Goal: Transaction & Acquisition: Book appointment/travel/reservation

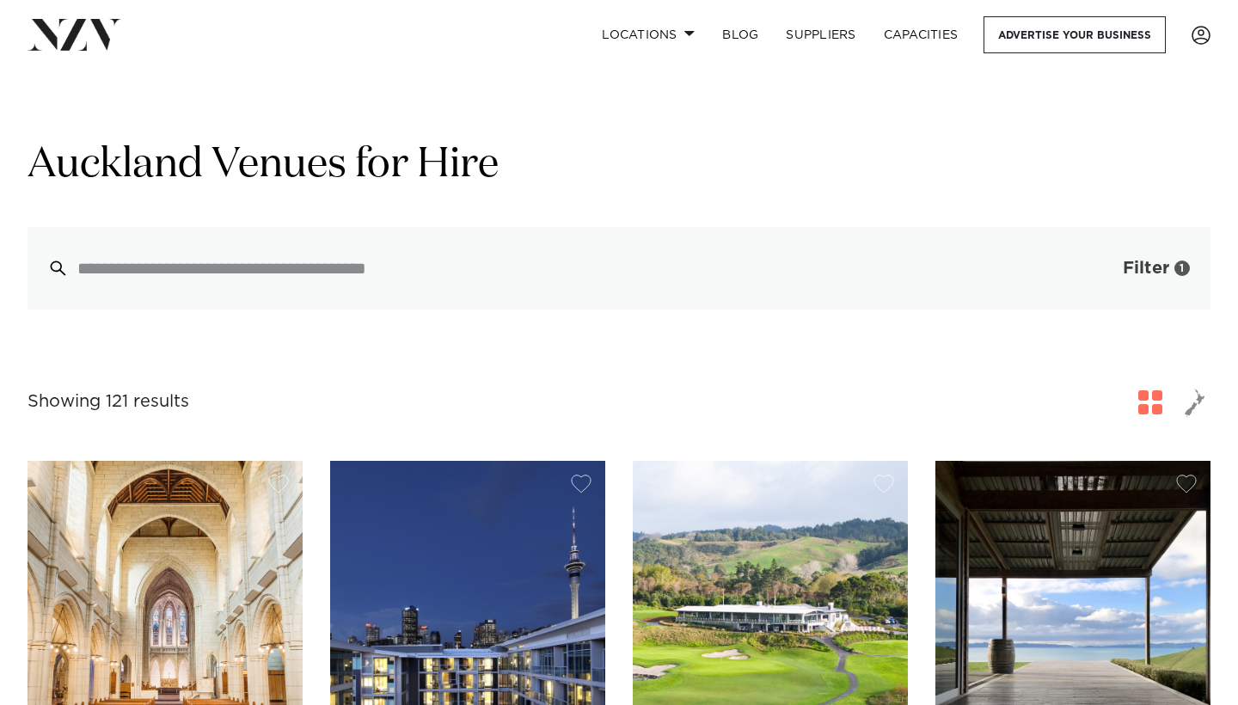
click at [1139, 291] on button "Filter 1" at bounding box center [1139, 268] width 143 height 83
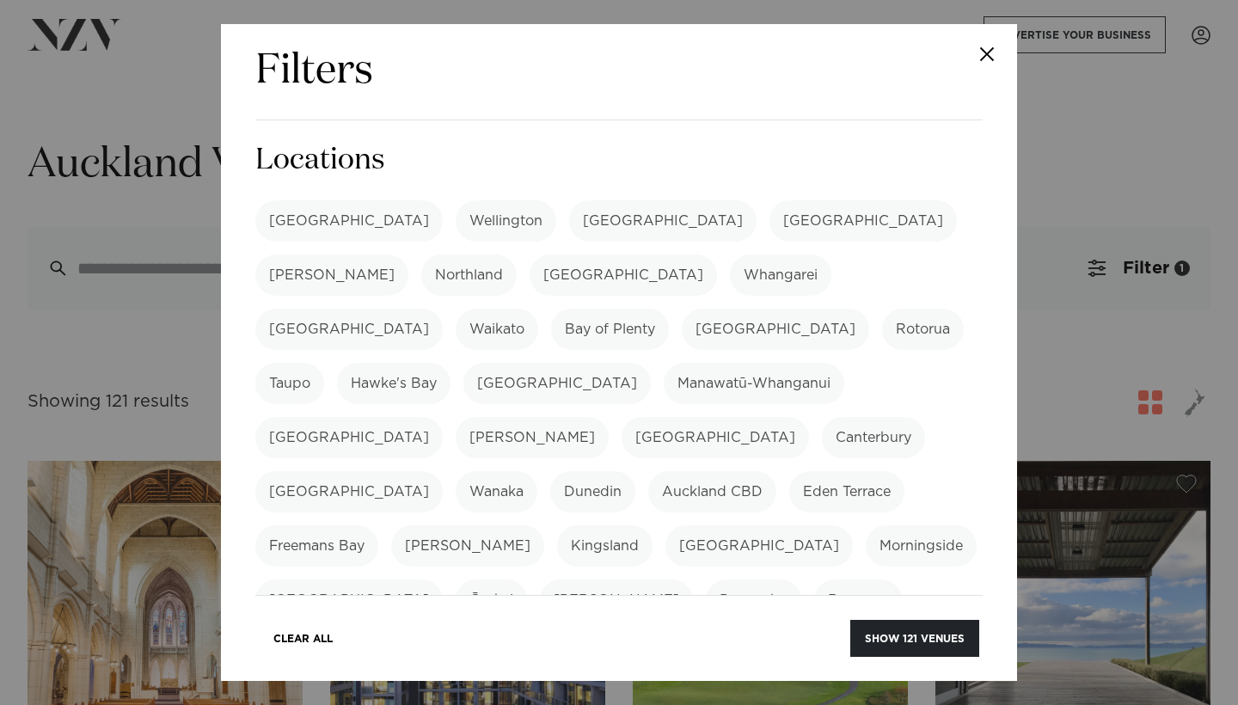
click at [1139, 290] on div "Filters Search Type Venue Supplier See more Locations [GEOGRAPHIC_DATA] [GEOGRA…" at bounding box center [619, 352] width 1238 height 705
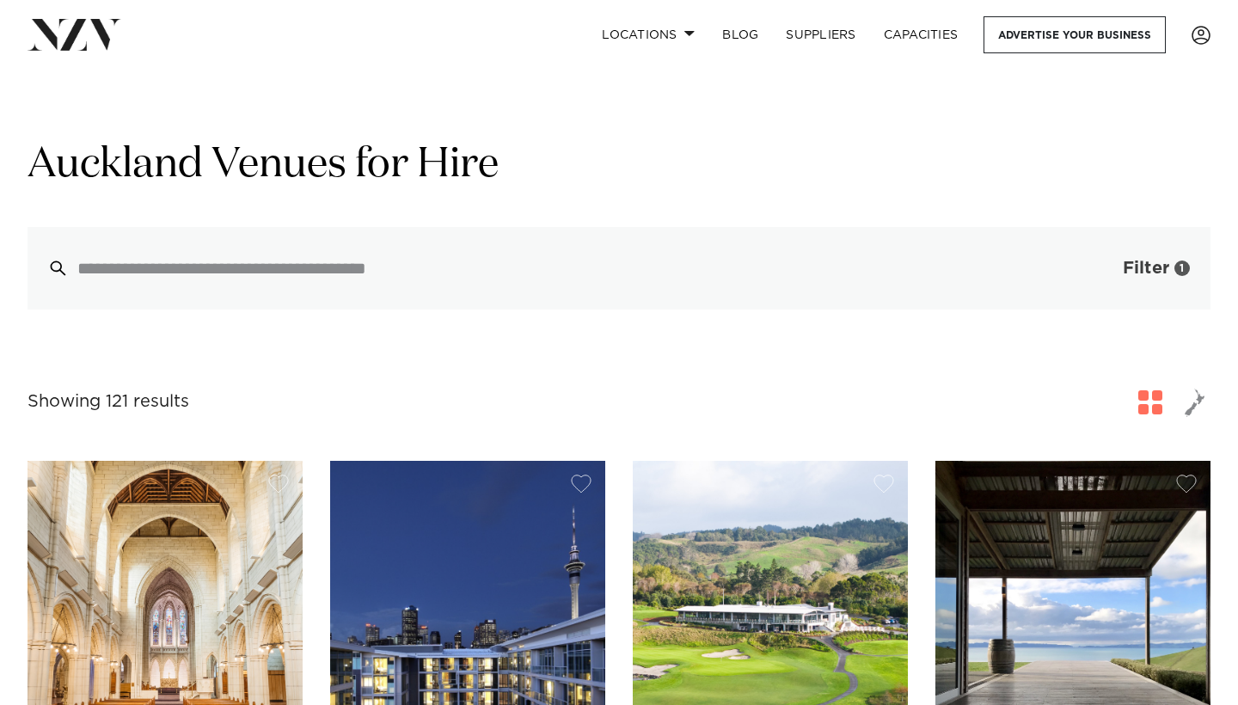
click at [1144, 273] on span "Filter" at bounding box center [1146, 268] width 46 height 17
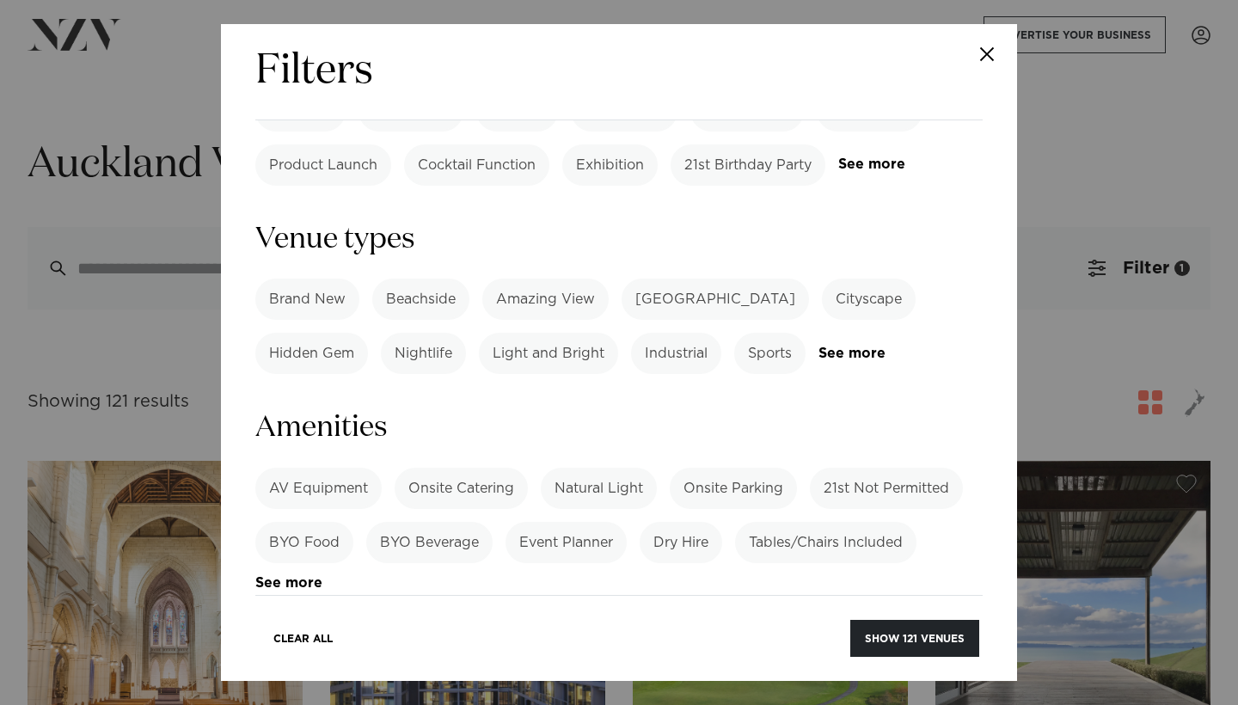
scroll to position [927, 0]
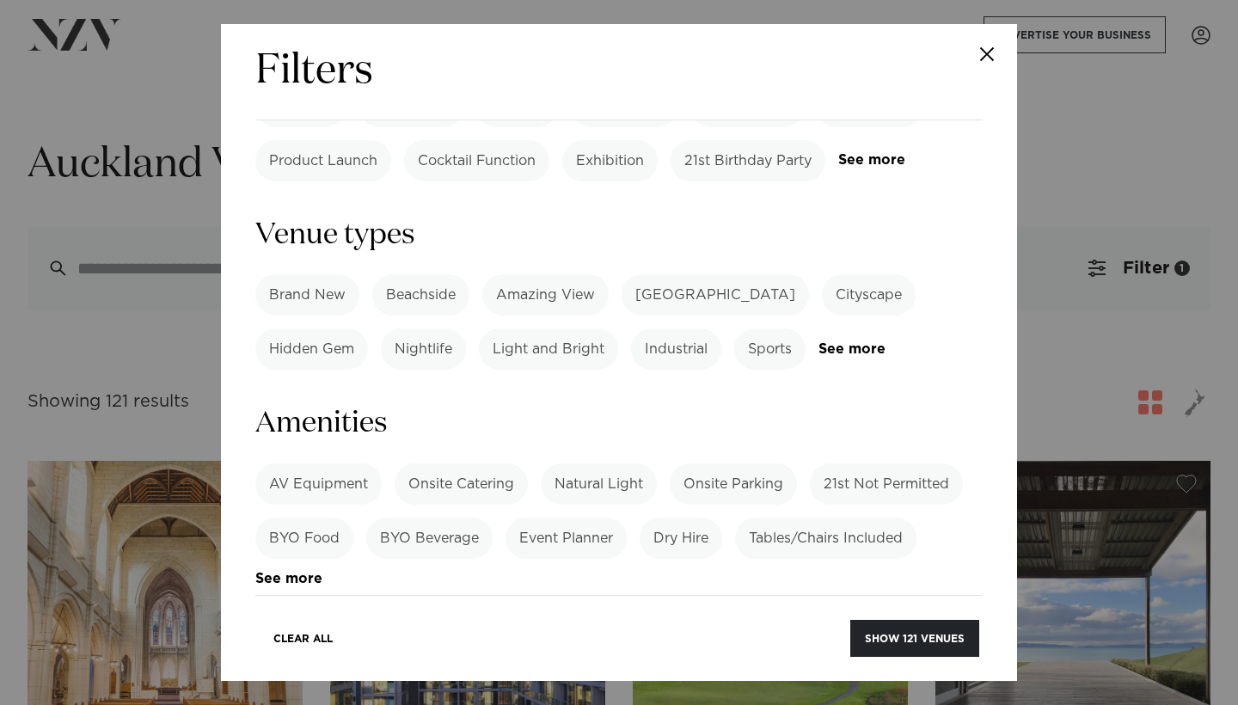
click at [442, 518] on label "BYO Beverage" at bounding box center [429, 538] width 126 height 41
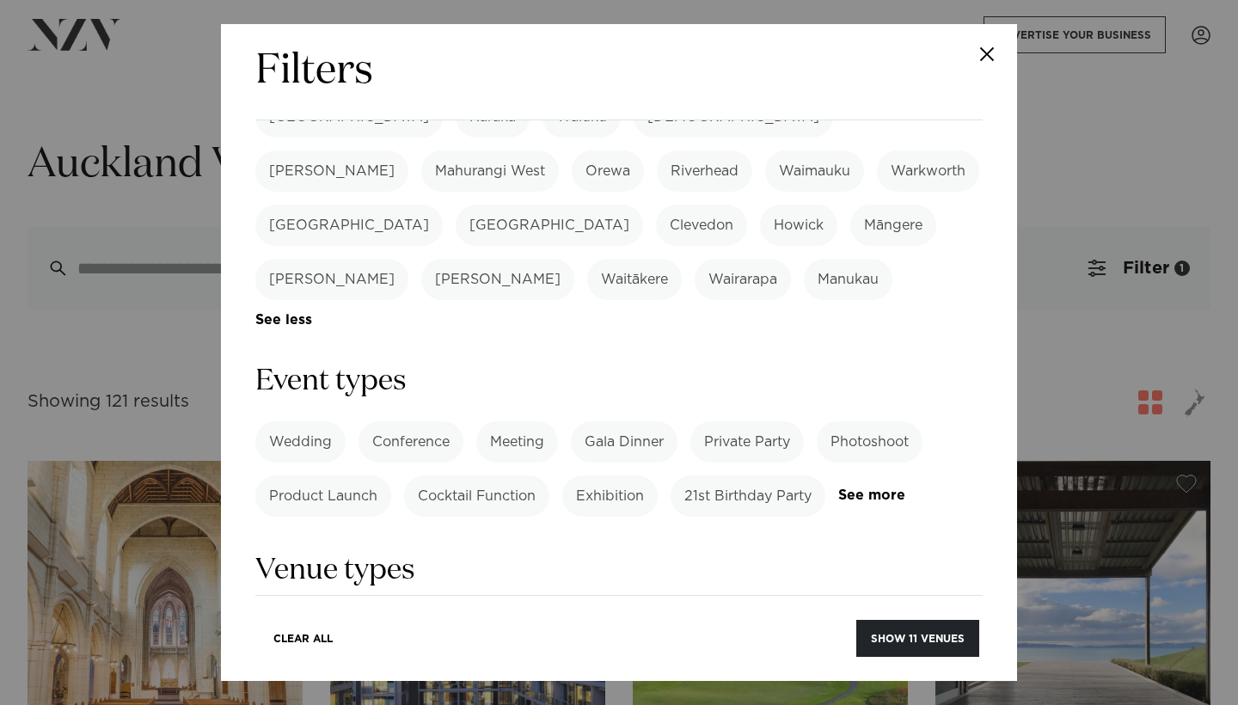
scroll to position [598, 0]
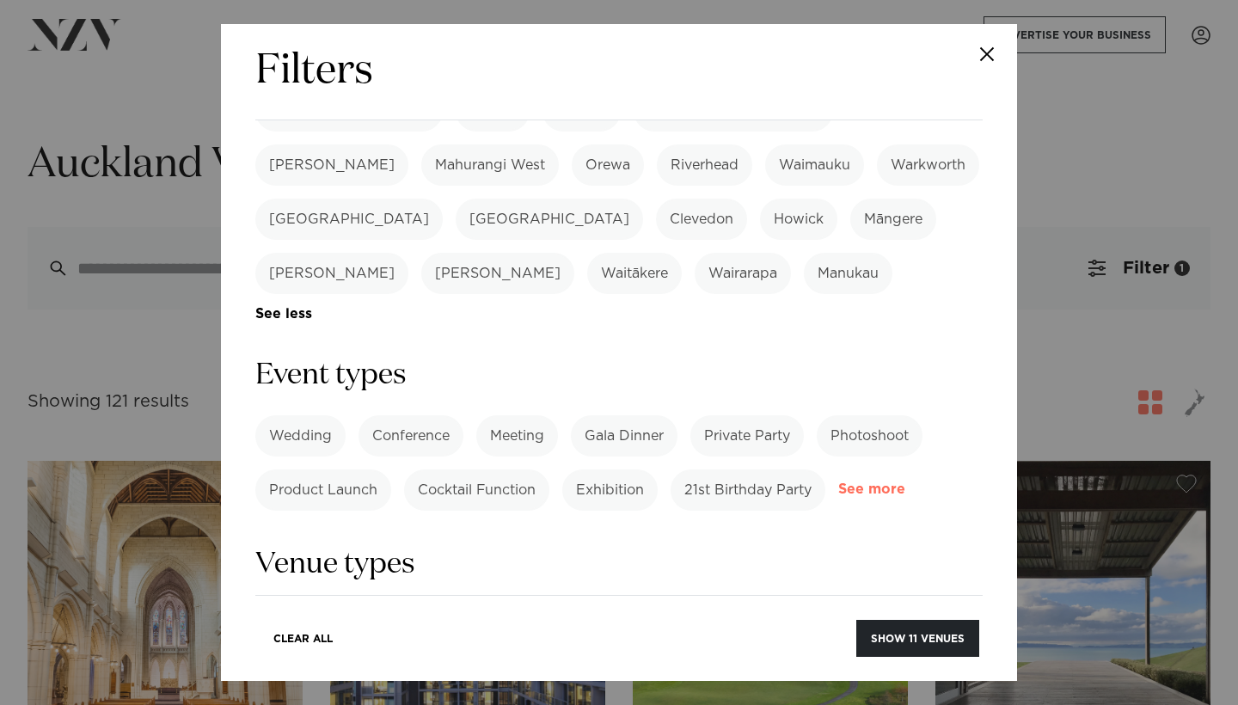
click at [871, 482] on link "See more" at bounding box center [905, 489] width 134 height 15
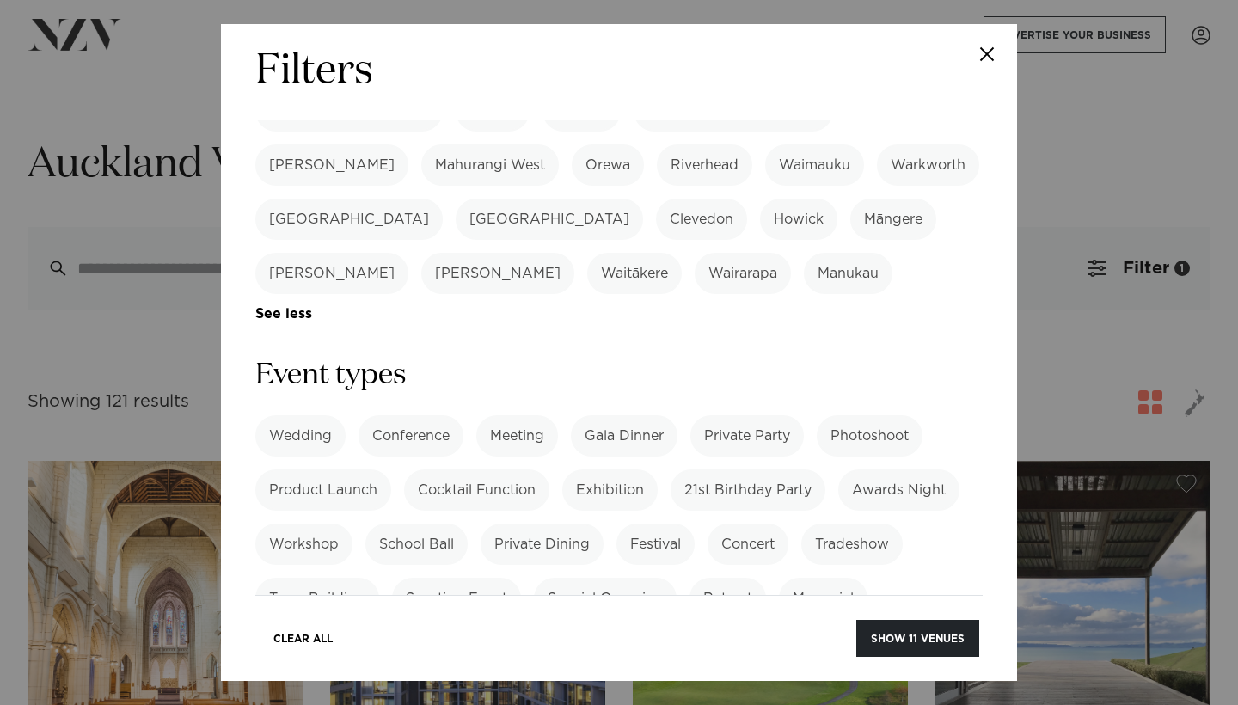
click at [722, 415] on label "Private Party" at bounding box center [746, 435] width 113 height 41
click at [627, 578] on label "Special Occasion" at bounding box center [605, 598] width 143 height 41
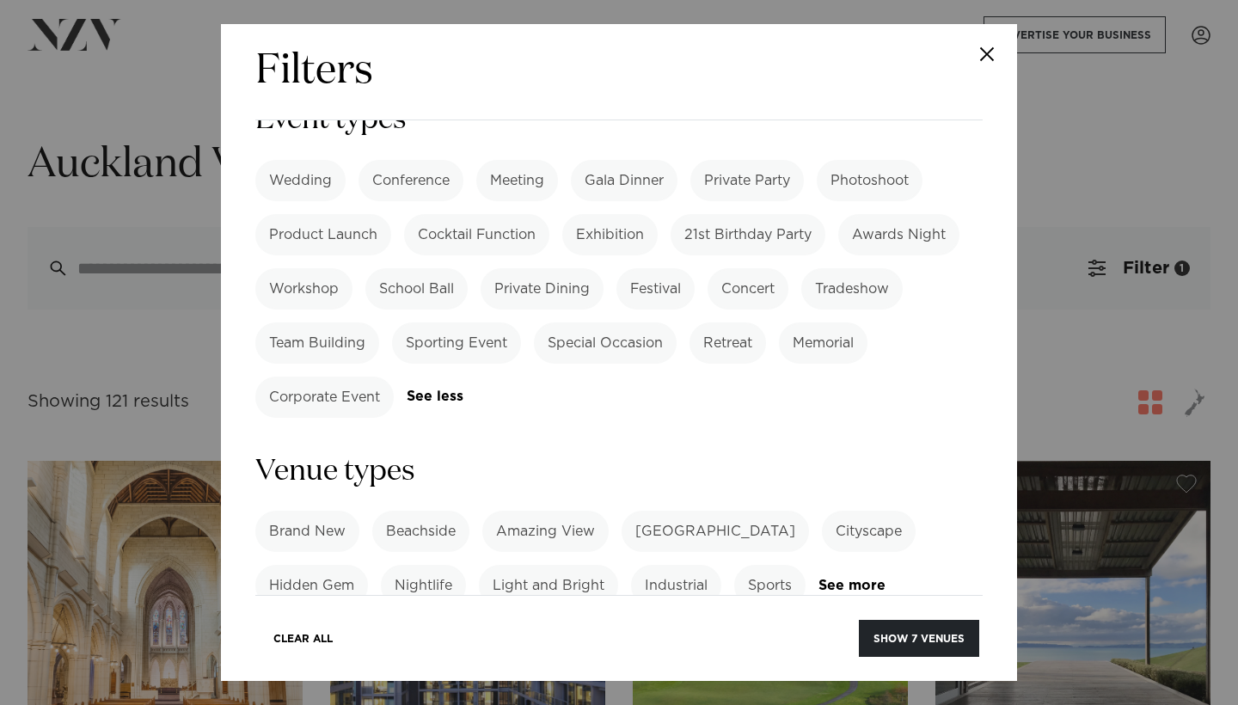
scroll to position [869, 0]
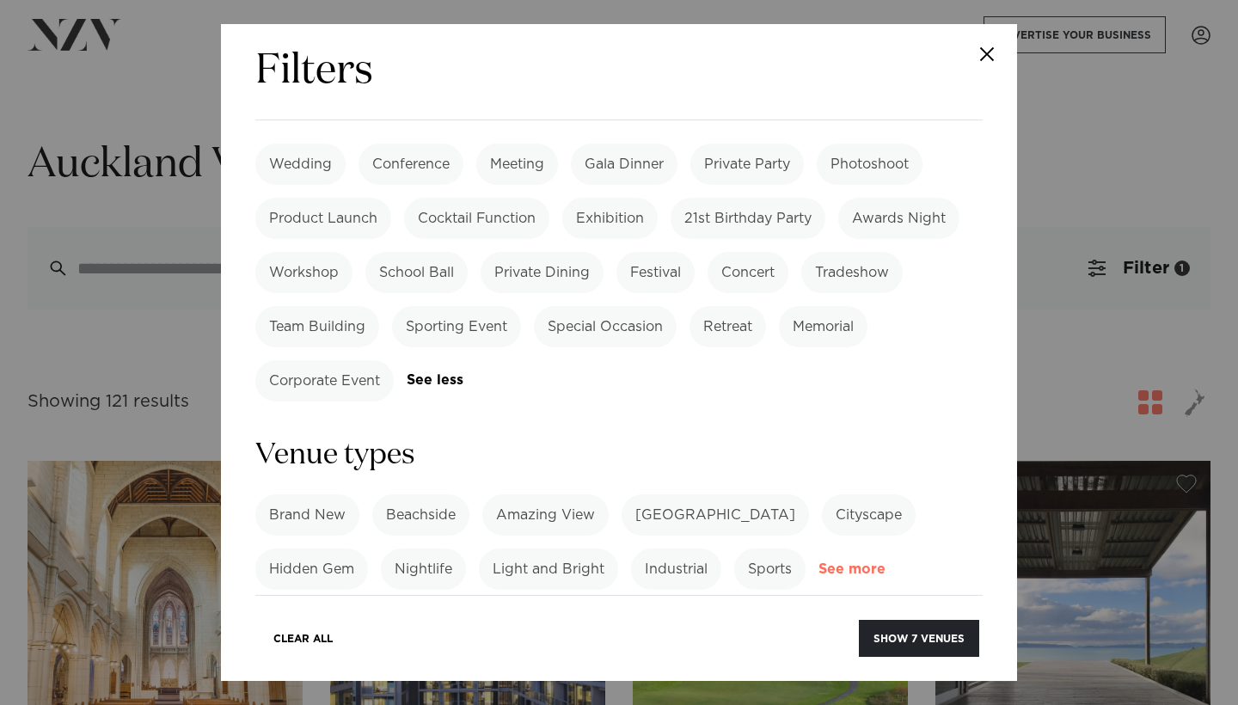
click at [837, 562] on link "See more" at bounding box center [886, 569] width 134 height 15
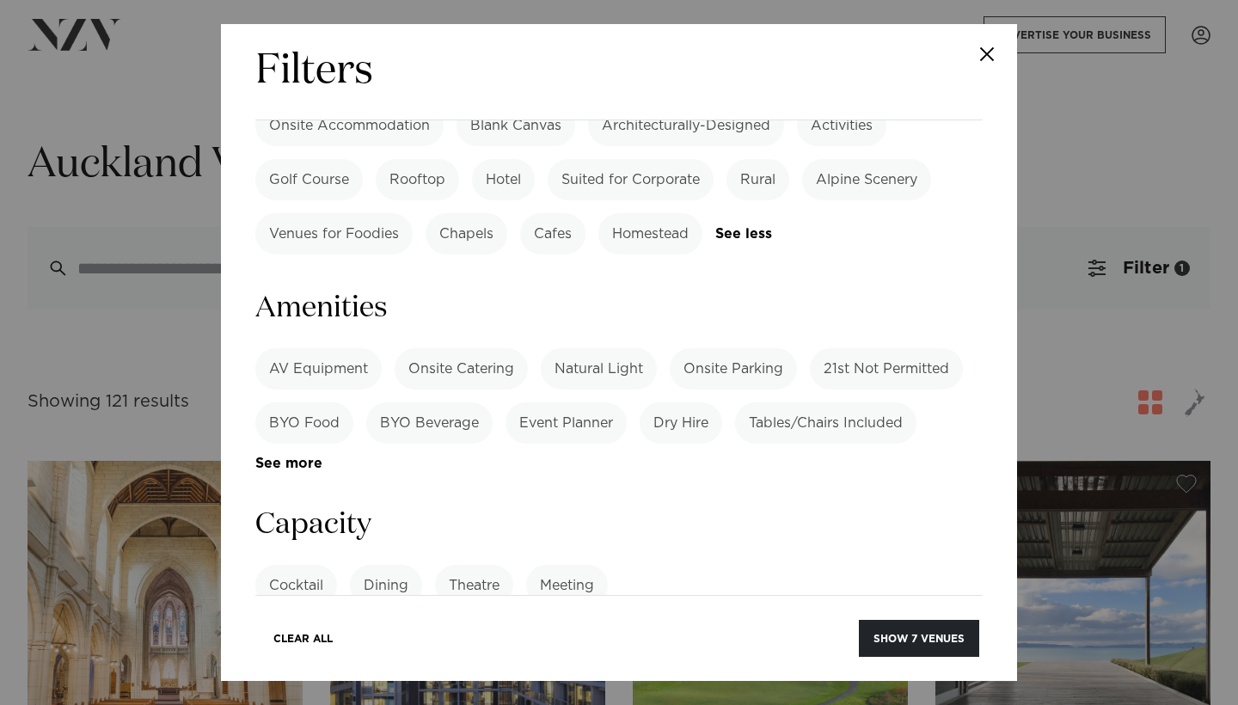
scroll to position [1642, 0]
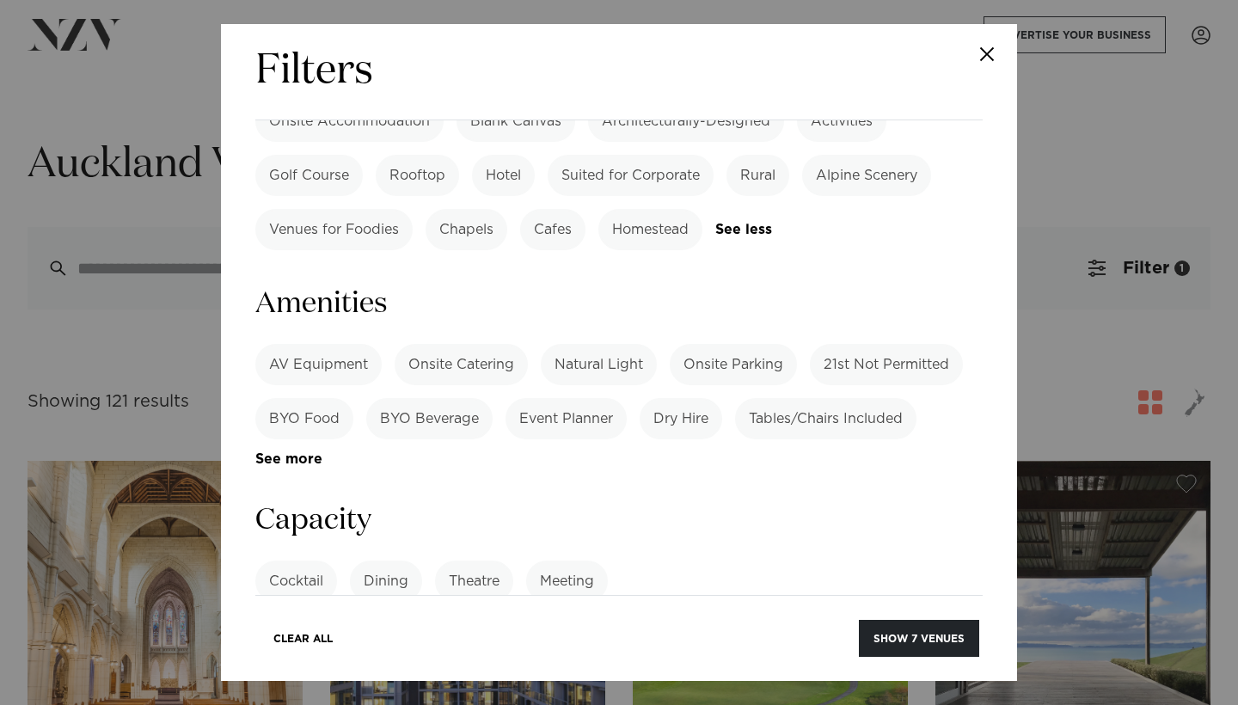
click at [498, 622] on input "number" at bounding box center [618, 645] width 727 height 46
type input "**"
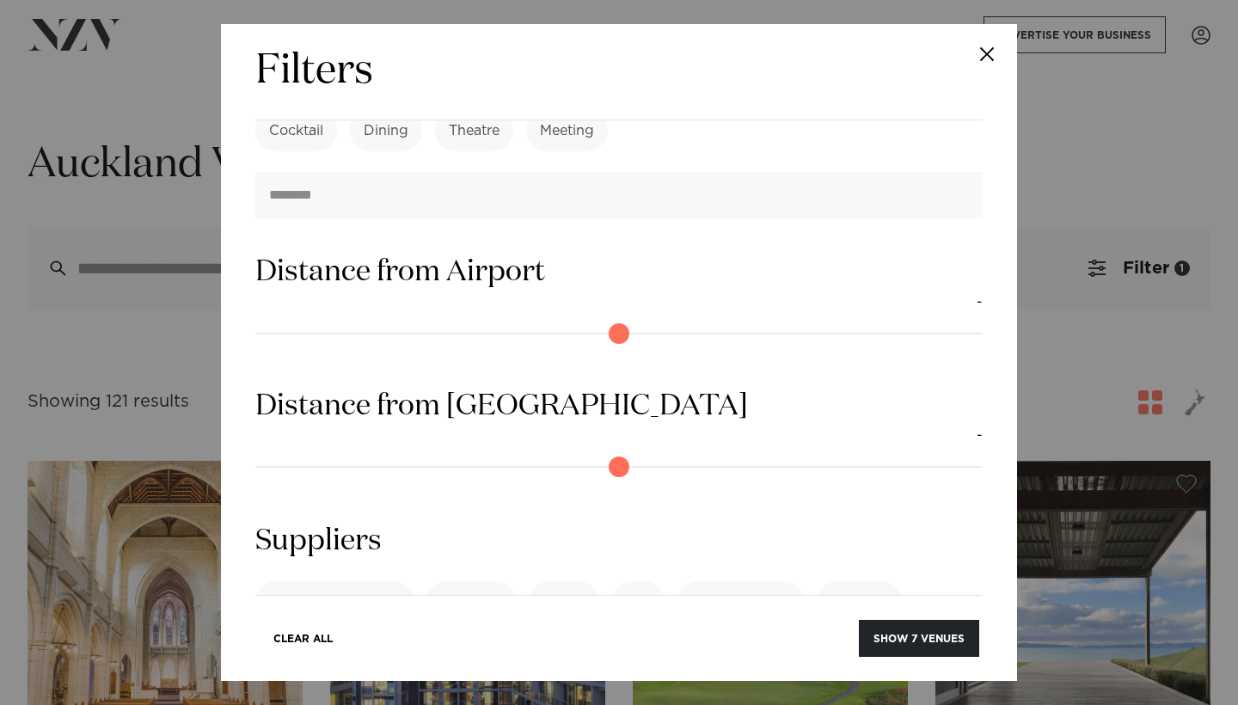
scroll to position [2092, 0]
click at [389, 690] on link "See more" at bounding box center [322, 697] width 134 height 15
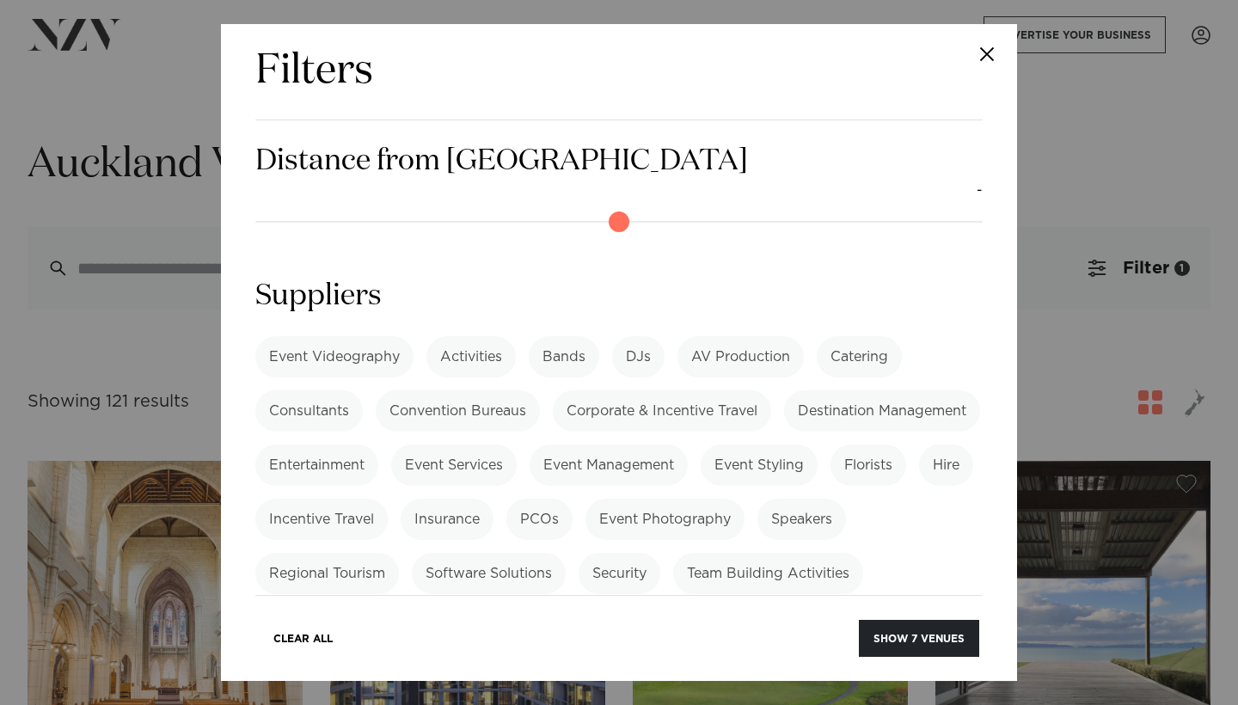
scroll to position [2342, 0]
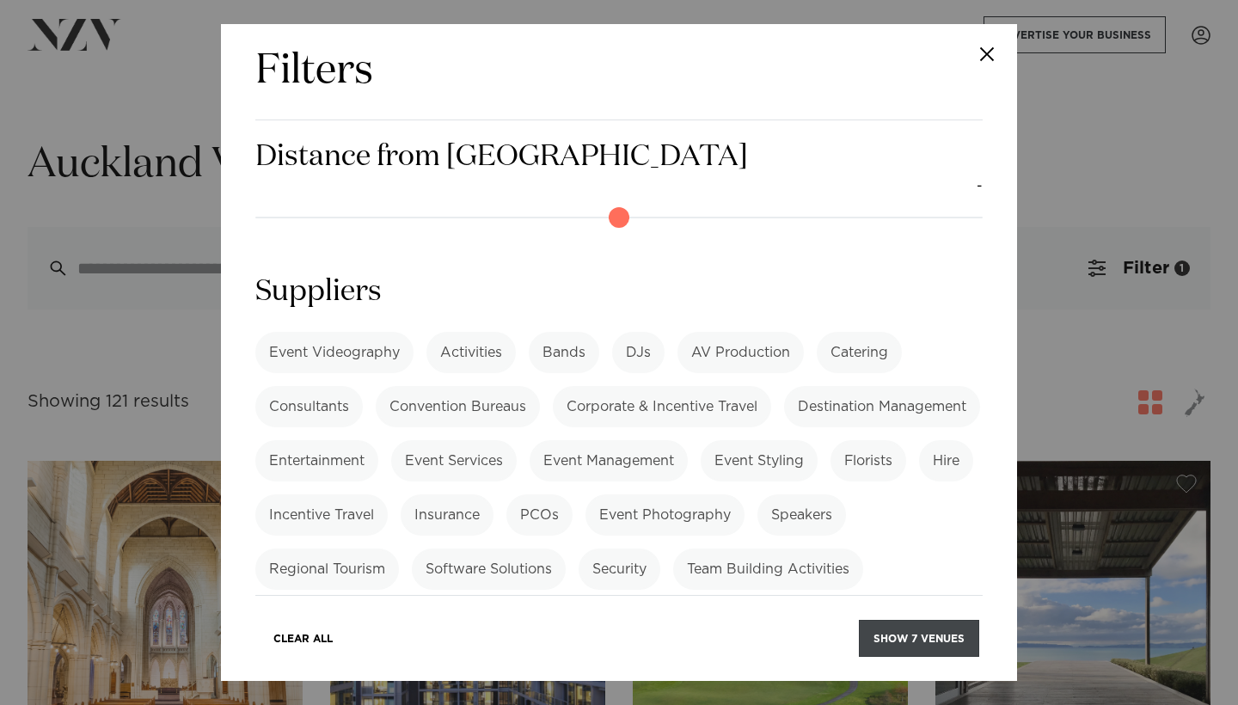
click at [905, 648] on button "Show 7 venues" at bounding box center [919, 638] width 120 height 37
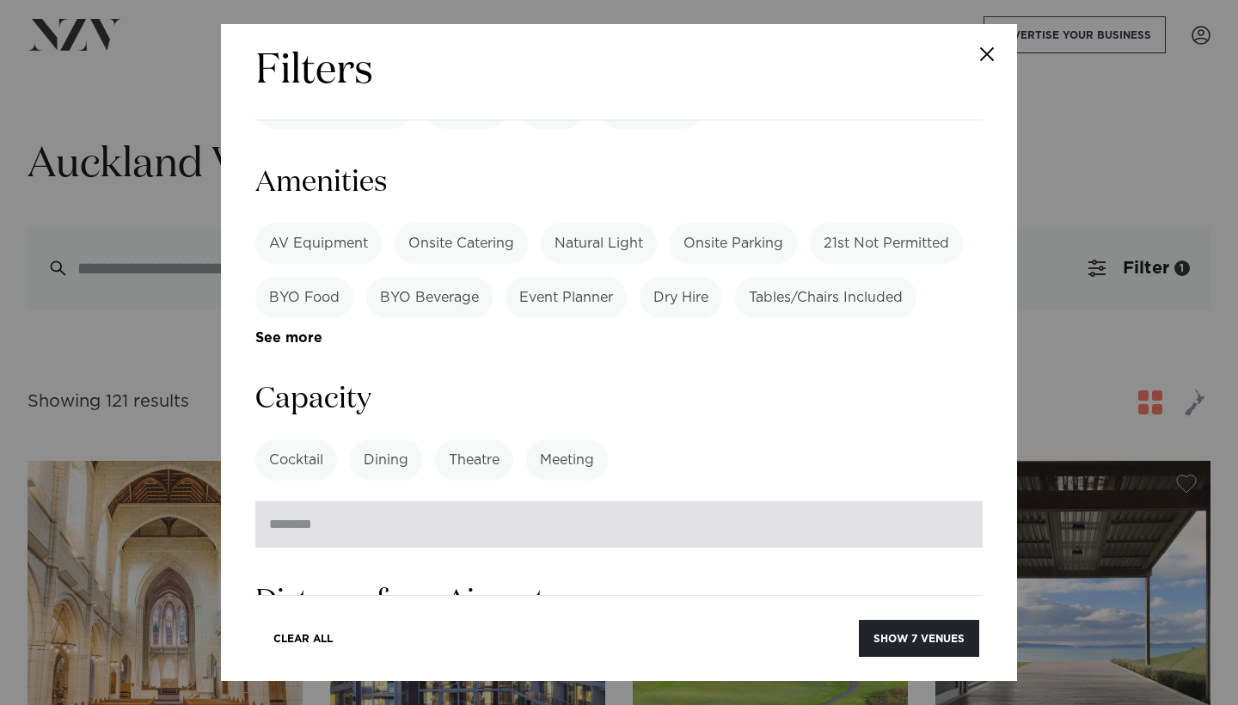
click at [960, 501] on input "**" at bounding box center [618, 524] width 727 height 46
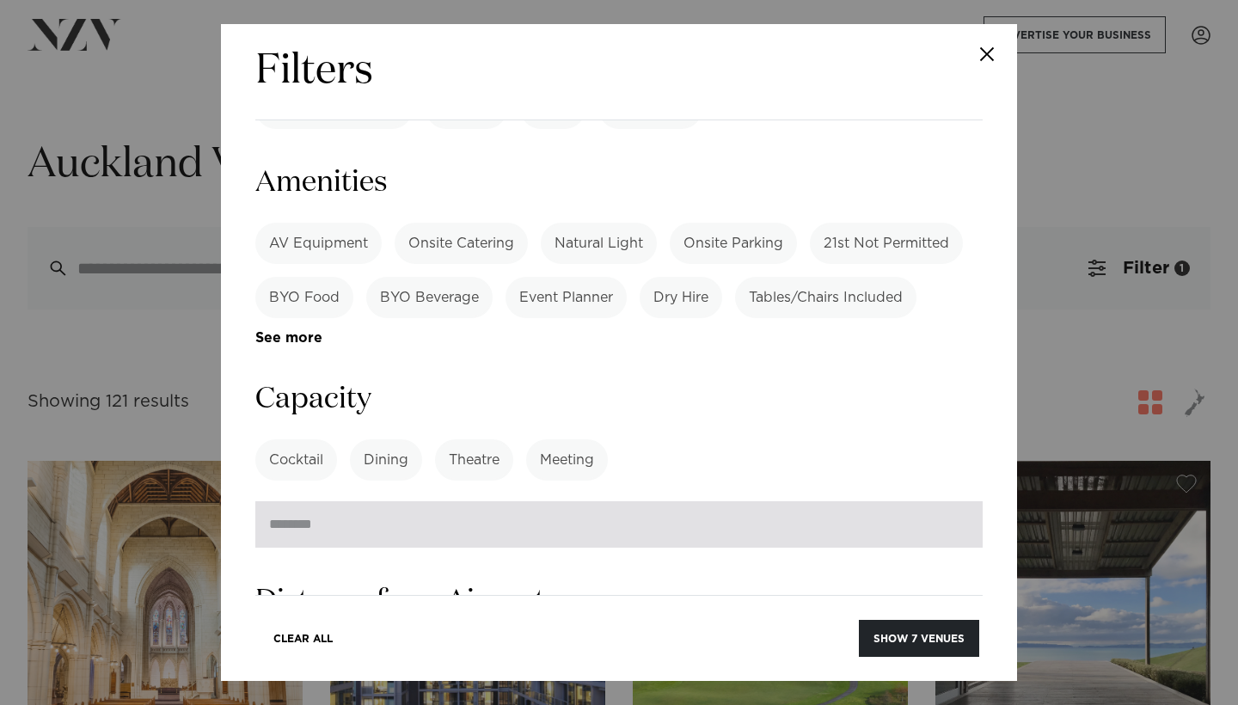
click at [960, 501] on input "**" at bounding box center [618, 524] width 727 height 46
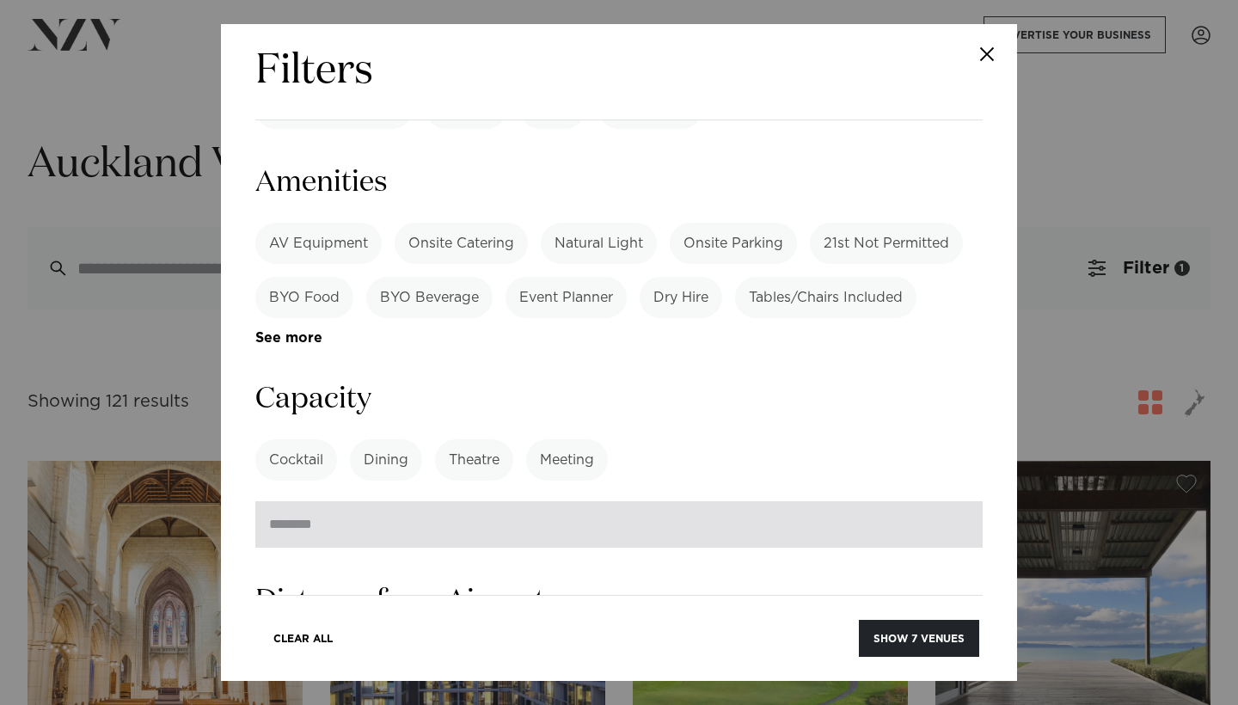
click at [960, 501] on input "**" at bounding box center [618, 524] width 727 height 46
click at [960, 501] on input "*" at bounding box center [618, 524] width 727 height 46
click at [960, 501] on input "**" at bounding box center [618, 524] width 727 height 46
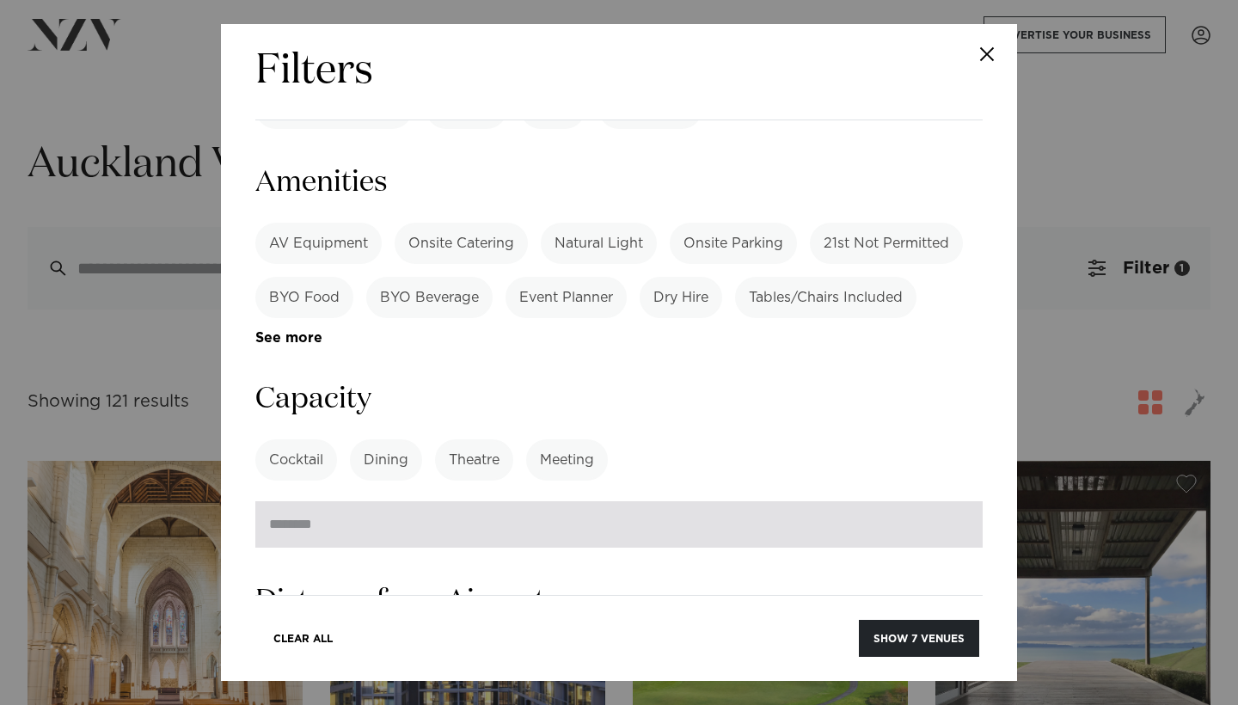
click at [960, 501] on input "**" at bounding box center [618, 524] width 727 height 46
type input "**"
click at [960, 501] on input "**" at bounding box center [618, 524] width 727 height 46
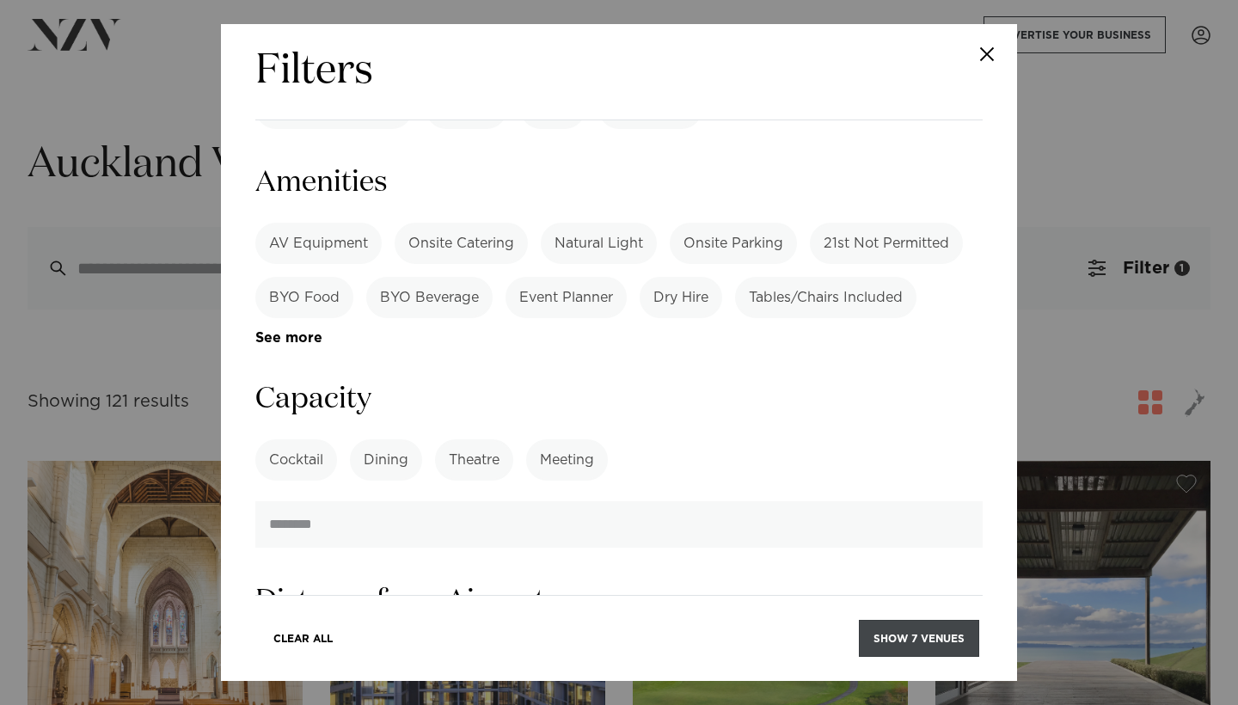
click at [921, 632] on button "Show 7 venues" at bounding box center [919, 638] width 120 height 37
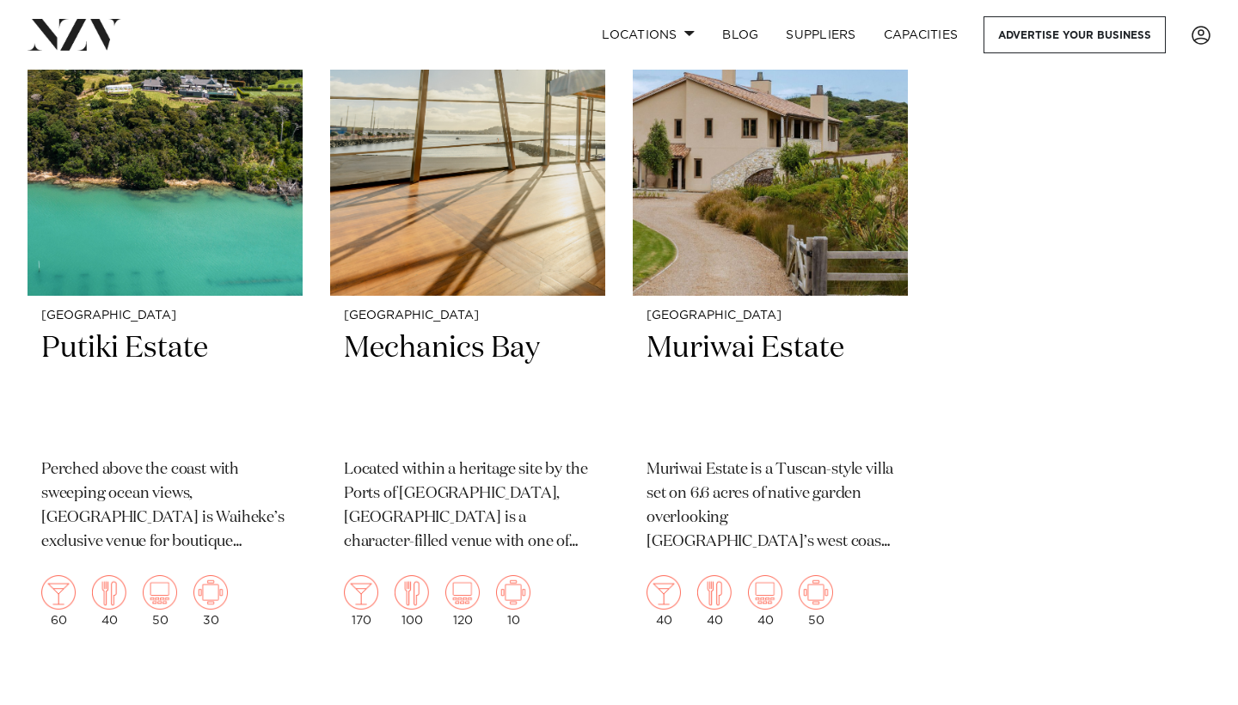
scroll to position [1272, 0]
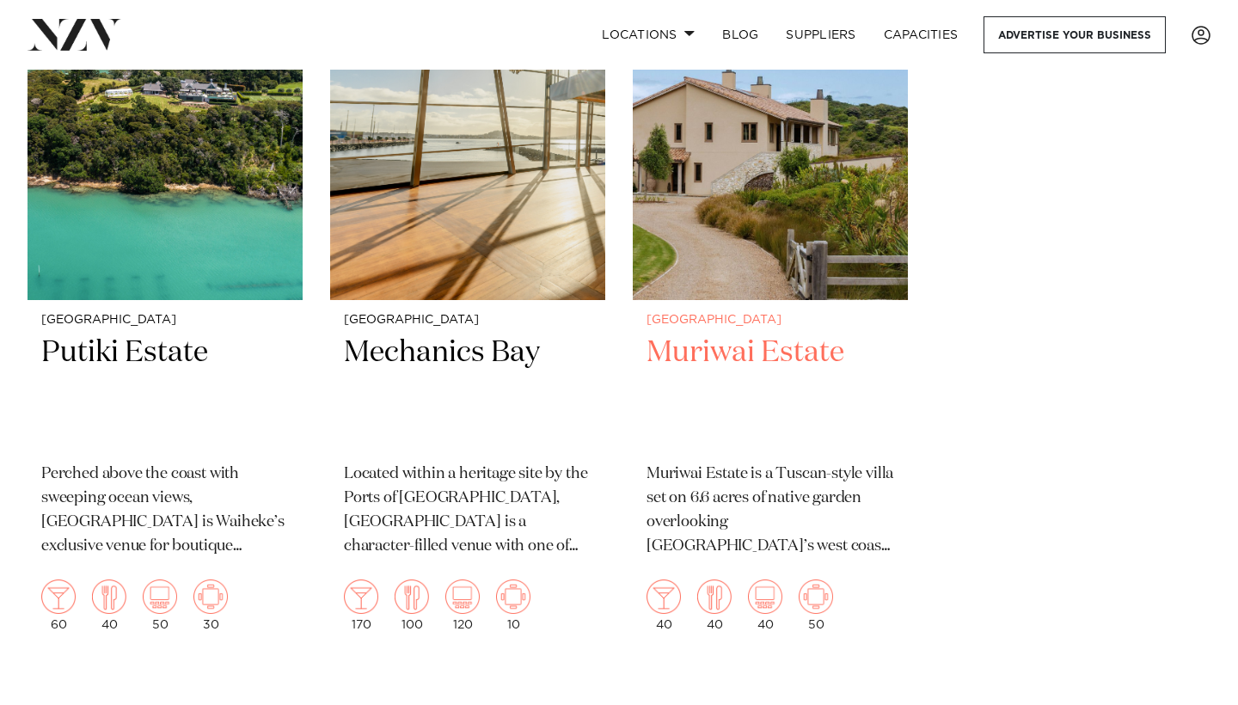
click at [764, 237] on img at bounding box center [770, 115] width 275 height 369
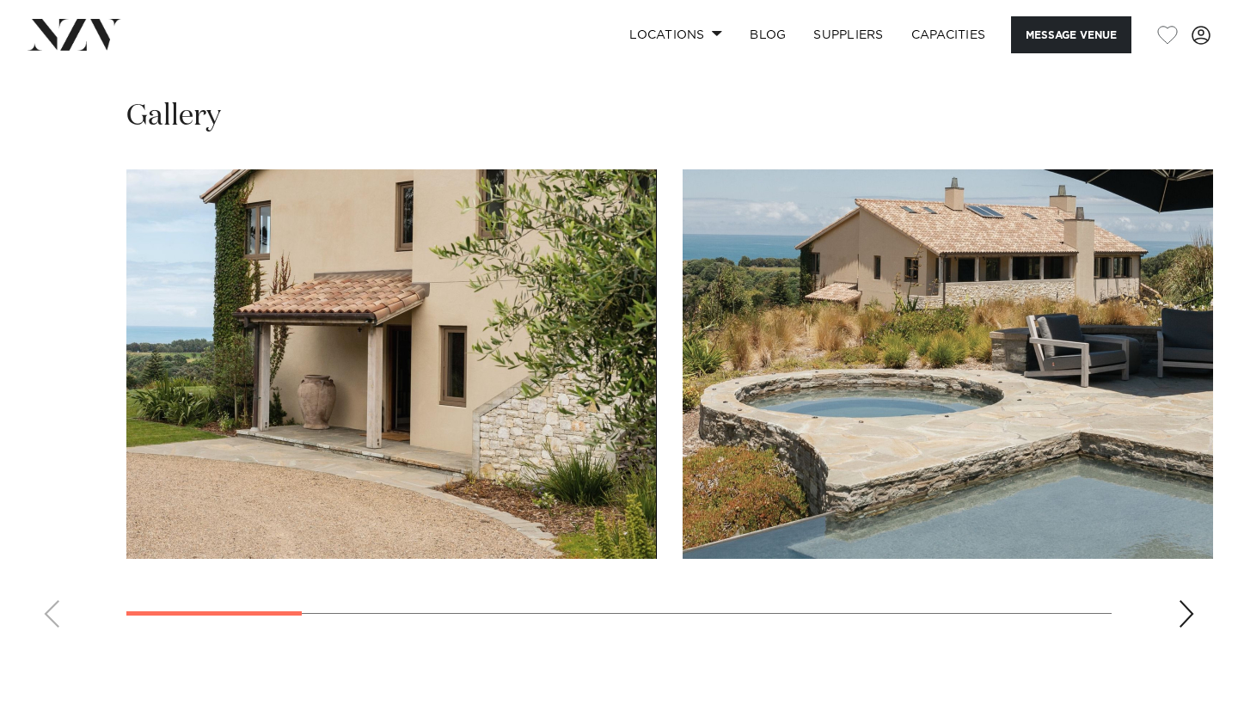
scroll to position [1479, 0]
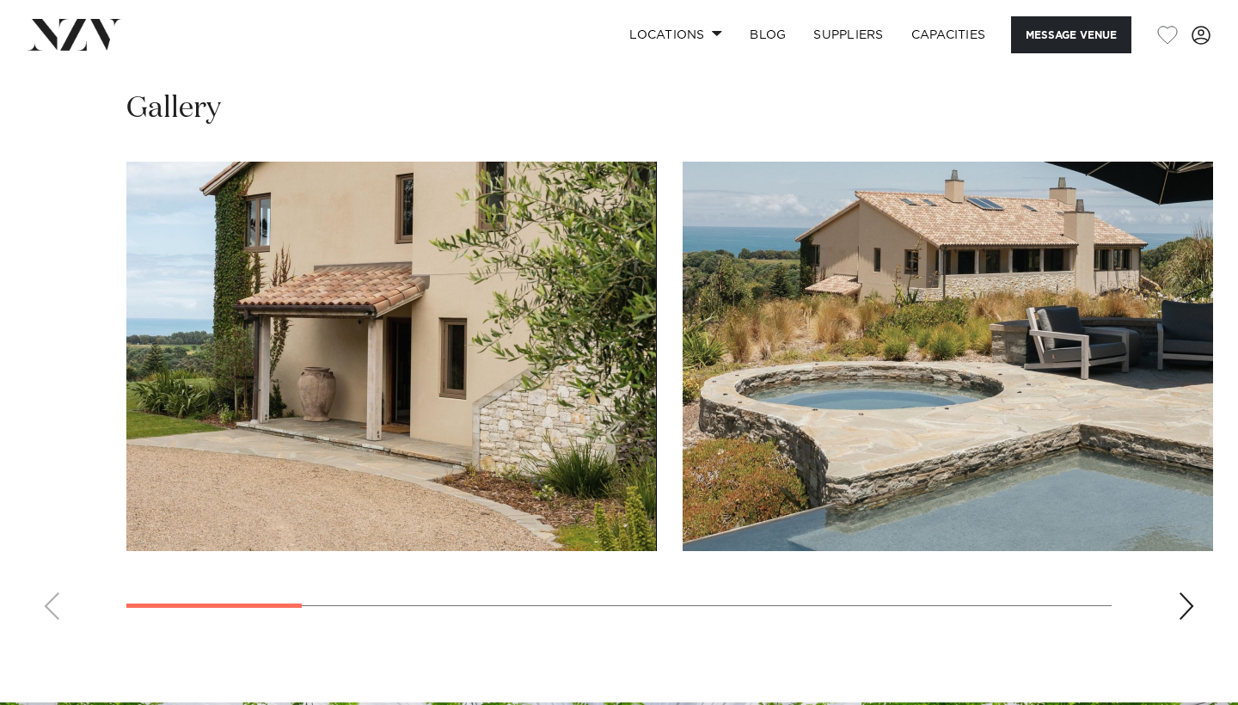
click at [1187, 609] on div "Next slide" at bounding box center [1186, 606] width 17 height 28
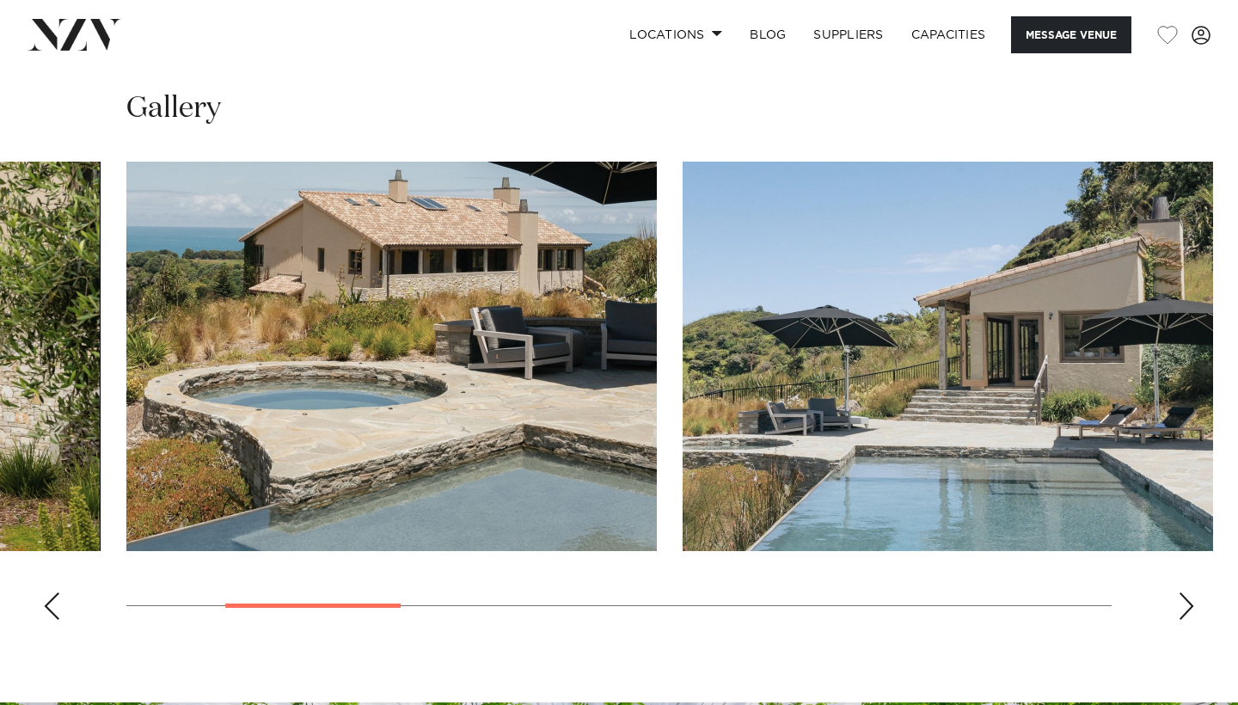
click at [1187, 609] on div "Next slide" at bounding box center [1186, 606] width 17 height 28
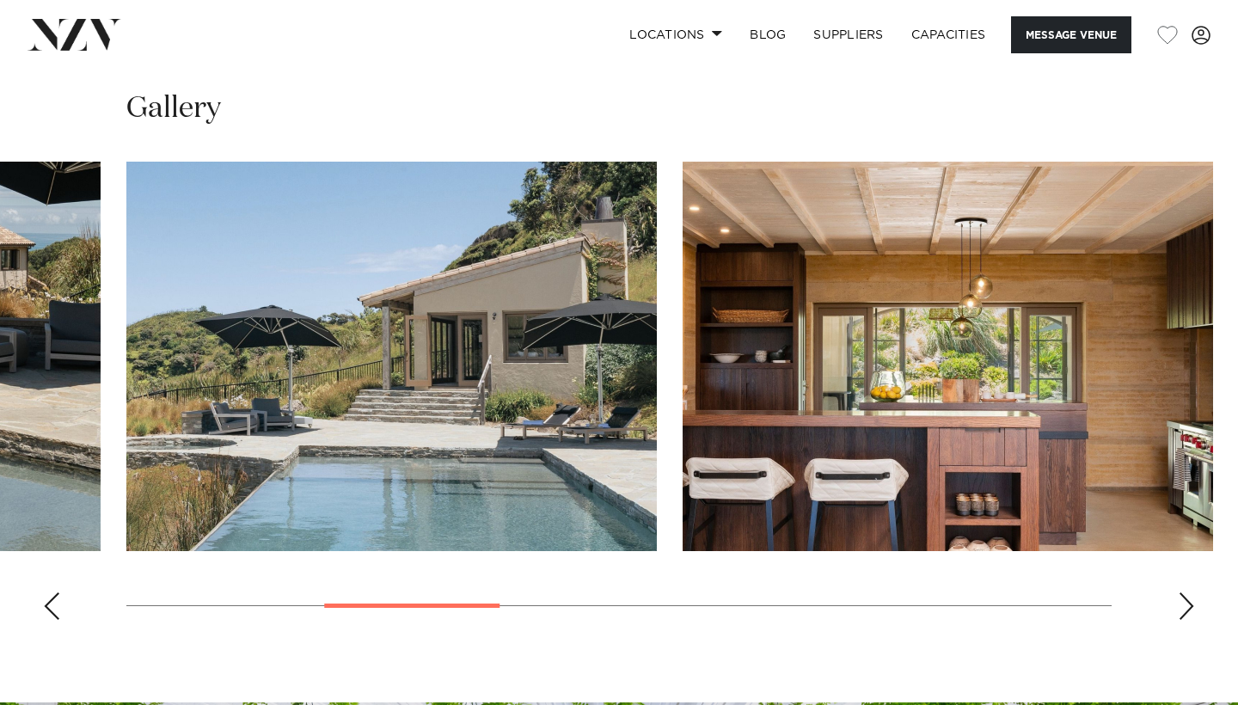
click at [1187, 609] on div "Next slide" at bounding box center [1186, 606] width 17 height 28
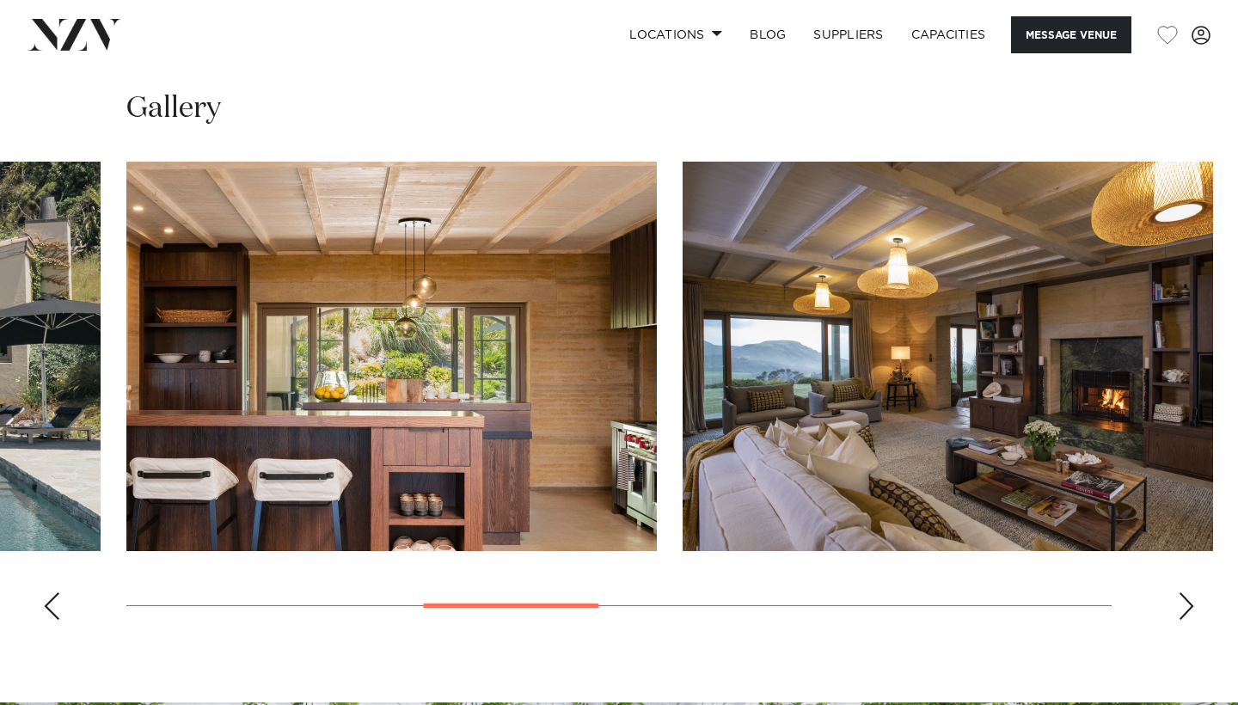
click at [1187, 609] on div "Next slide" at bounding box center [1186, 606] width 17 height 28
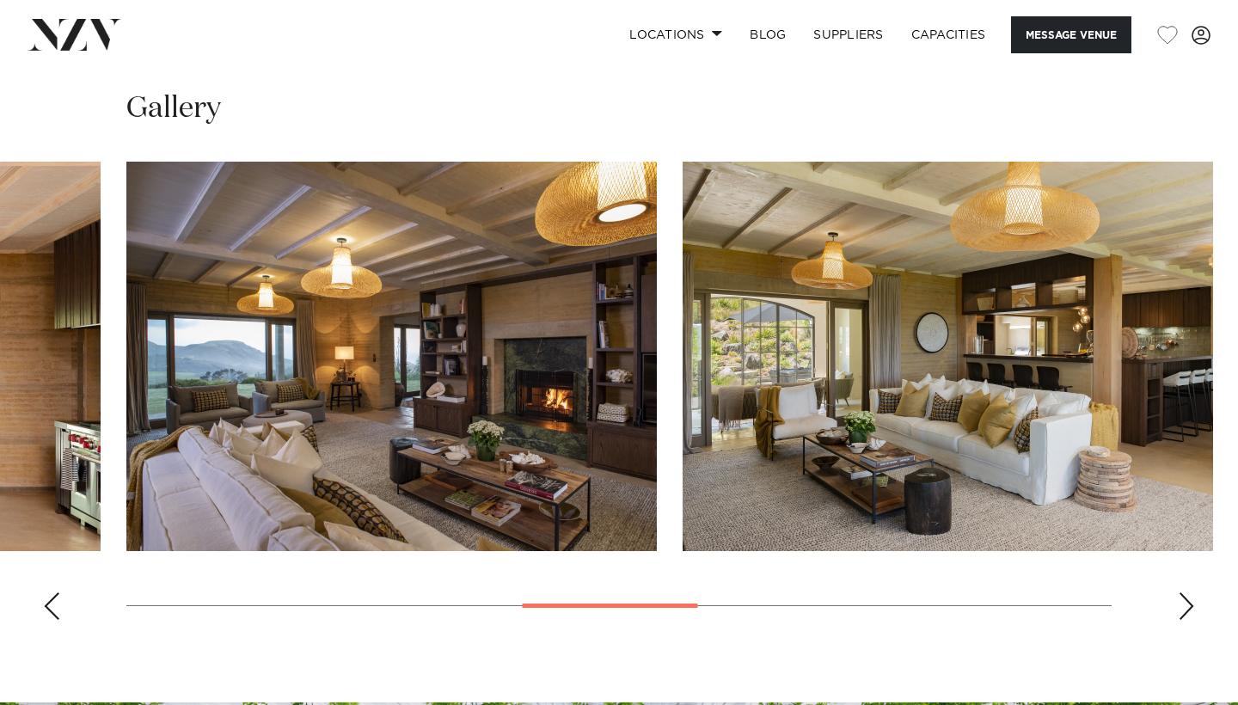
click at [1187, 609] on div "Next slide" at bounding box center [1186, 606] width 17 height 28
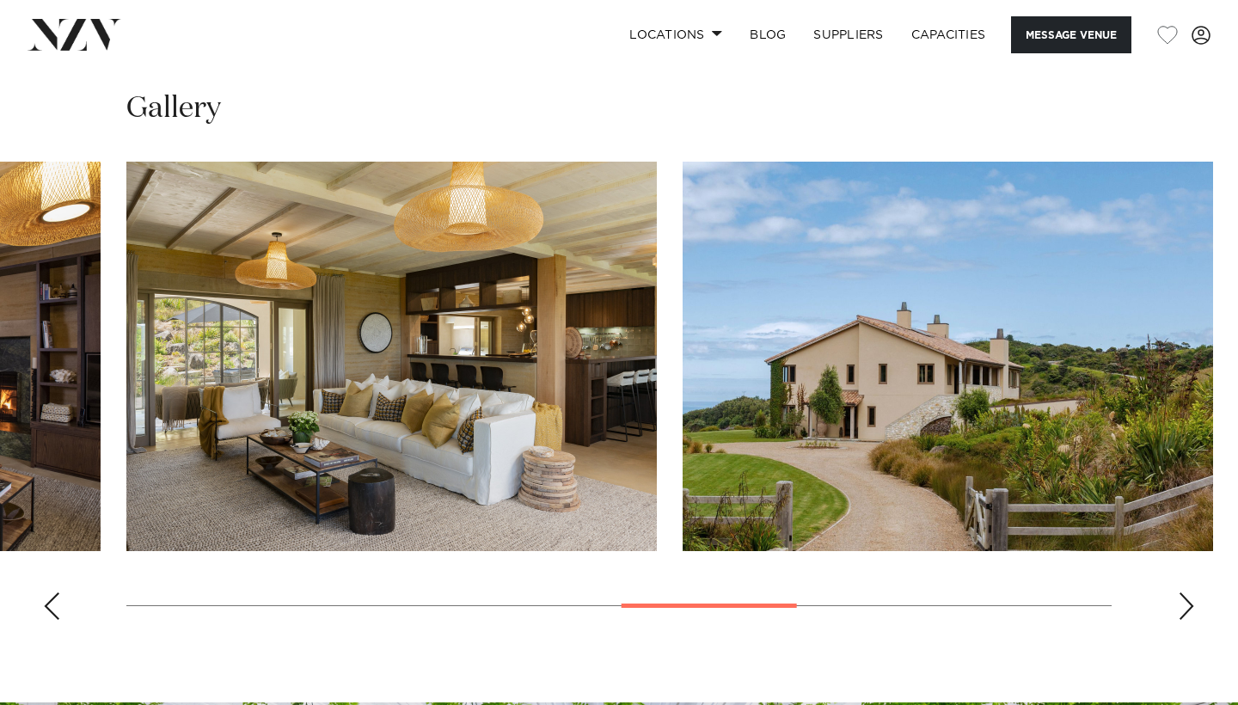
click at [1187, 609] on div "Next slide" at bounding box center [1186, 606] width 17 height 28
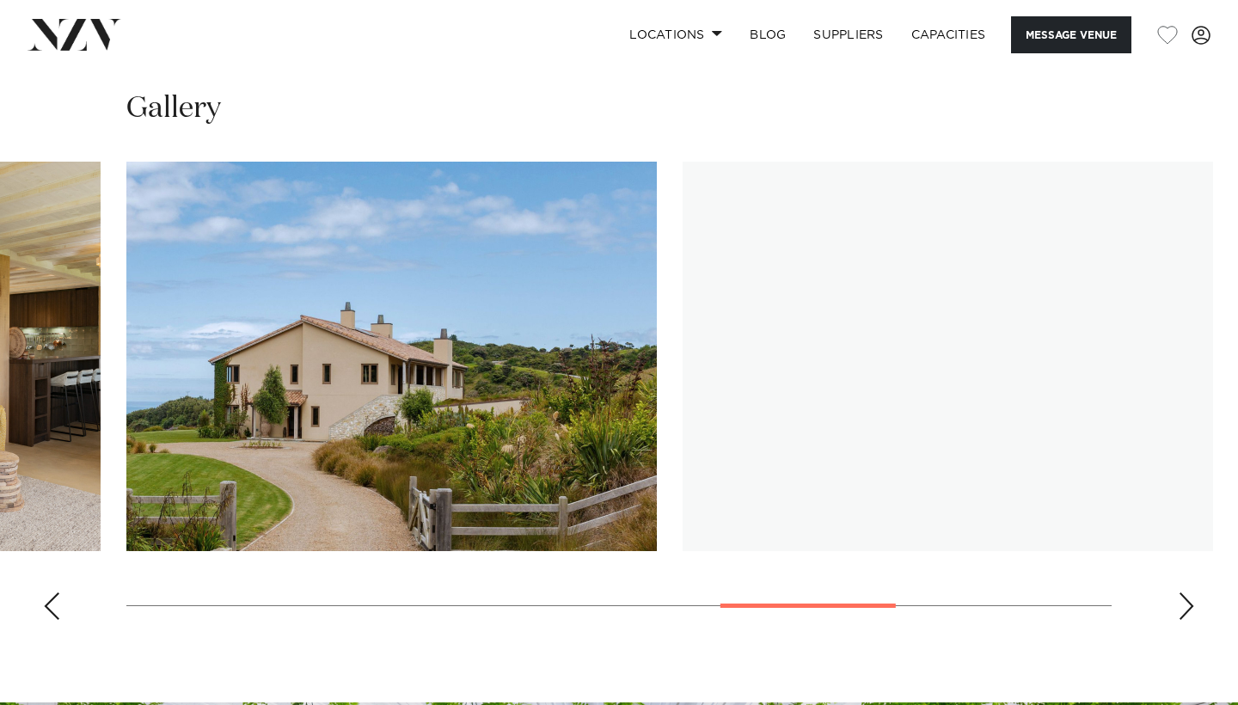
click at [1187, 609] on div "Next slide" at bounding box center [1186, 606] width 17 height 28
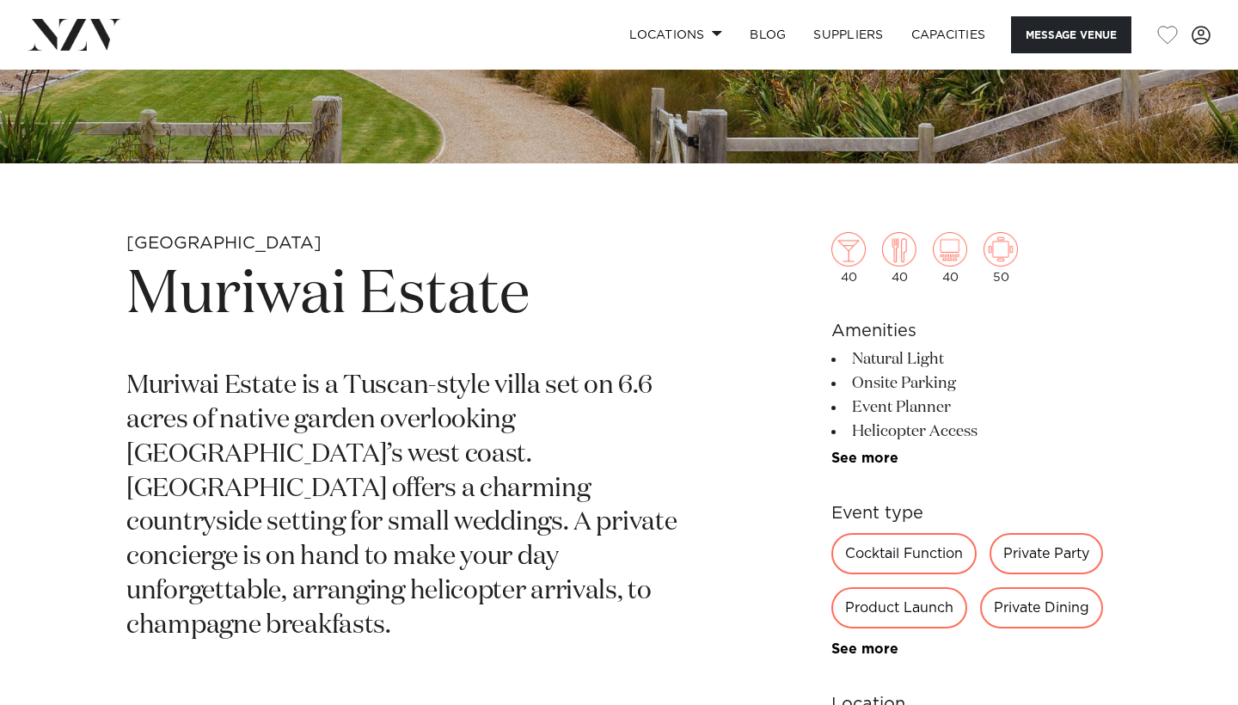
scroll to position [488, 0]
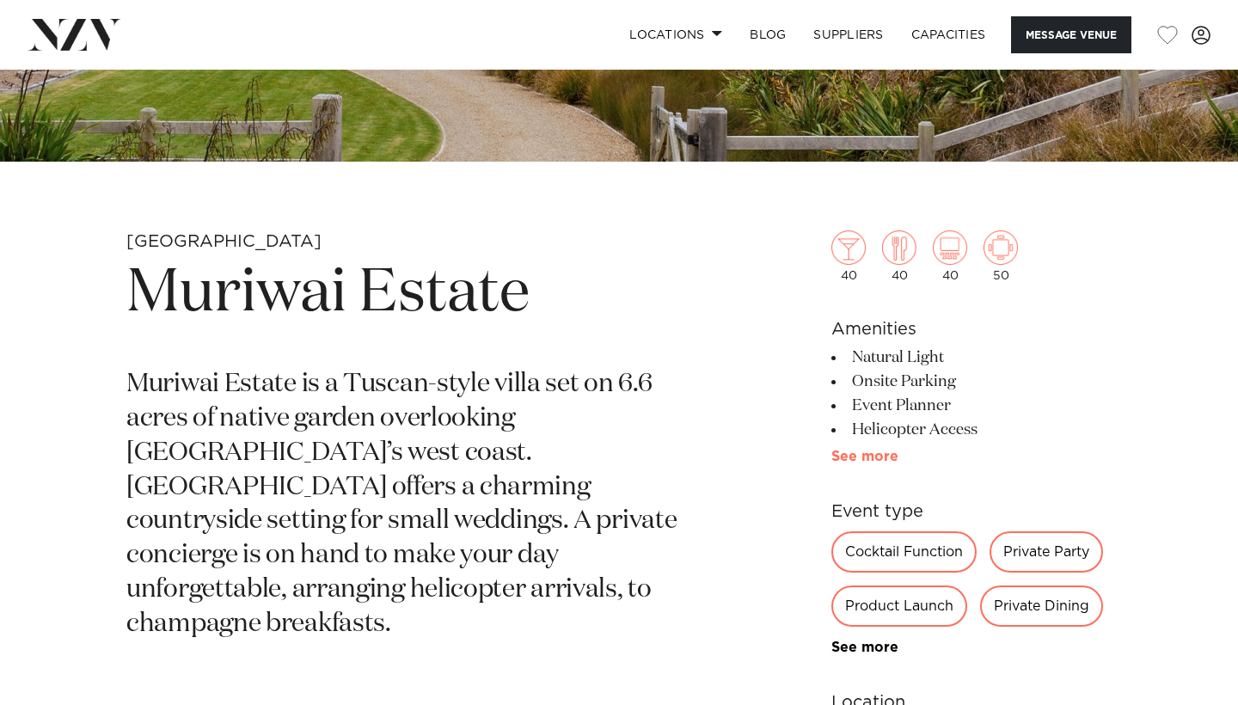
click at [877, 463] on link "See more" at bounding box center [898, 457] width 134 height 14
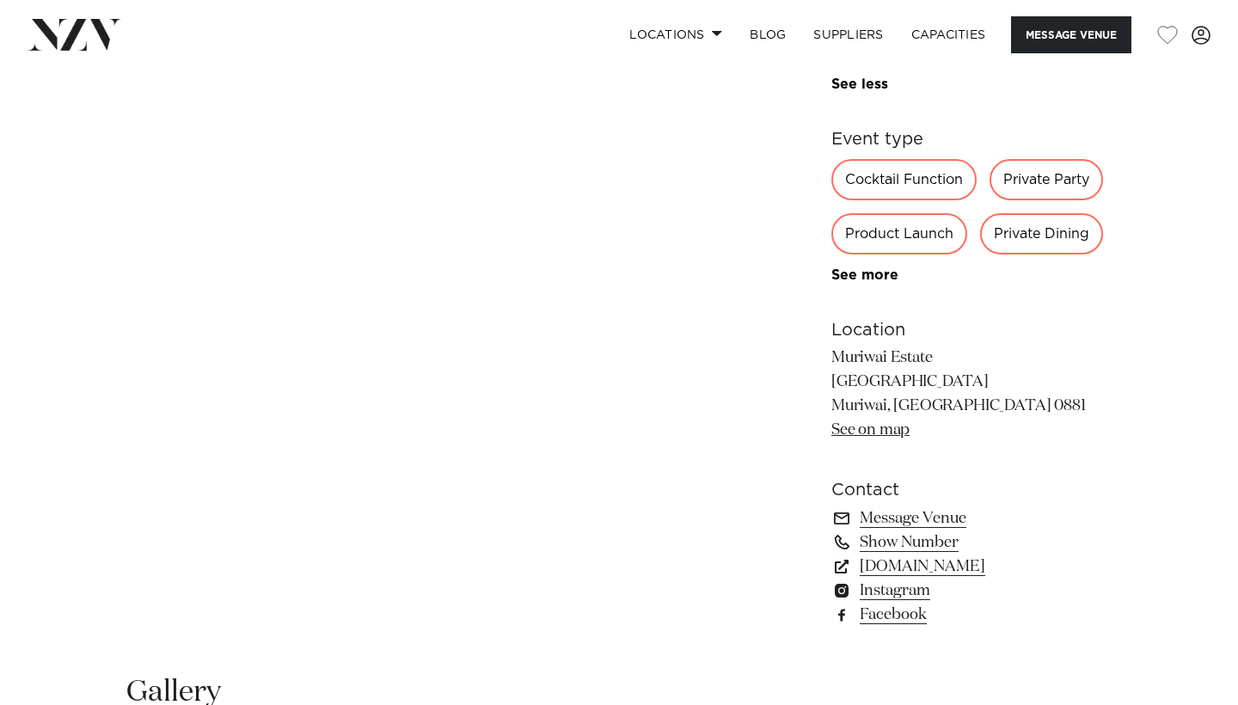
scroll to position [1232, 0]
click at [885, 434] on link "See on map" at bounding box center [870, 429] width 78 height 15
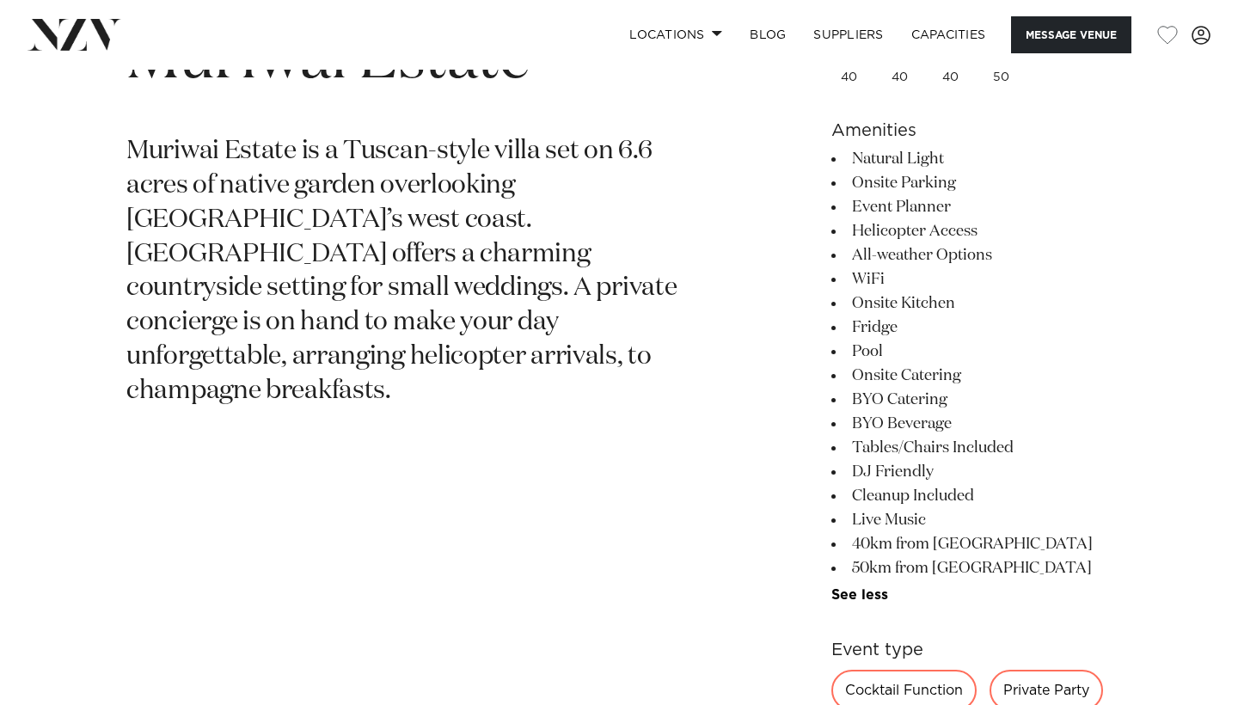
scroll to position [683, 0]
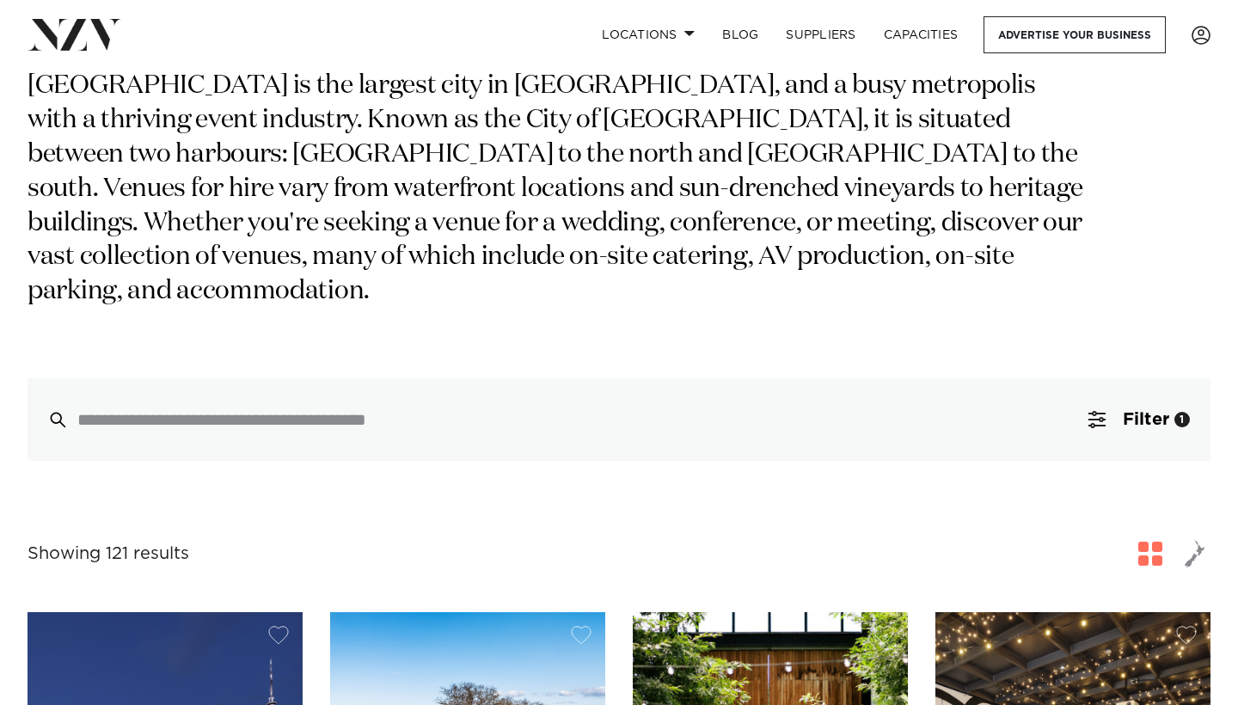
scroll to position [150, 0]
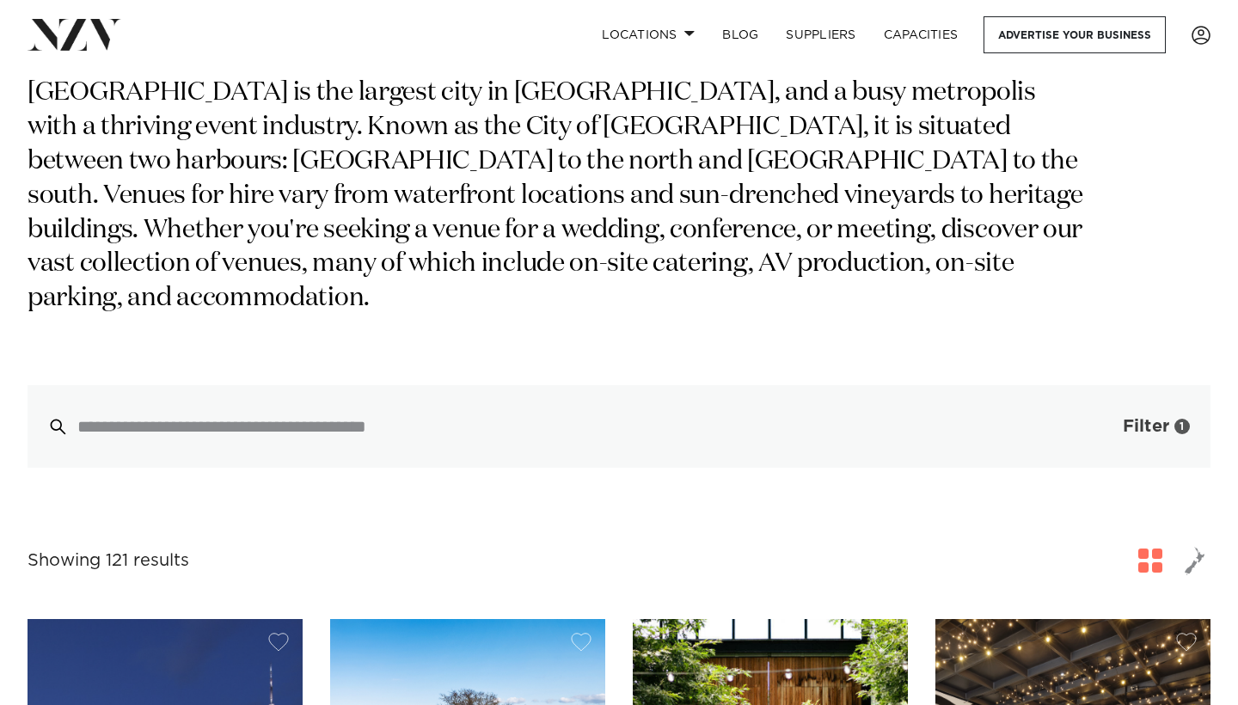
click at [1144, 418] on span "Filter" at bounding box center [1146, 426] width 46 height 17
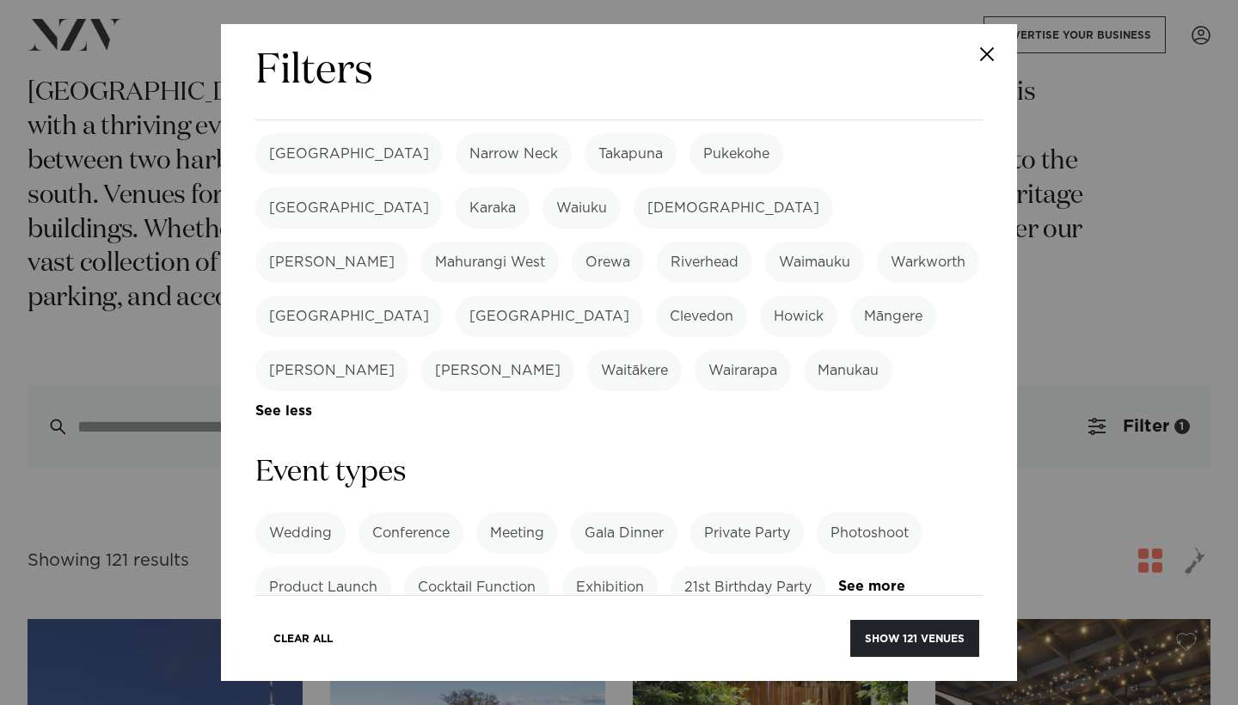
scroll to position [507, 0]
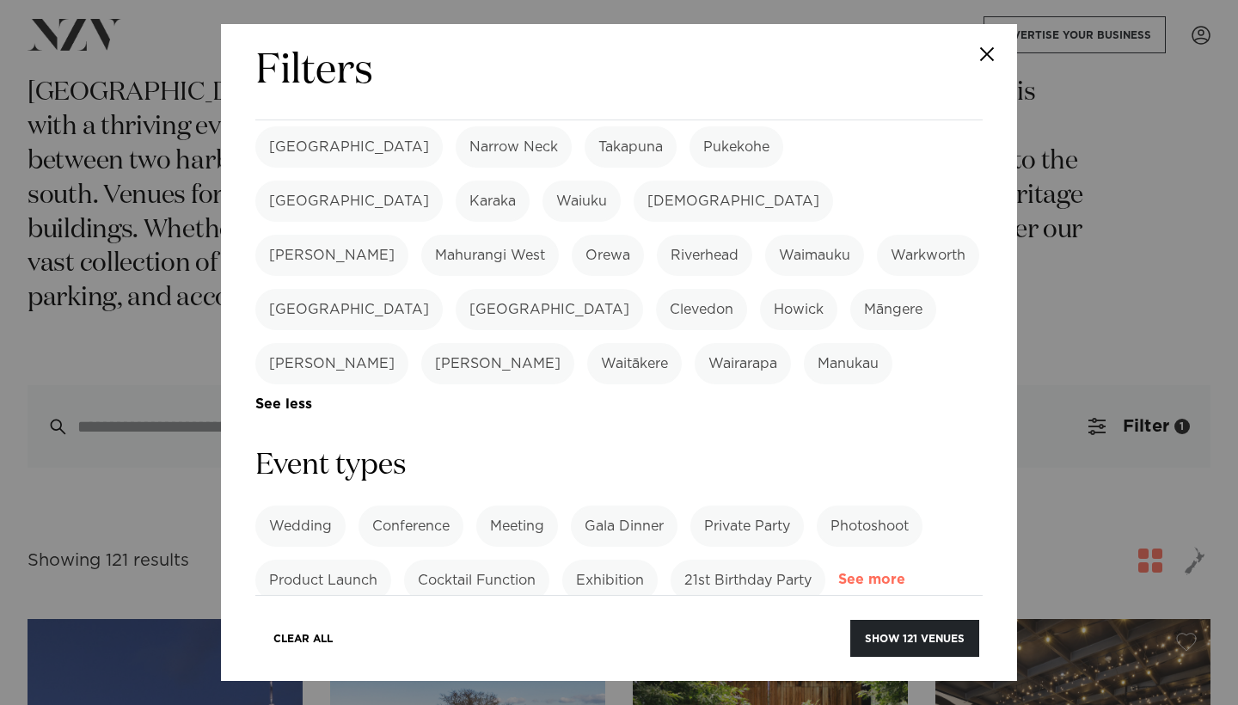
click at [878, 573] on link "See more" at bounding box center [905, 580] width 134 height 15
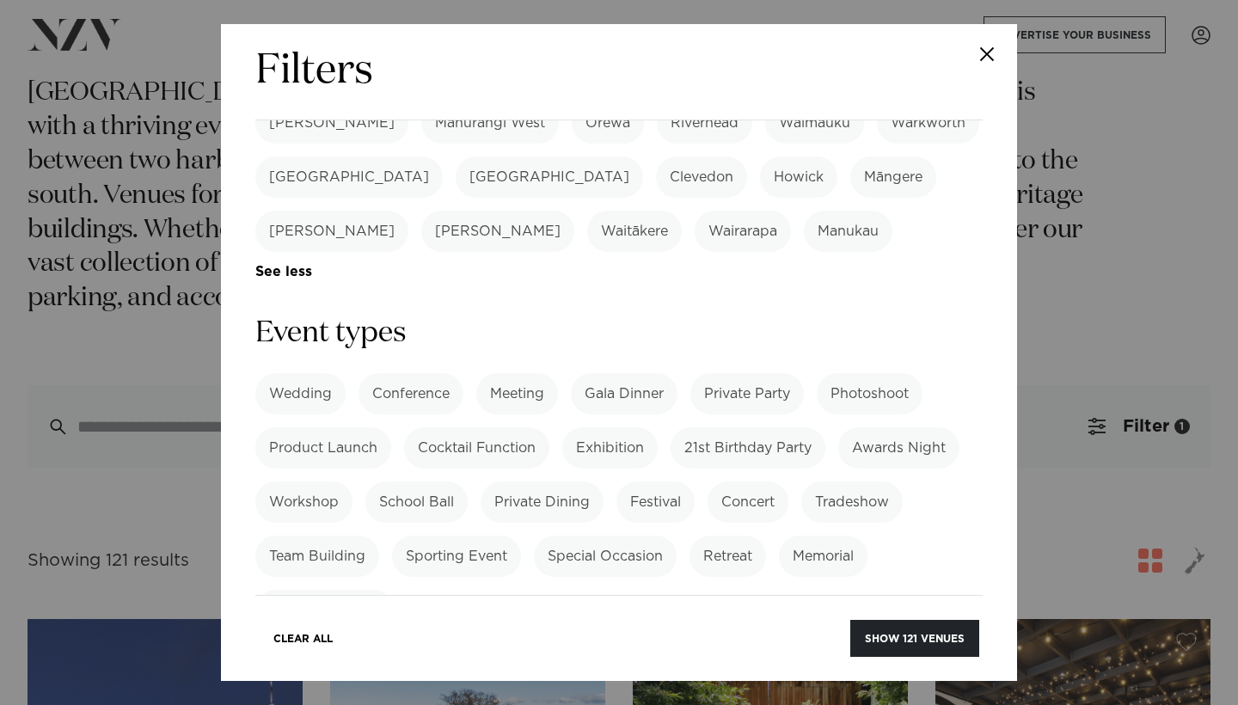
scroll to position [643, 0]
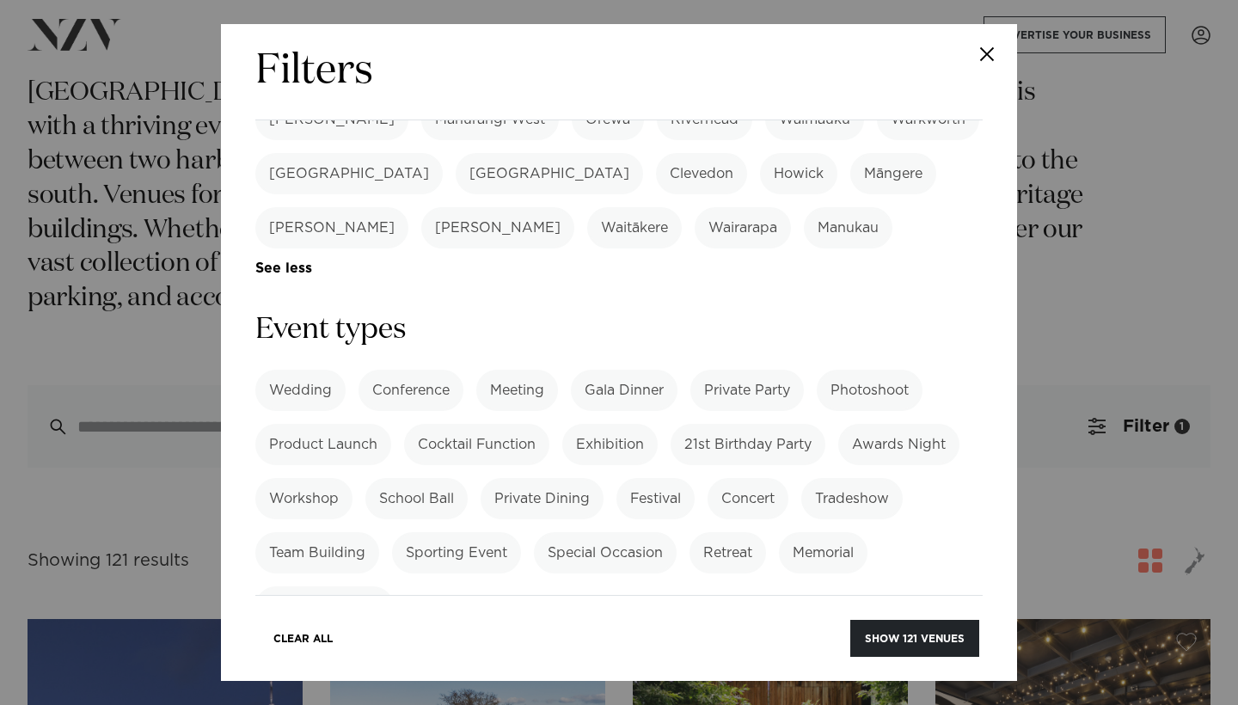
click at [758, 370] on label "Private Party" at bounding box center [746, 390] width 113 height 41
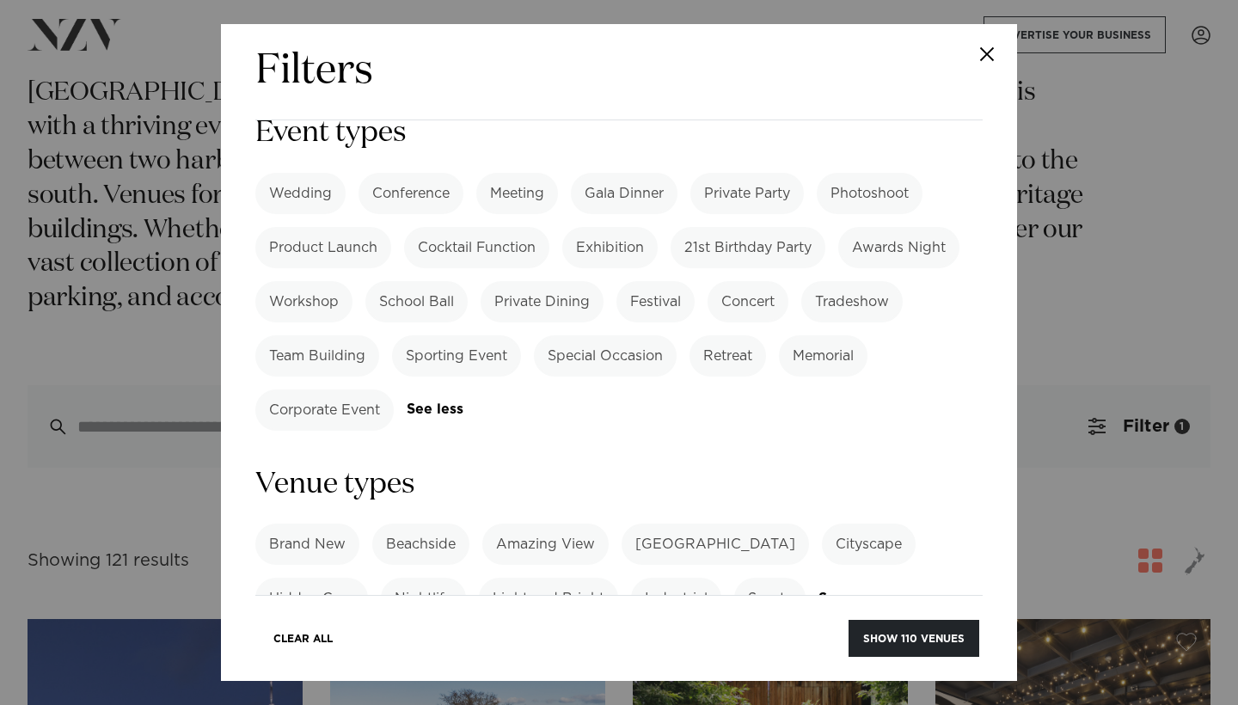
scroll to position [845, 0]
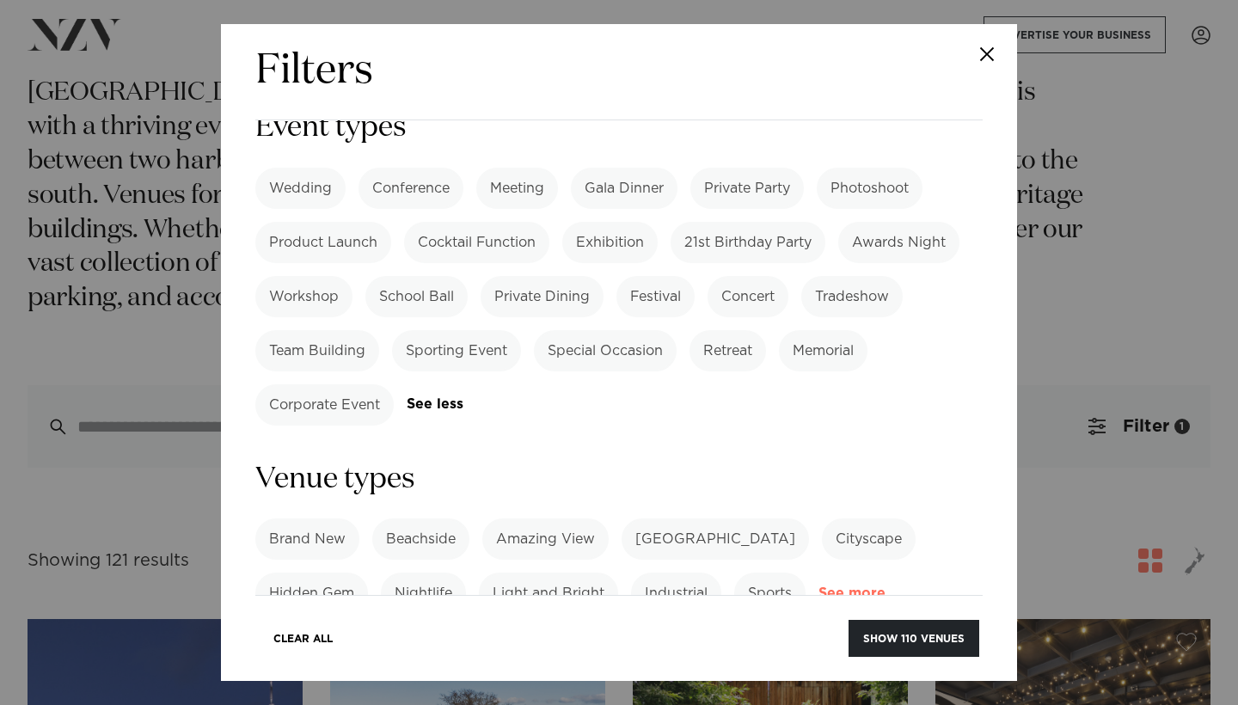
click at [860, 586] on link "See more" at bounding box center [886, 593] width 134 height 15
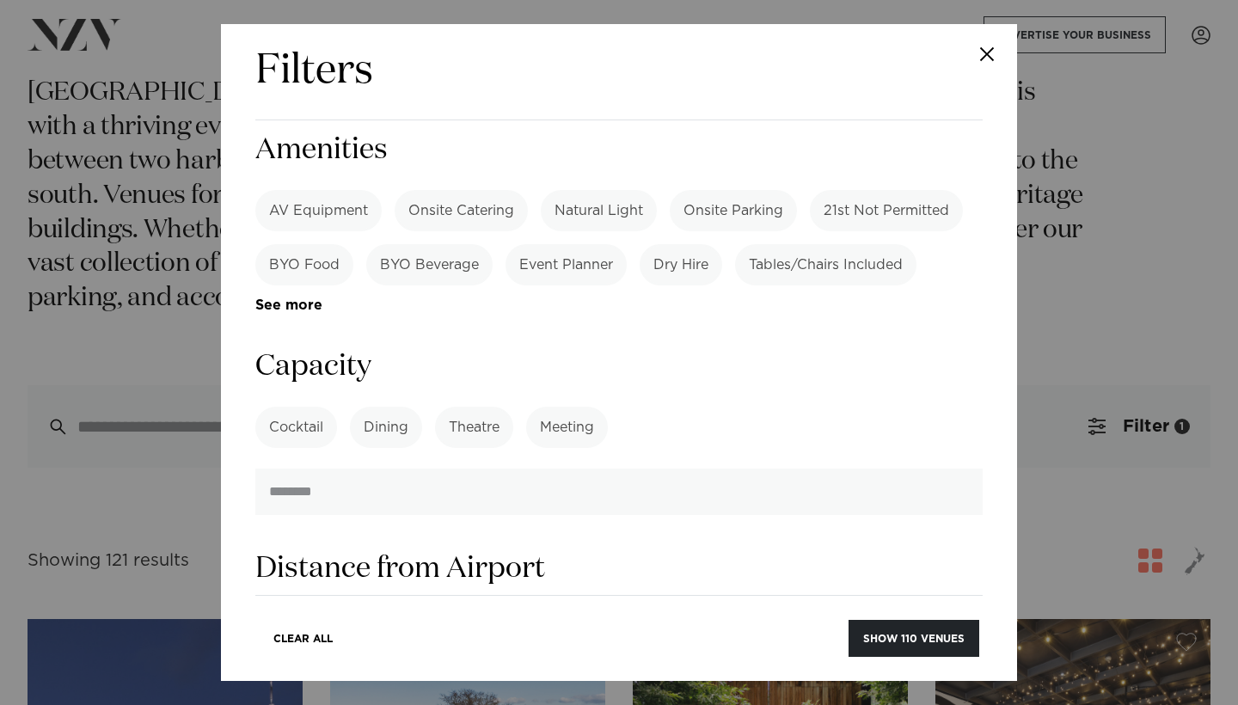
scroll to position [1809, 0]
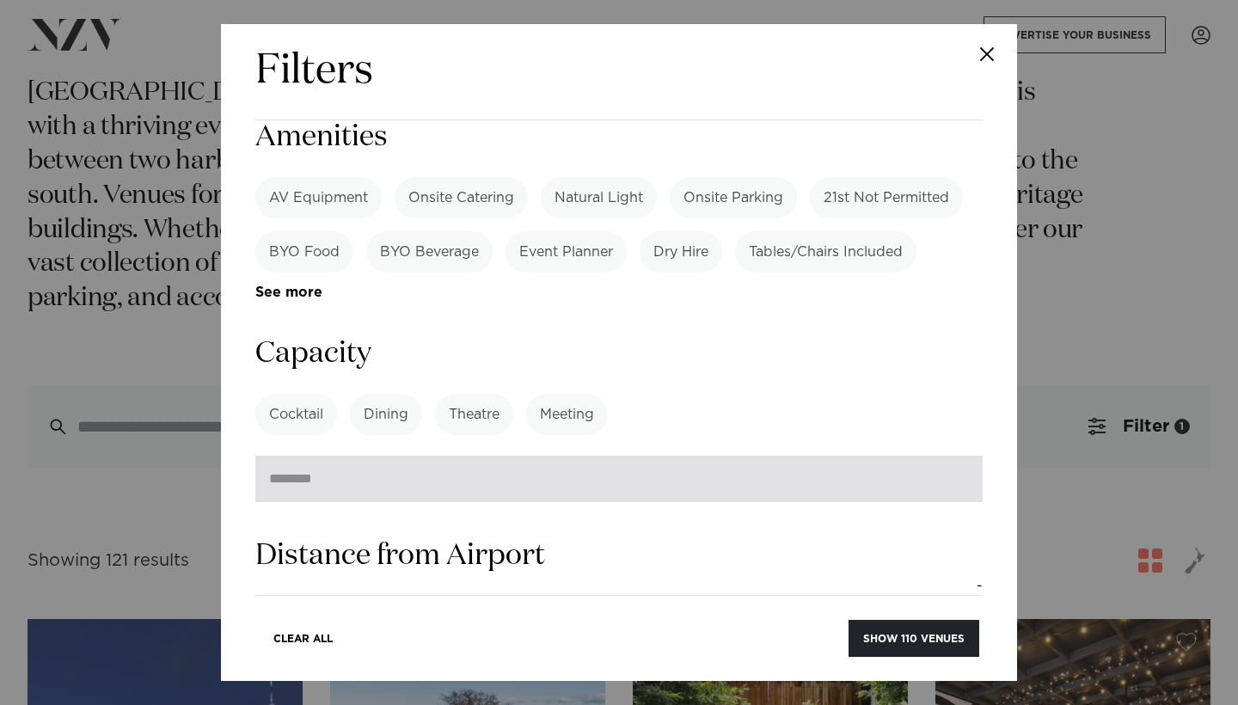
click at [960, 456] on input "*" at bounding box center [618, 479] width 727 height 46
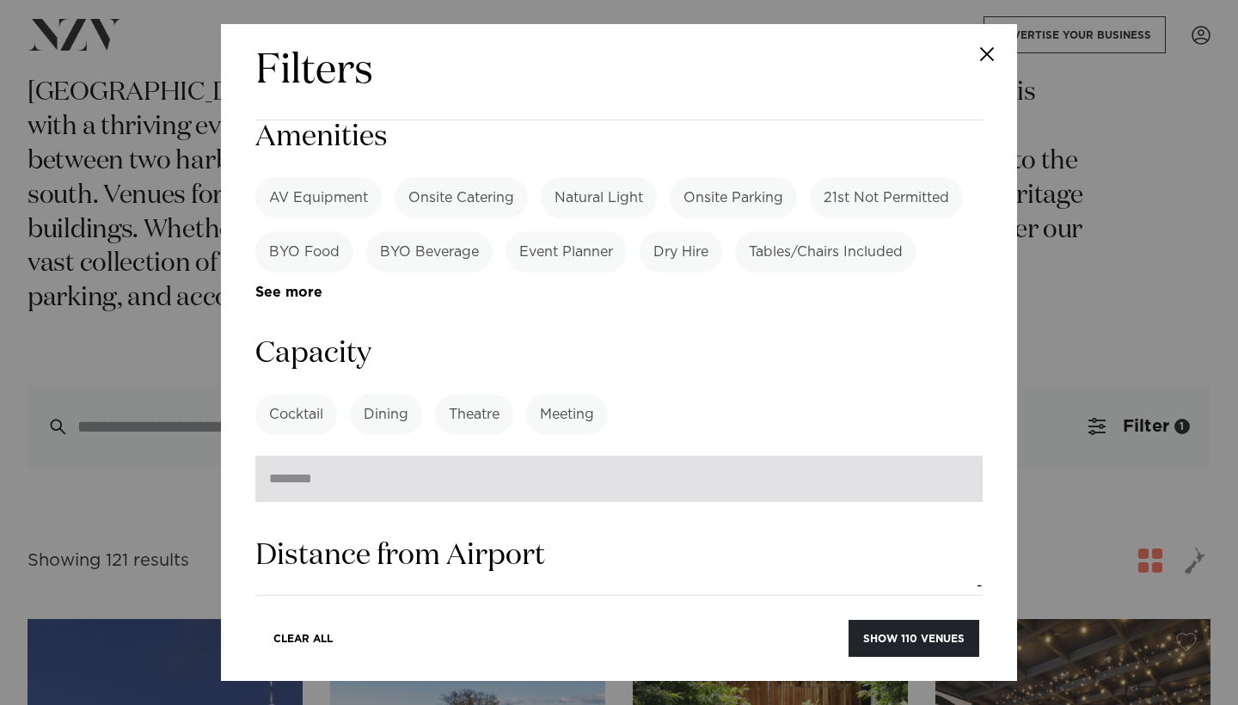
click at [960, 456] on input "*" at bounding box center [618, 479] width 727 height 46
click at [960, 456] on input "**" at bounding box center [618, 479] width 727 height 46
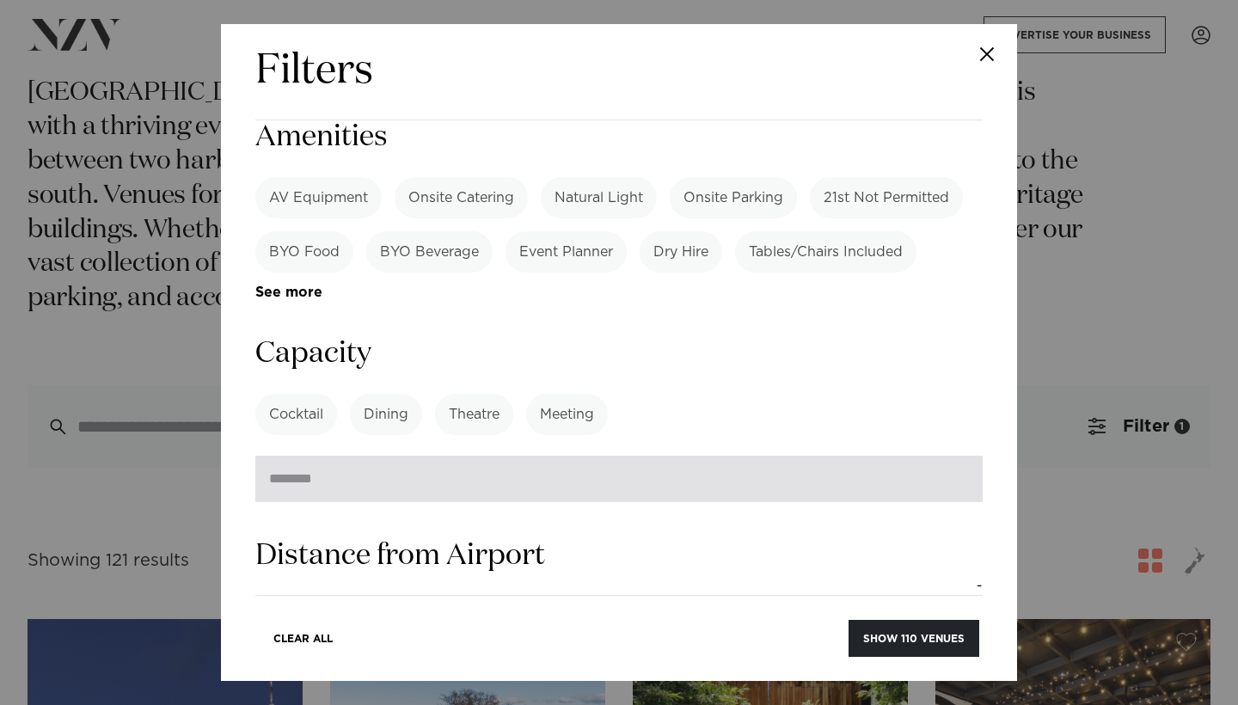
click at [960, 456] on input "**" at bounding box center [618, 479] width 727 height 46
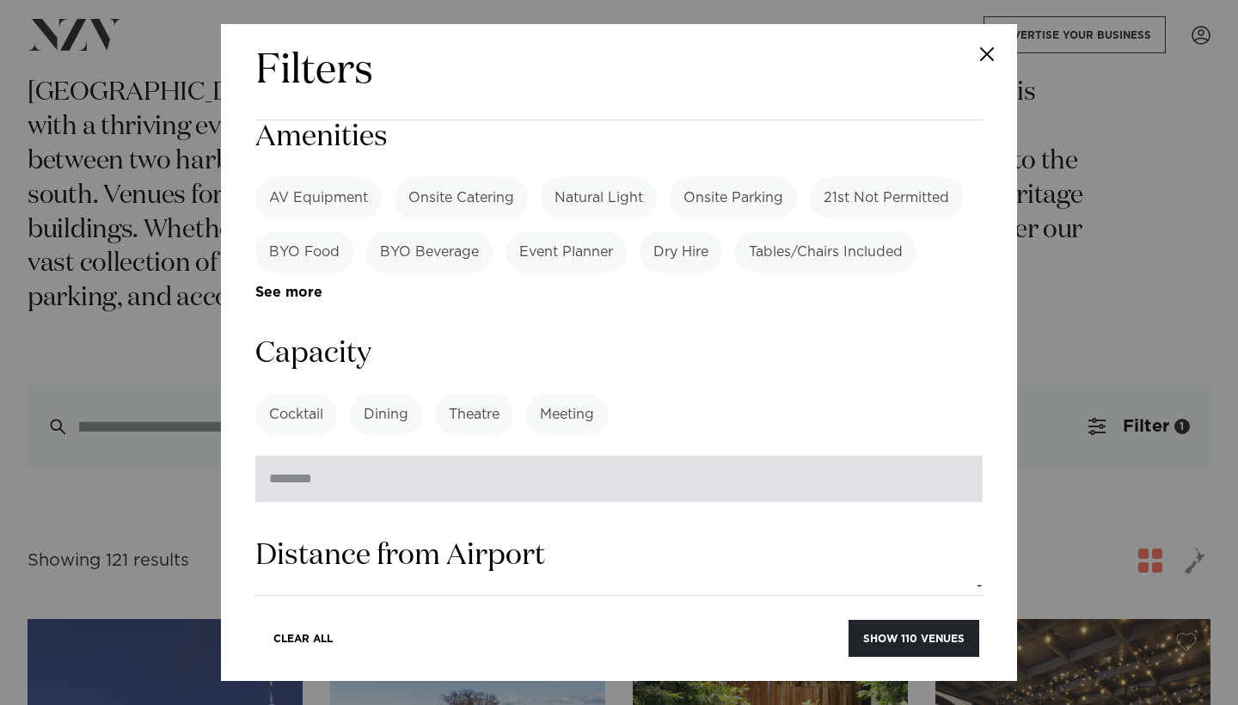
click at [960, 456] on input "**" at bounding box center [618, 479] width 727 height 46
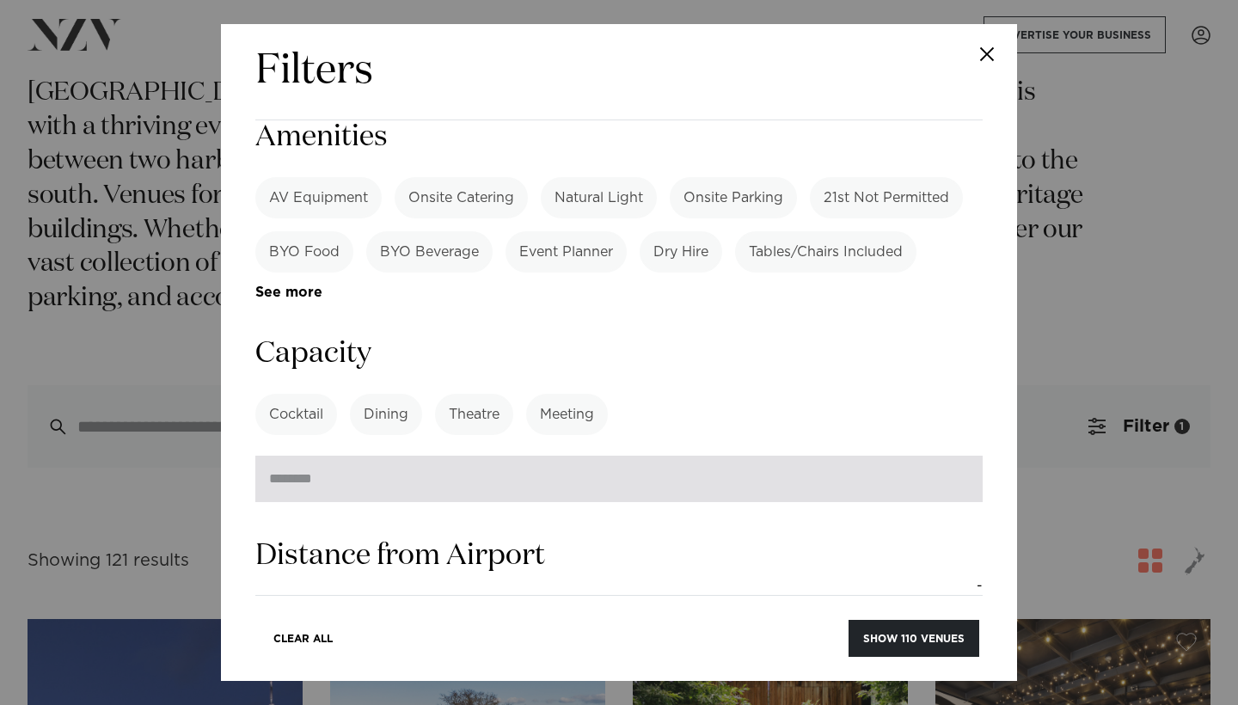
click at [960, 456] on input "**" at bounding box center [618, 479] width 727 height 46
type input "**"
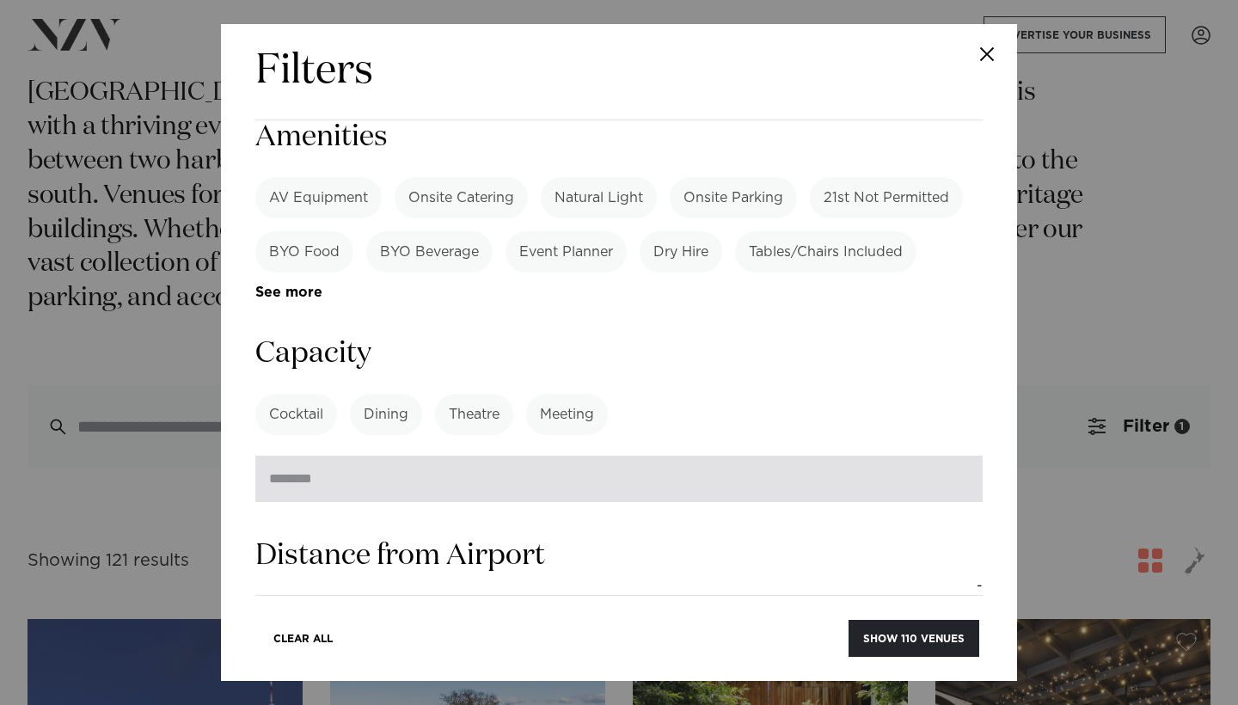
click at [960, 456] on input "**" at bounding box center [618, 479] width 727 height 46
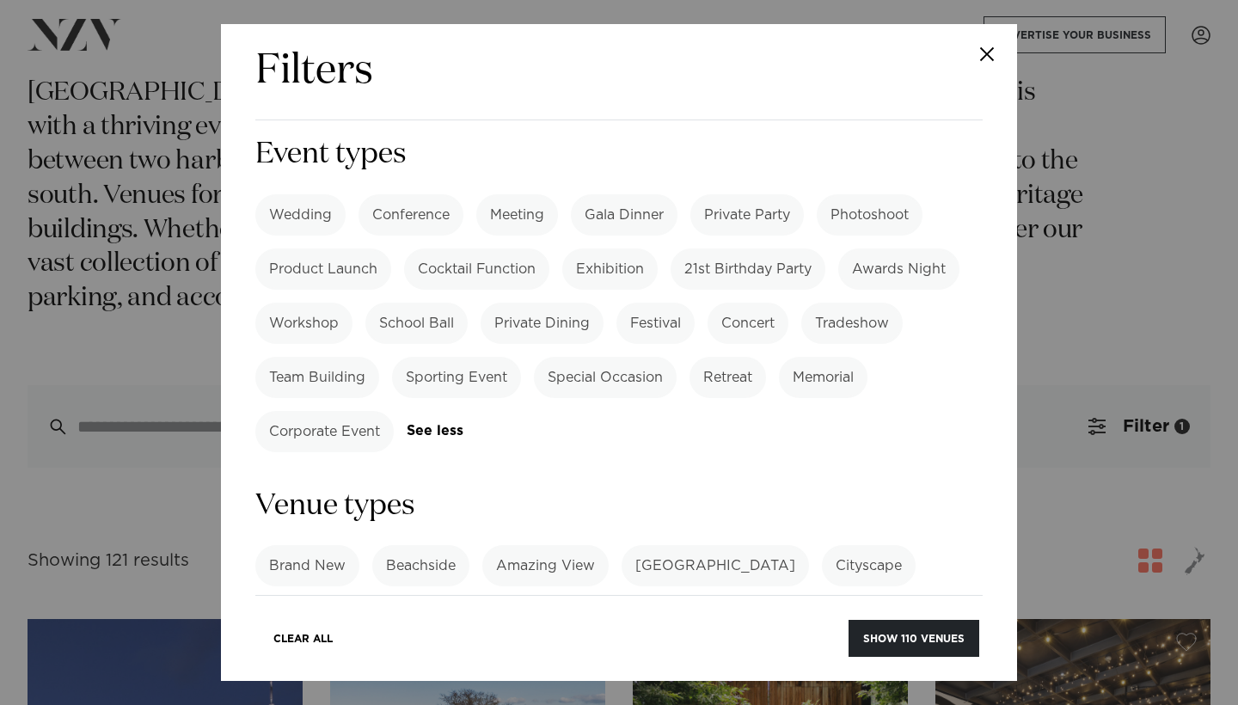
scroll to position [555, 0]
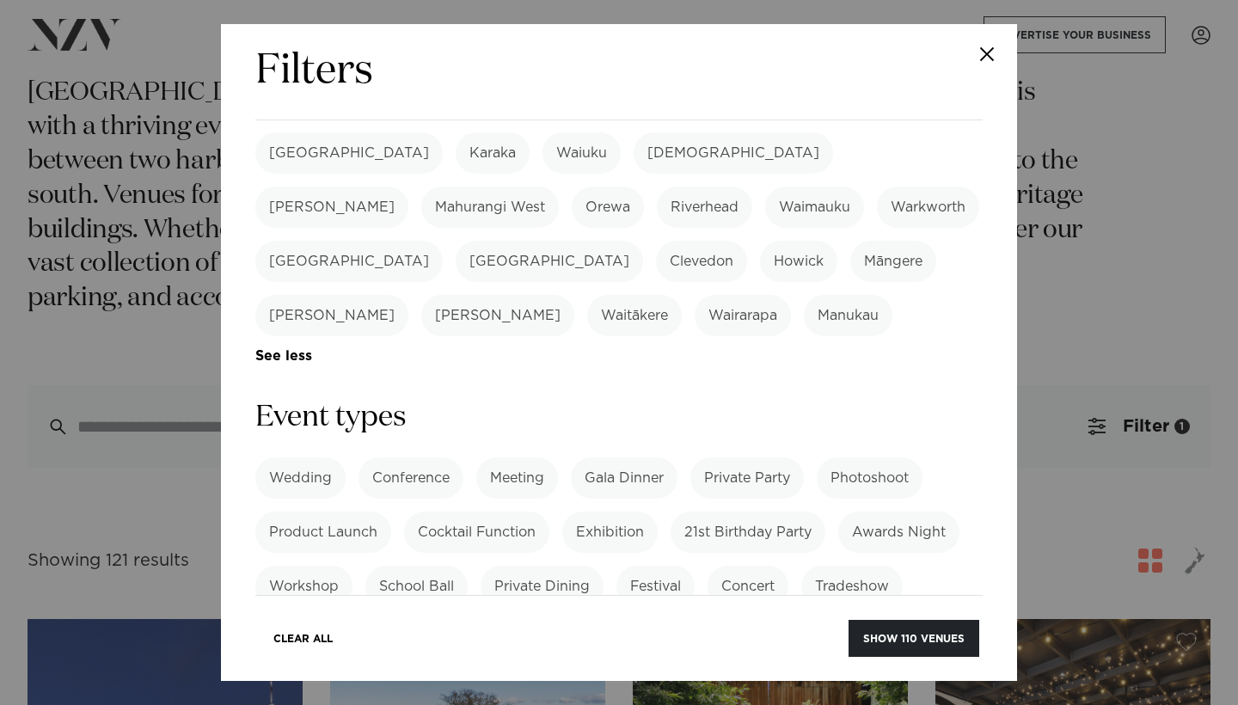
click at [430, 687] on link "See more" at bounding box center [469, 694] width 124 height 15
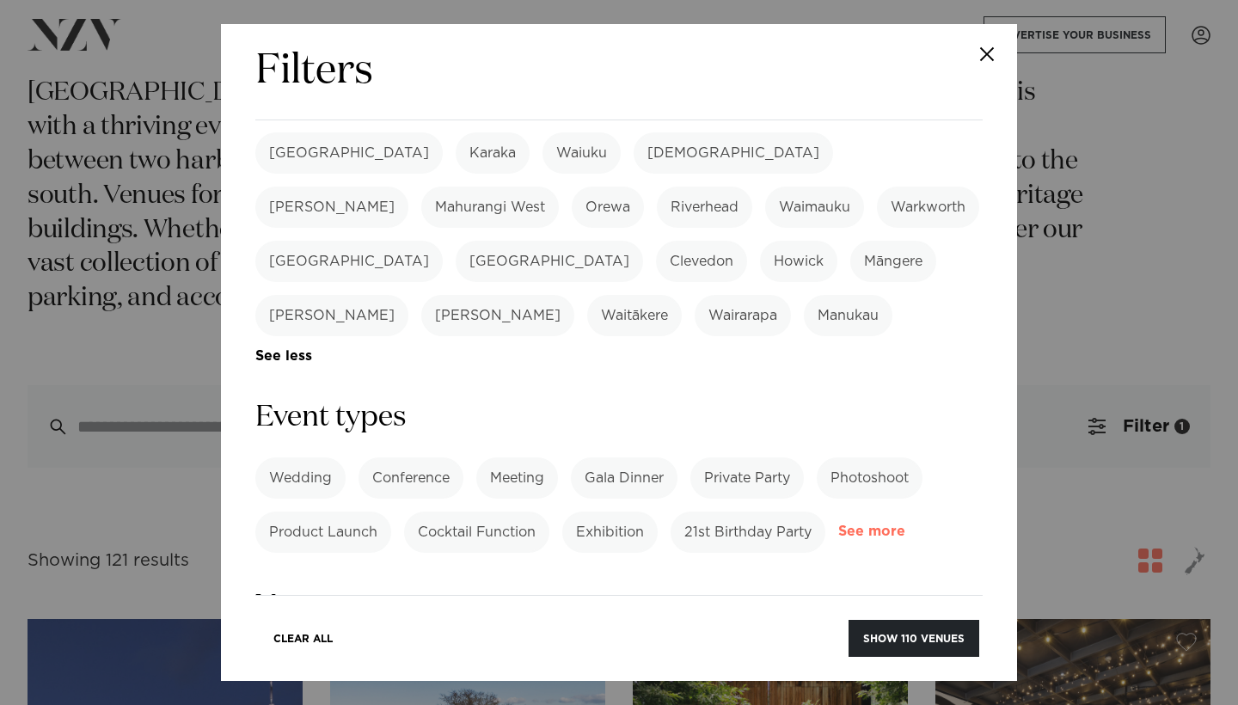
click at [863, 524] on link "See more" at bounding box center [905, 531] width 134 height 15
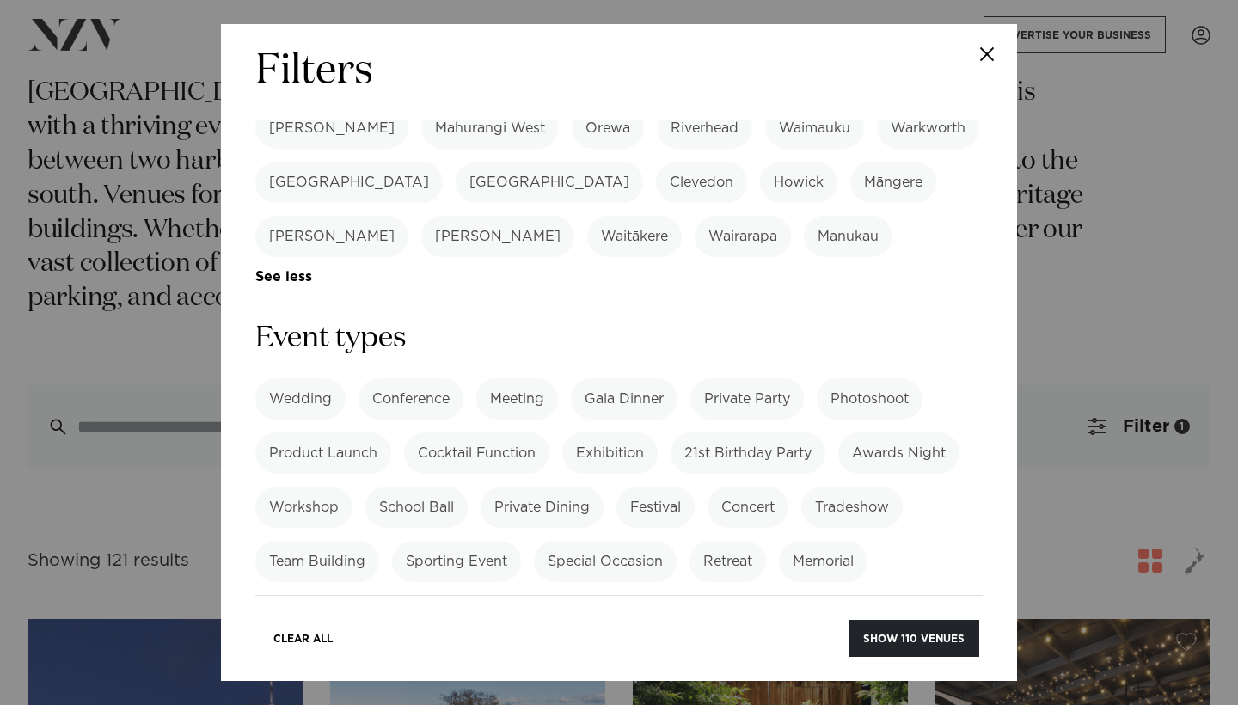
scroll to position [636, 0]
click at [610, 539] on label "Special Occasion" at bounding box center [605, 559] width 143 height 41
click at [625, 539] on label "Special Occasion" at bounding box center [605, 559] width 143 height 41
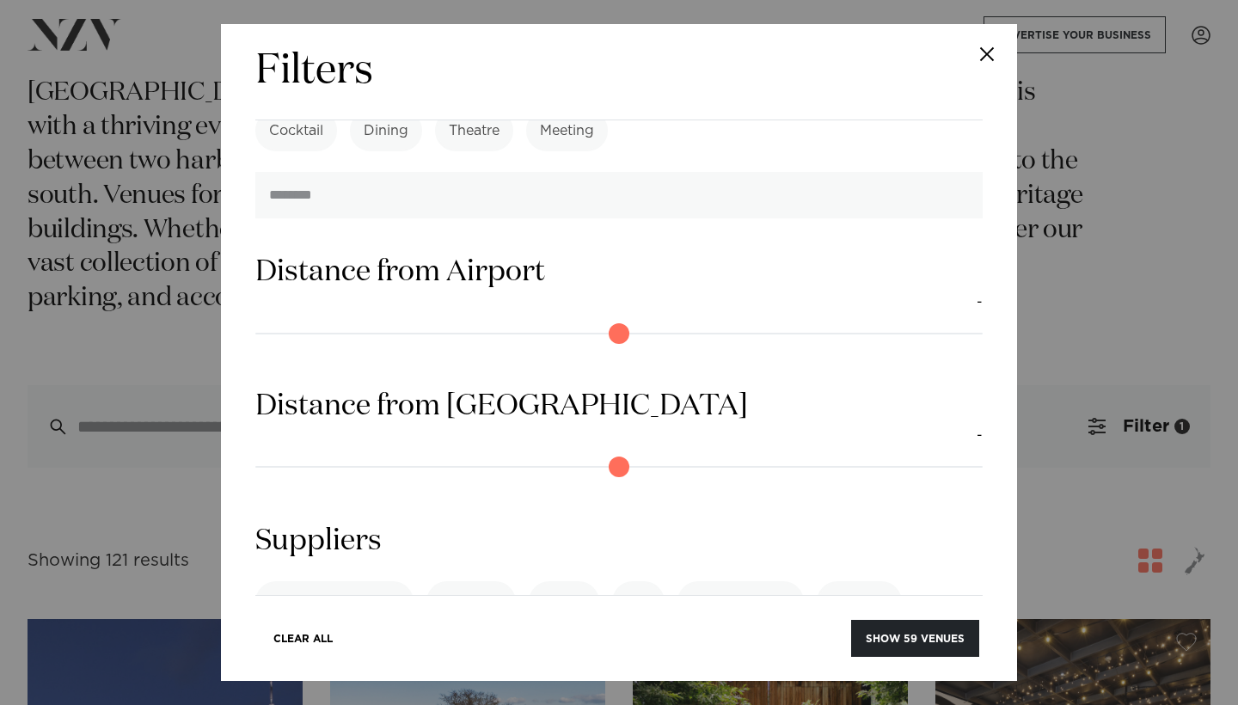
scroll to position [2092, 0]
click at [389, 690] on link "See more" at bounding box center [322, 697] width 134 height 15
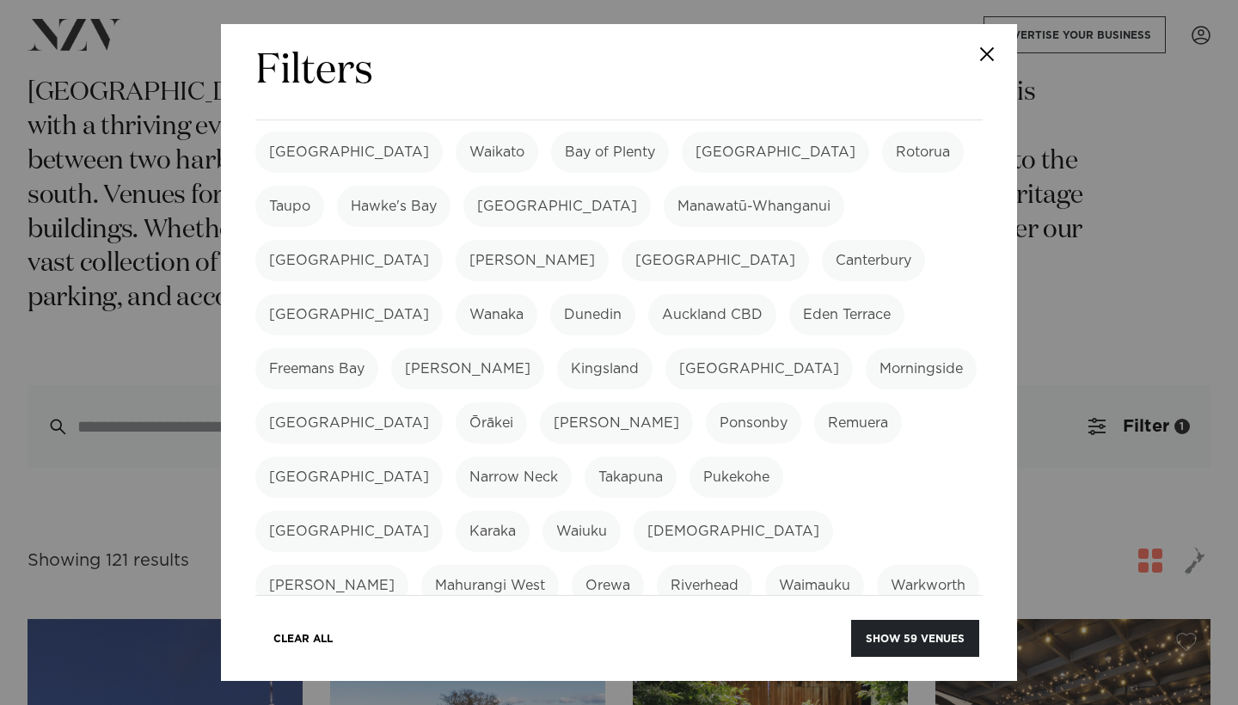
scroll to position [148, 0]
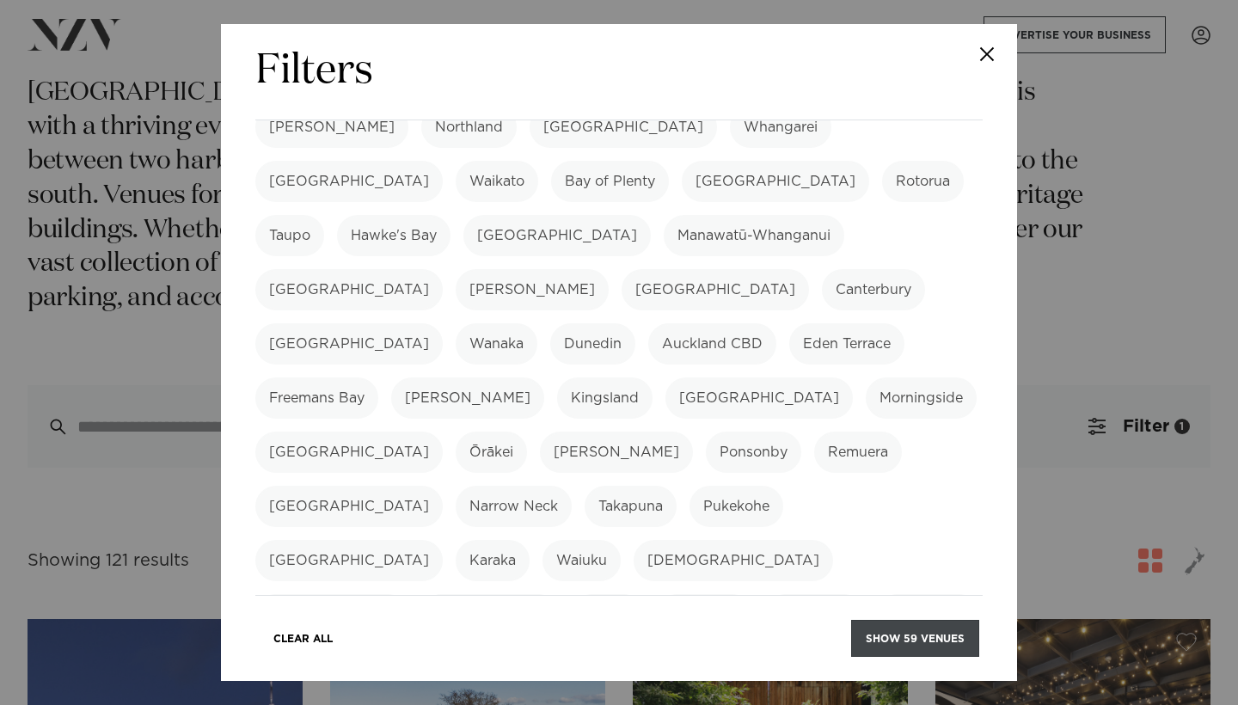
click at [902, 637] on button "Show 59 venues" at bounding box center [915, 638] width 128 height 37
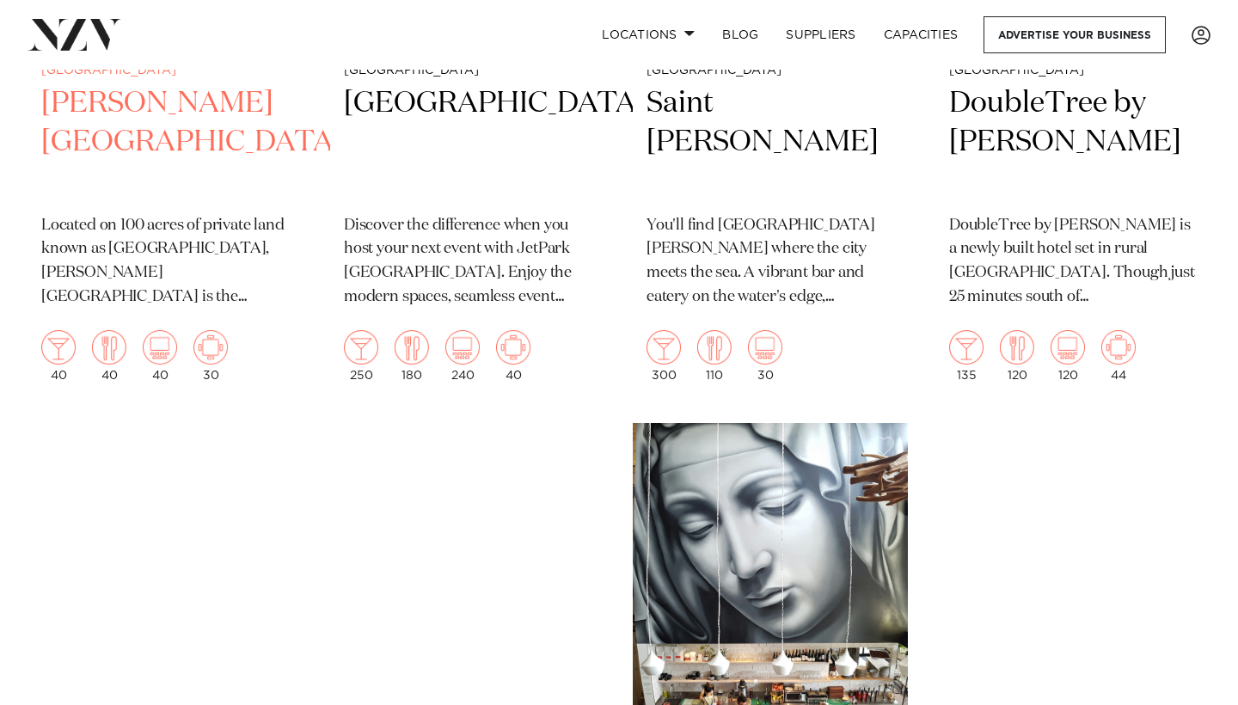
scroll to position [7446, 0]
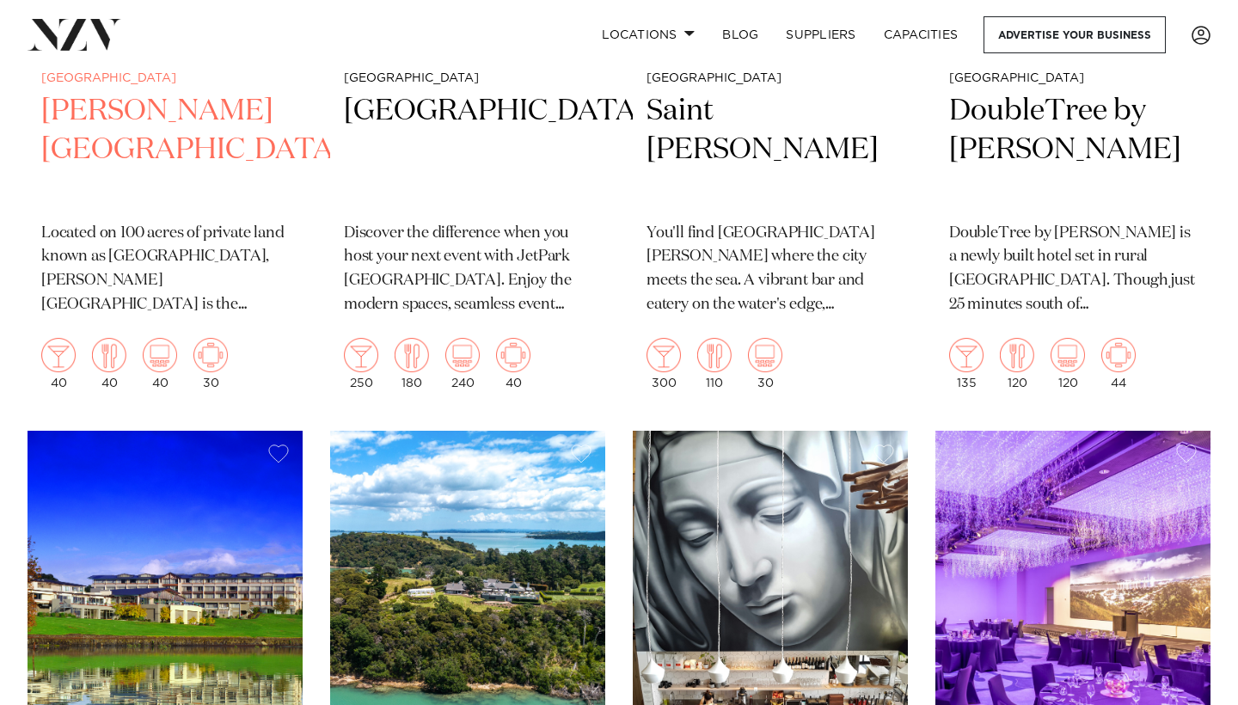
click at [167, 107] on h2 "Woodhouse Mountain Lodge" at bounding box center [165, 150] width 248 height 116
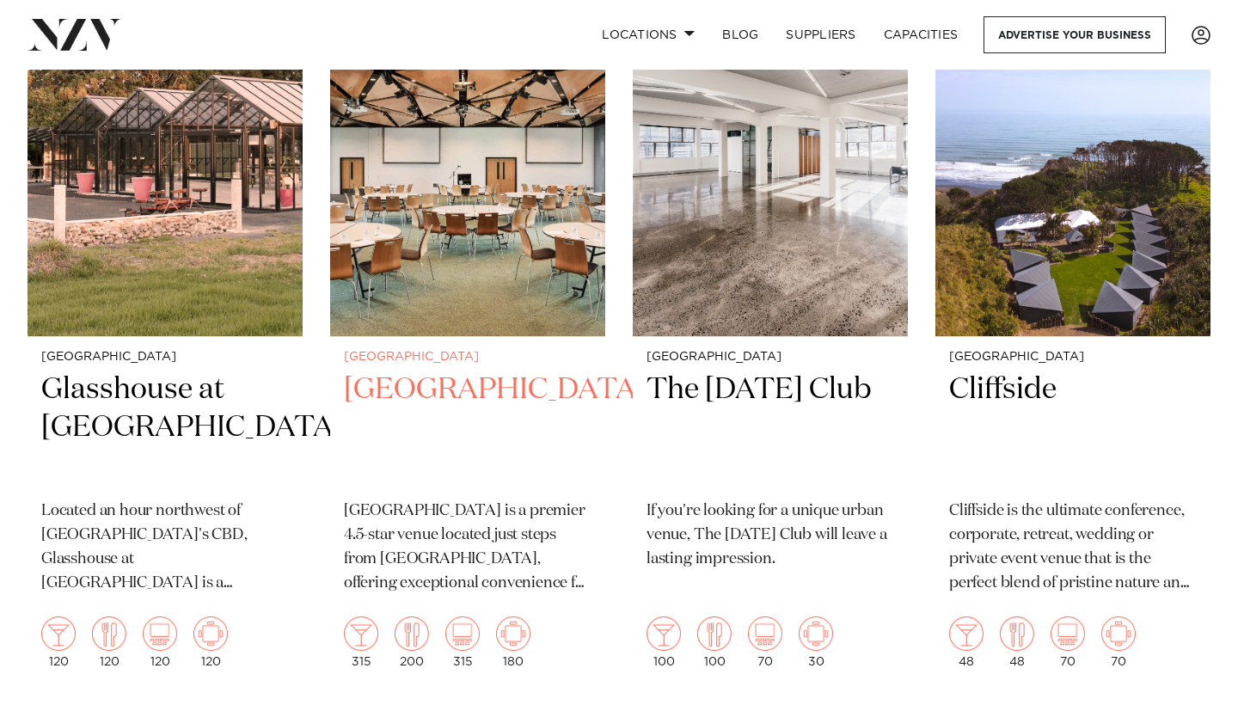
scroll to position [9393, 0]
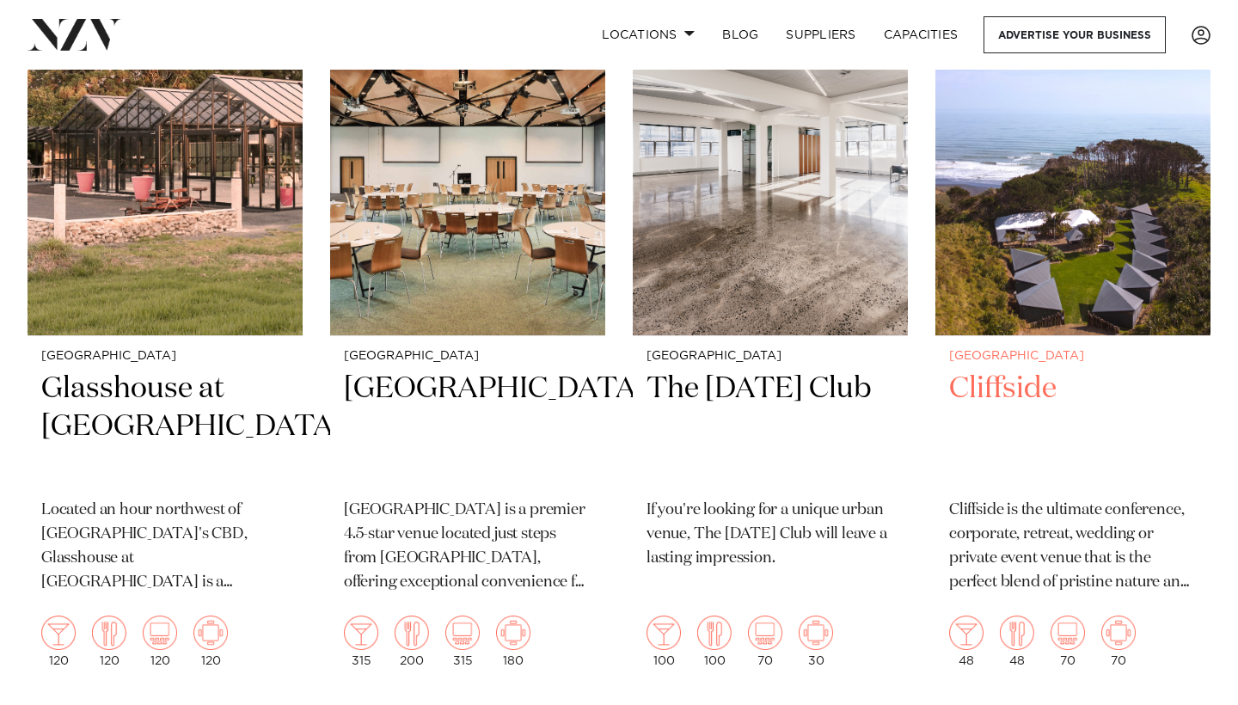
click at [1009, 175] on img at bounding box center [1072, 150] width 275 height 369
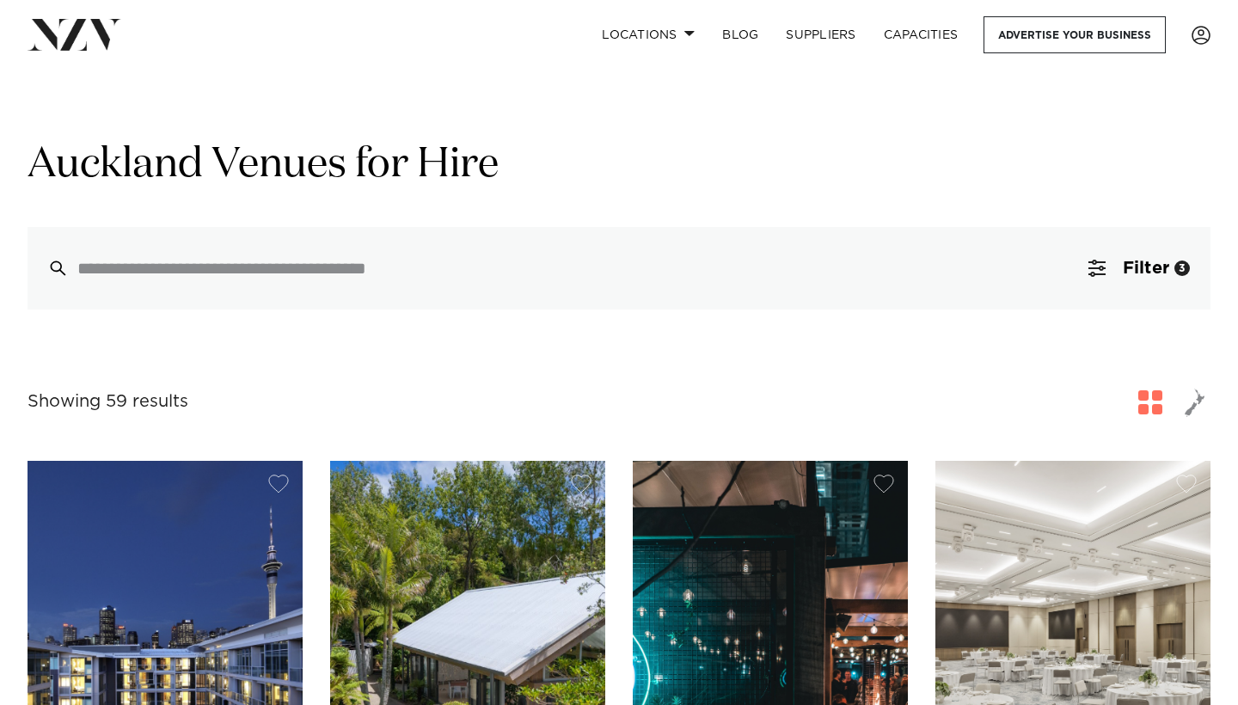
scroll to position [0, 0]
click at [1141, 267] on span "Filter" at bounding box center [1146, 268] width 46 height 17
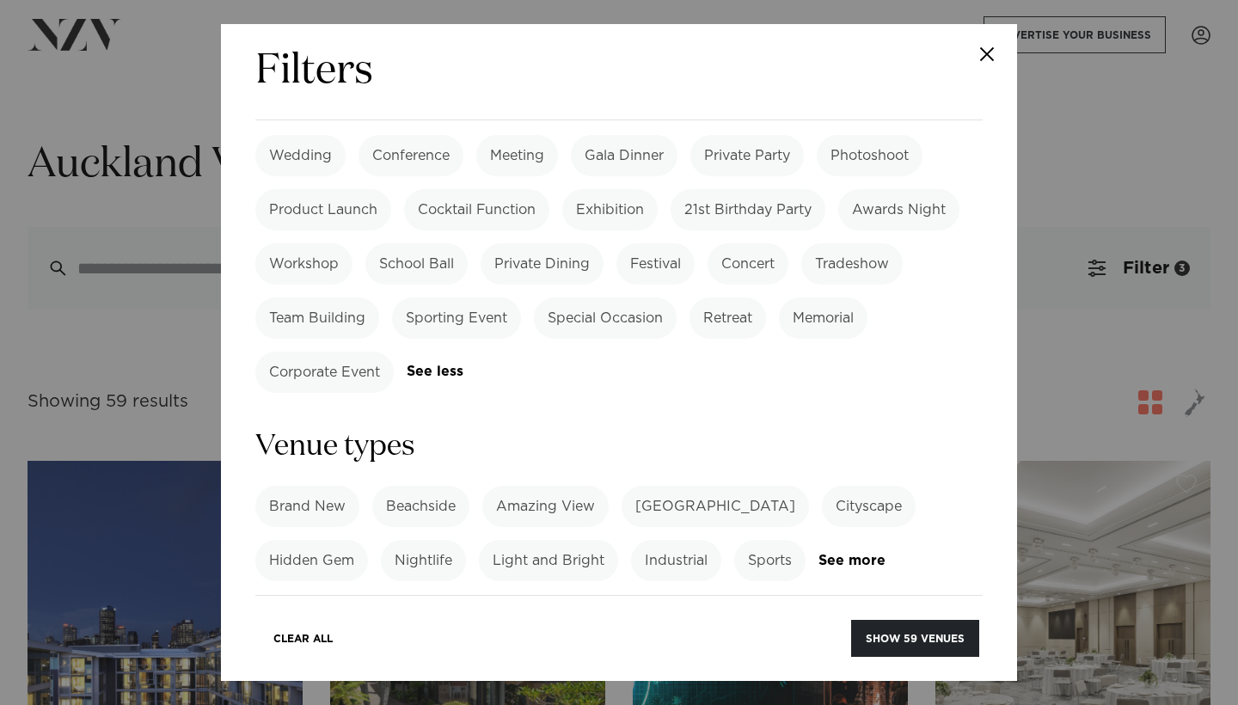
scroll to position [840, 0]
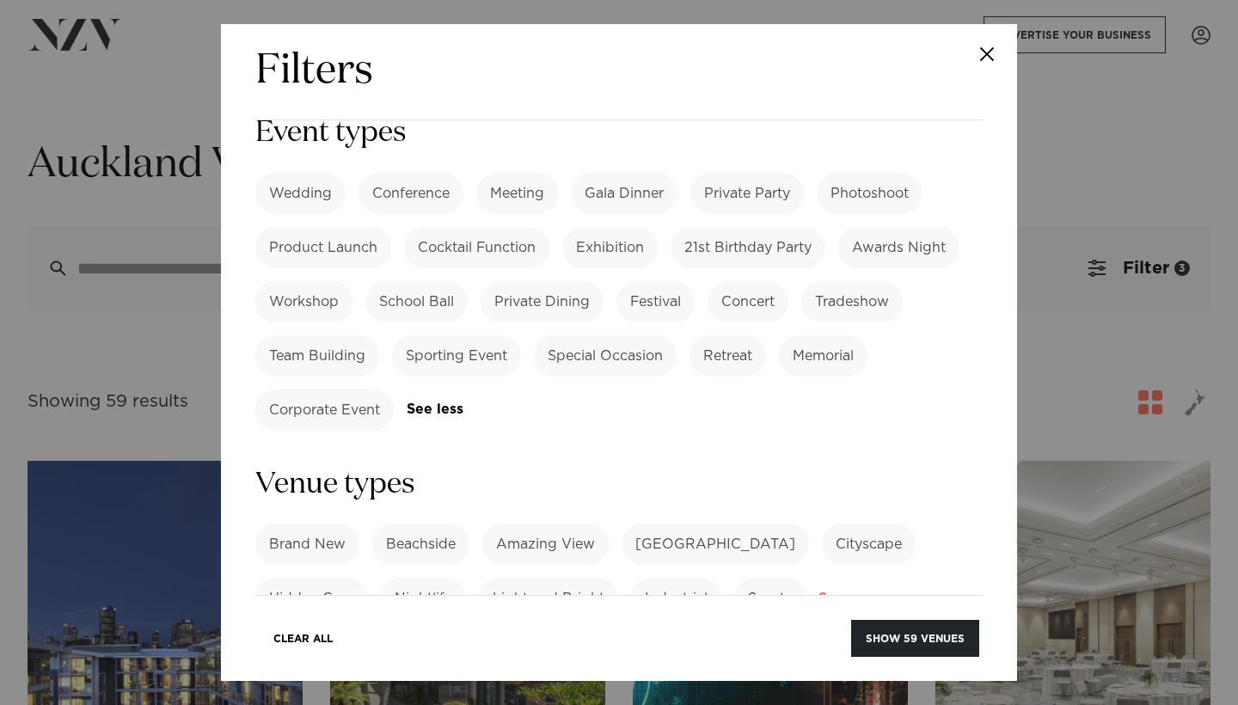
click at [845, 592] on link "See more" at bounding box center [886, 599] width 134 height 15
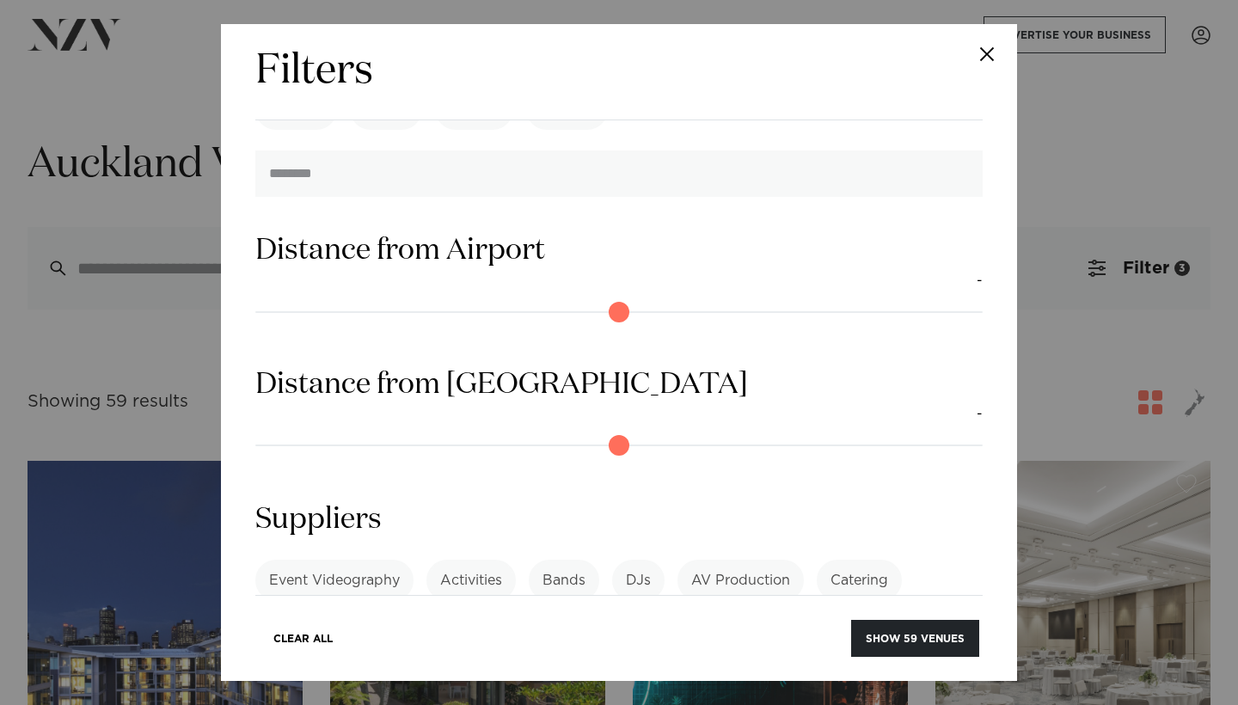
scroll to position [2092, 0]
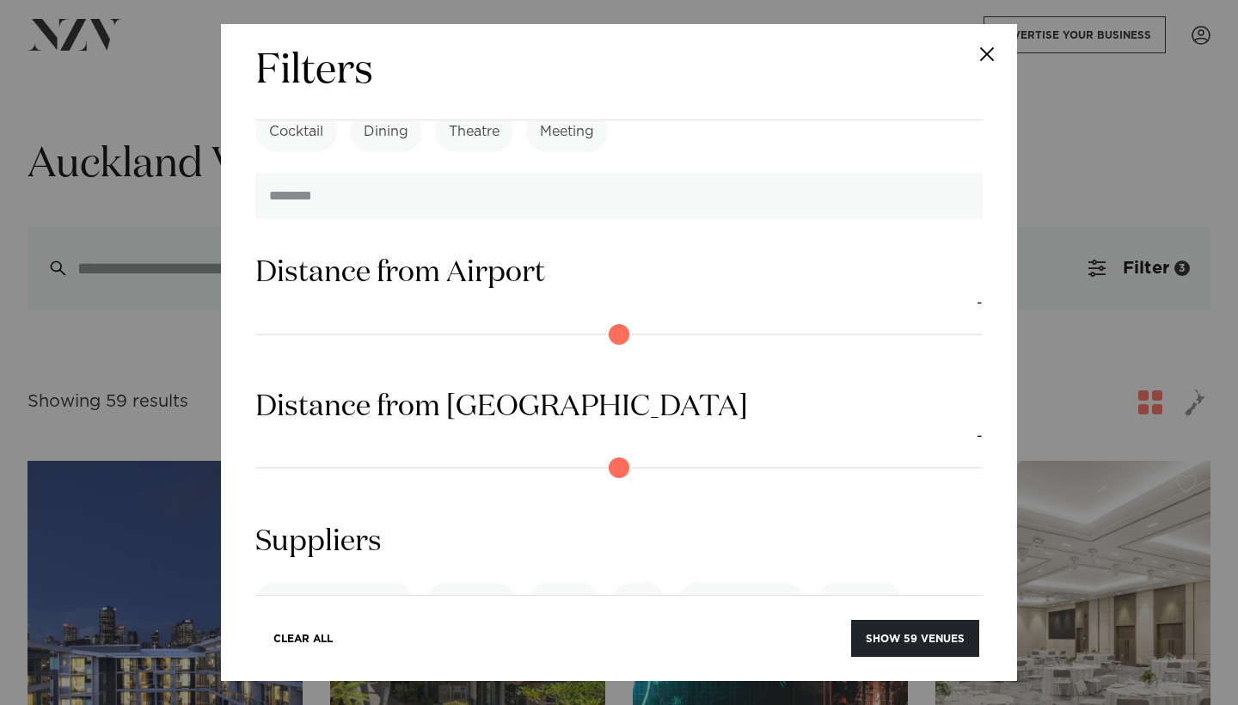
click at [389, 690] on link "See more" at bounding box center [322, 697] width 134 height 15
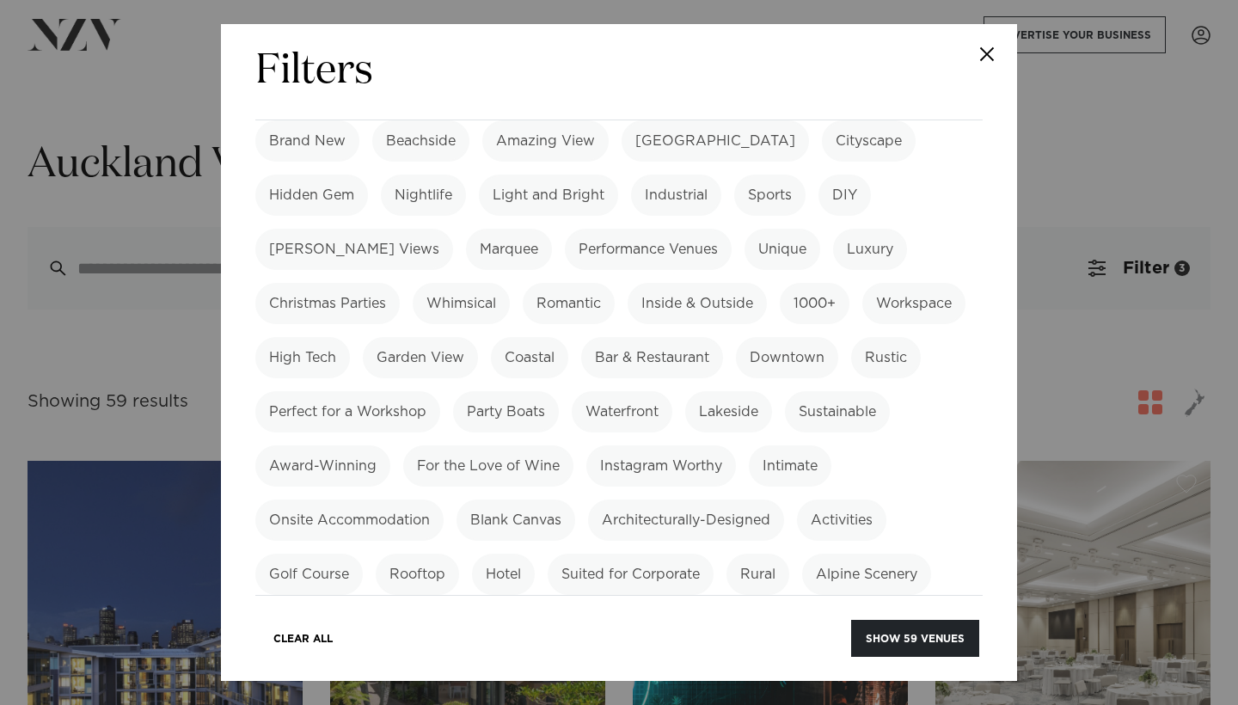
scroll to position [1272, 0]
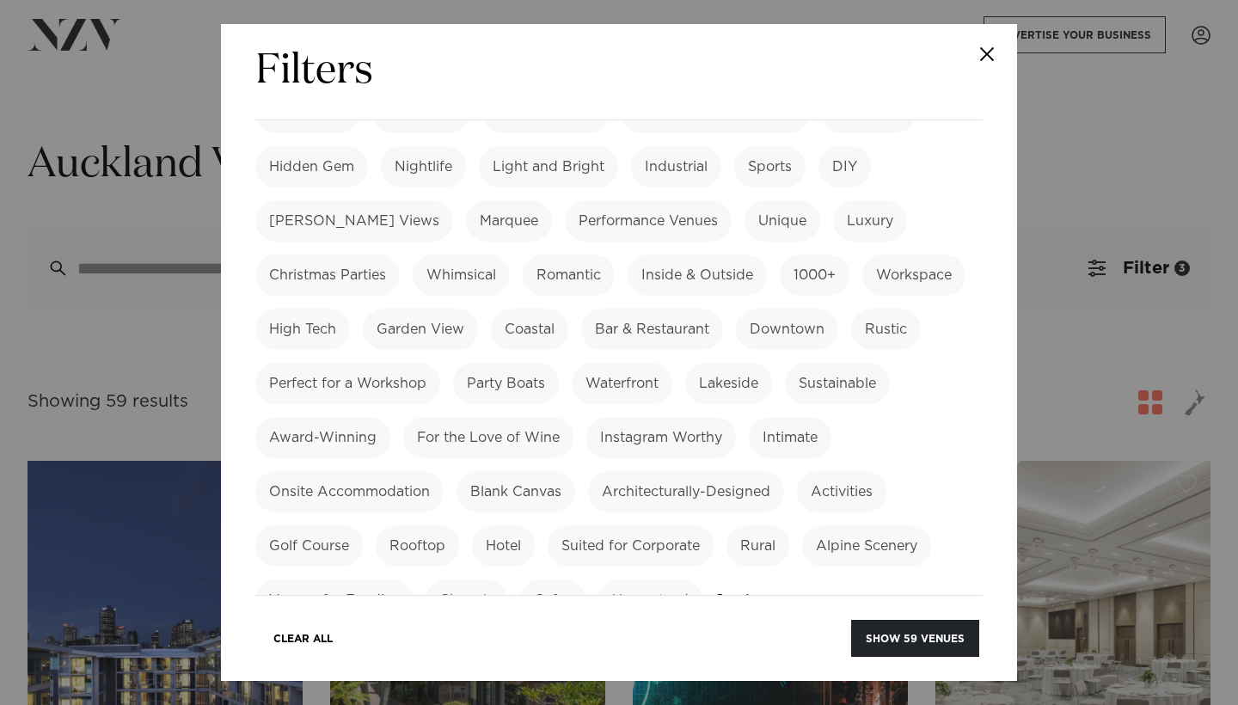
click at [508, 525] on label "Hotel" at bounding box center [503, 545] width 63 height 41
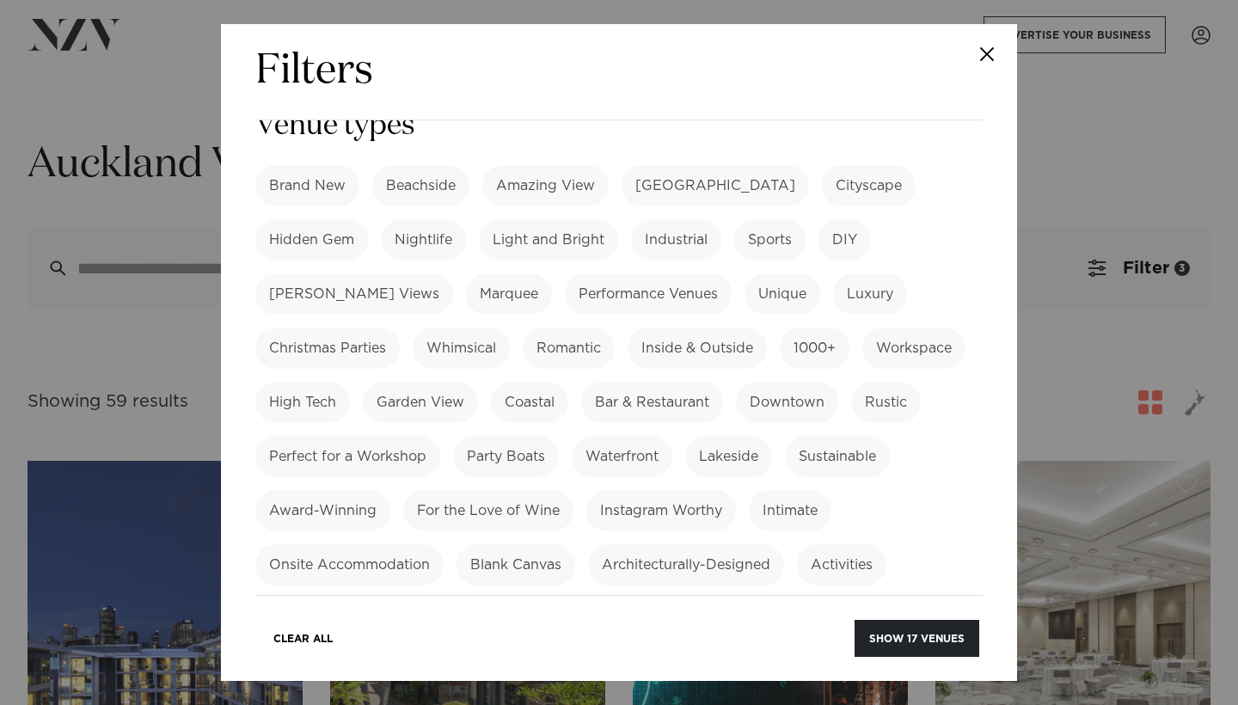
scroll to position [1200, 0]
click at [384, 543] on label "Onsite Accommodation" at bounding box center [349, 563] width 188 height 41
click at [773, 488] on label "Intimate" at bounding box center [790, 508] width 83 height 41
click at [349, 543] on label "Onsite Accommodation" at bounding box center [349, 563] width 188 height 41
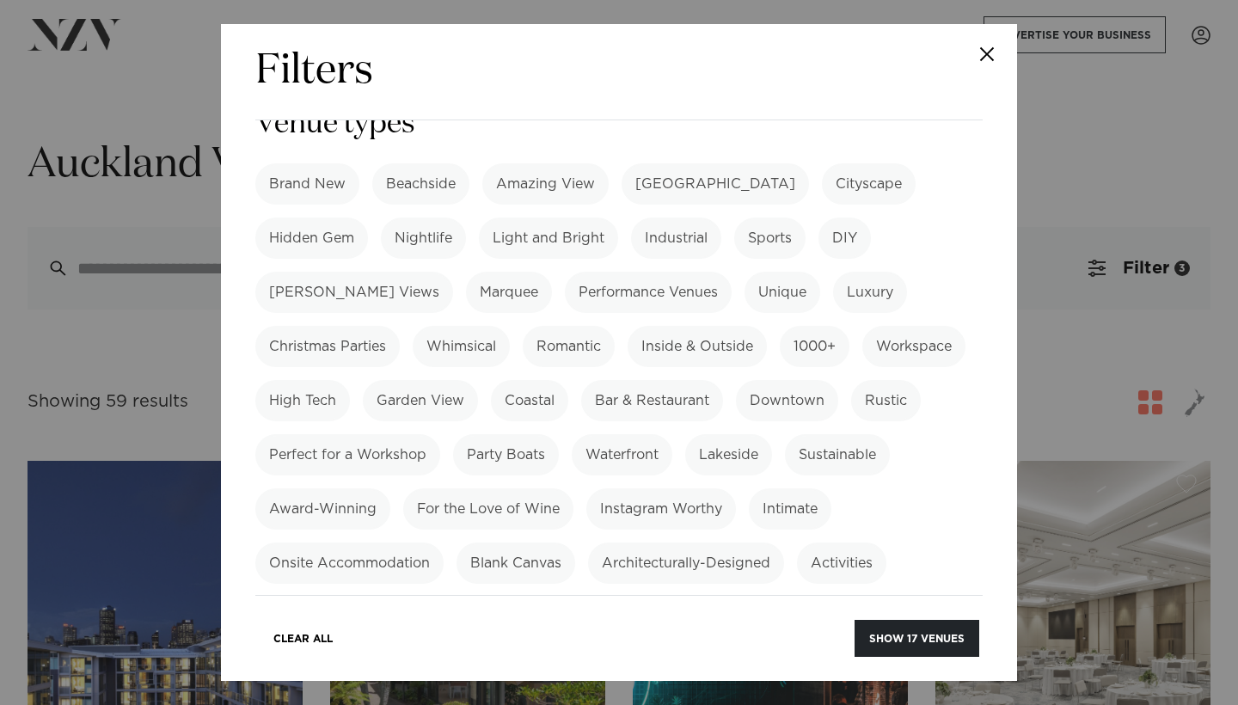
click at [509, 597] on label "Hotel" at bounding box center [503, 617] width 63 height 41
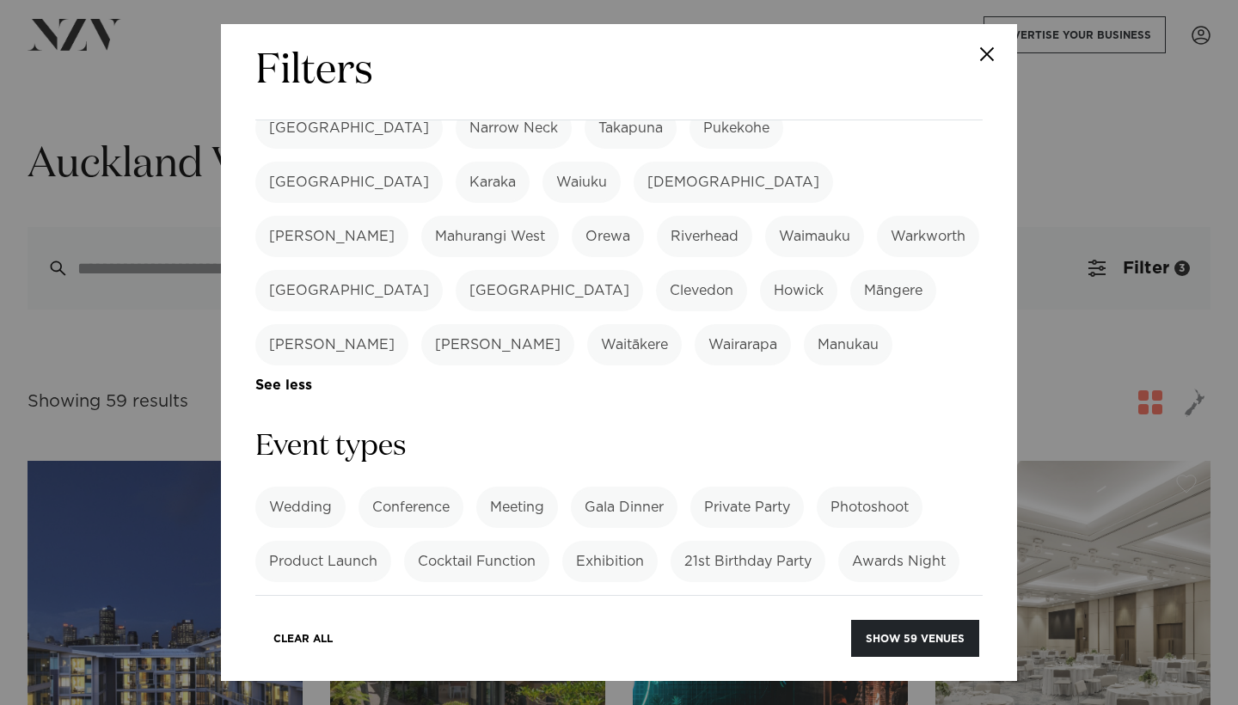
scroll to position [530, 0]
click at [754, 483] on label "Private Party" at bounding box center [746, 503] width 113 height 41
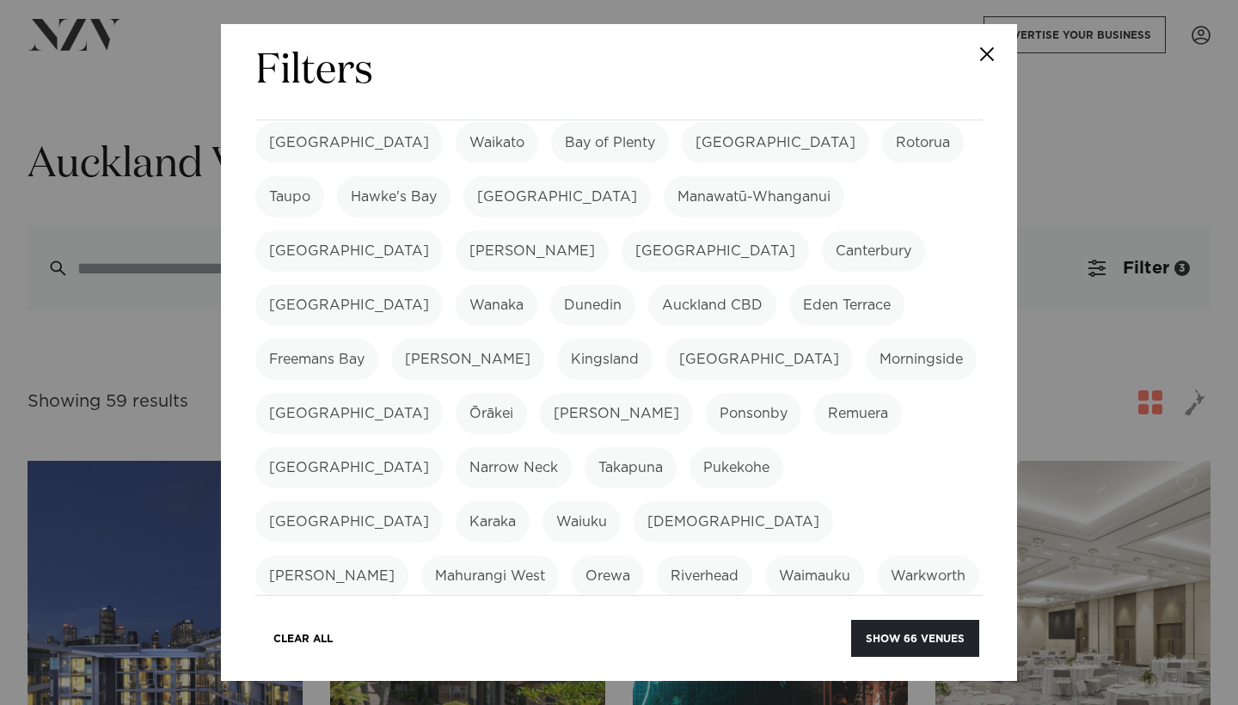
scroll to position [191, 0]
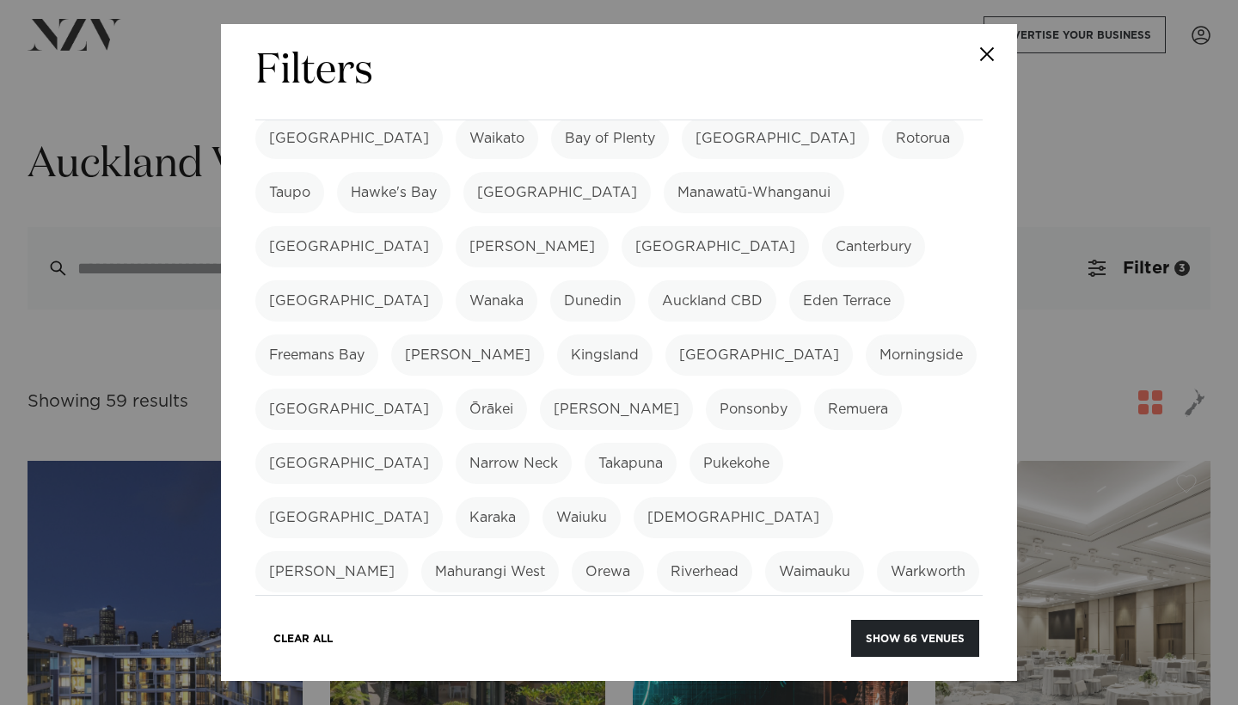
click at [648, 280] on label "Auckland CBD" at bounding box center [712, 300] width 128 height 41
click at [789, 280] on label "Eden Terrace" at bounding box center [846, 300] width 115 height 41
click at [378, 334] on label "Freemans Bay" at bounding box center [316, 354] width 123 height 41
click at [544, 334] on label "Grey Lynn" at bounding box center [467, 354] width 153 height 41
click at [557, 334] on label "Kingsland" at bounding box center [604, 354] width 95 height 41
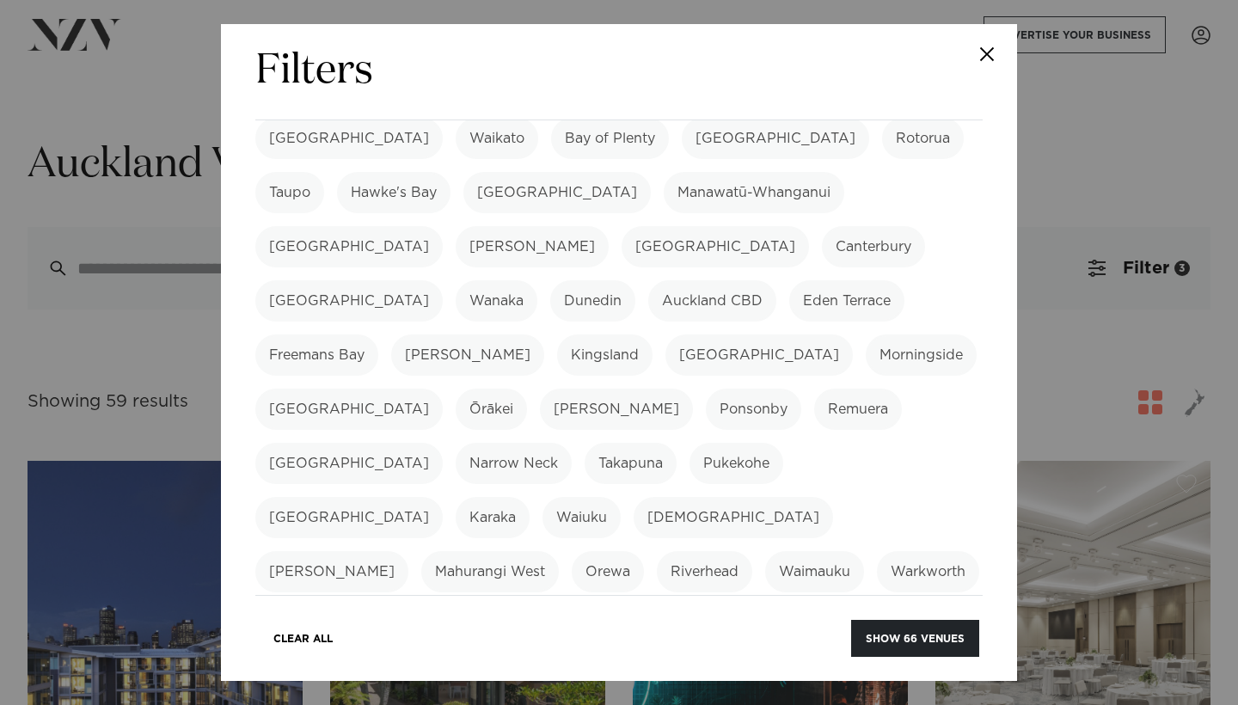
click at [665, 334] on label "Mission Bay" at bounding box center [758, 354] width 187 height 41
click at [866, 334] on label "Morningside" at bounding box center [921, 354] width 111 height 41
click at [443, 389] on label "Mount Eden" at bounding box center [348, 409] width 187 height 41
click at [527, 389] on label "Ōrākei" at bounding box center [491, 409] width 71 height 41
click at [693, 389] on label "Parnell" at bounding box center [616, 409] width 153 height 41
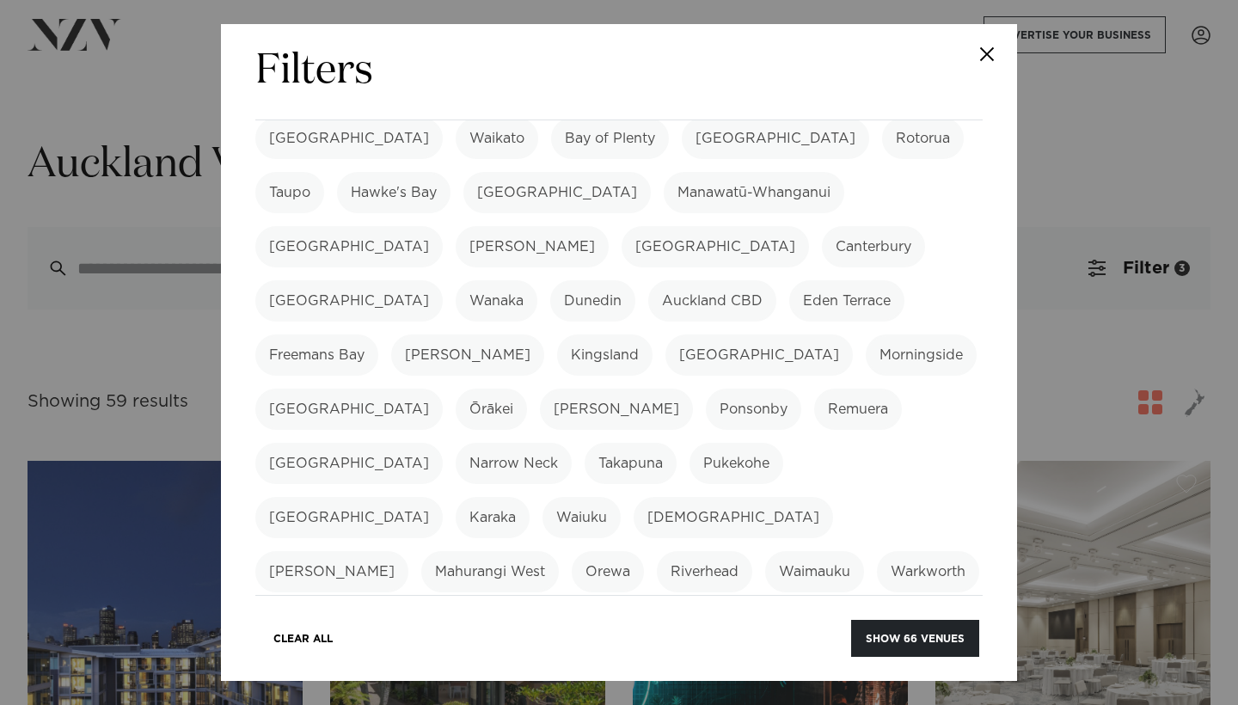
click at [706, 389] on label "Ponsonby" at bounding box center [753, 409] width 95 height 41
click at [814, 389] on label "Remuera" at bounding box center [858, 409] width 88 height 41
click at [443, 443] on label "Albany" at bounding box center [348, 463] width 187 height 41
click at [572, 443] on label "Narrow Neck" at bounding box center [514, 463] width 116 height 41
click at [677, 443] on label "Takapuna" at bounding box center [631, 463] width 92 height 41
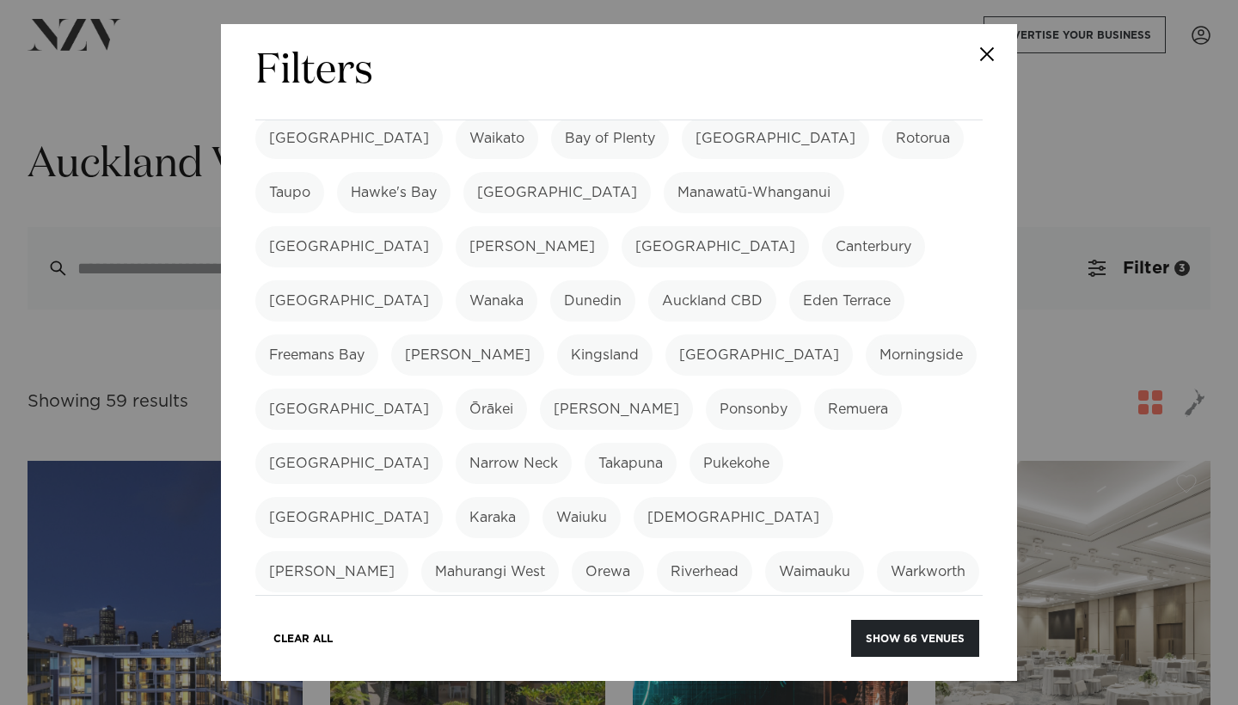
click at [783, 443] on label "Pukekohe" at bounding box center [737, 463] width 94 height 41
click at [443, 497] on label "Bombay" at bounding box center [348, 517] width 187 height 41
click at [456, 497] on label "Karaka" at bounding box center [493, 517] width 74 height 41
click at [543, 497] on label "Waiuku" at bounding box center [582, 517] width 78 height 41
click at [634, 497] on label "Kumeū" at bounding box center [733, 517] width 199 height 41
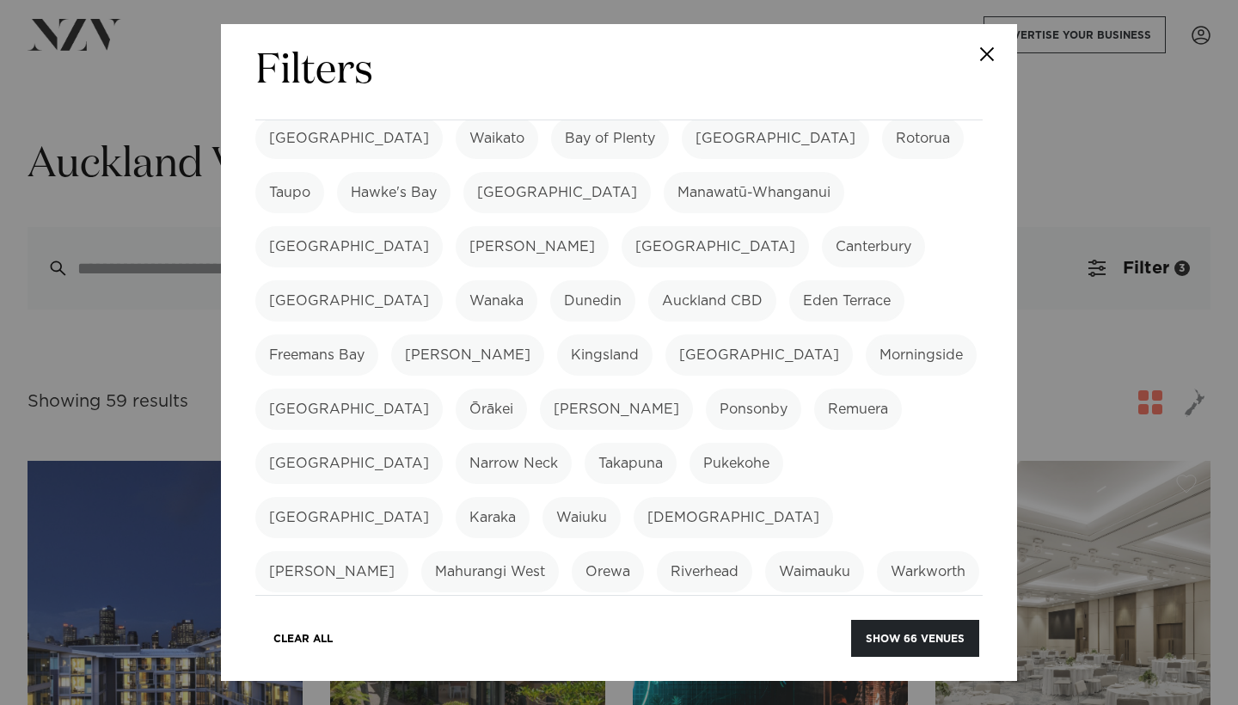
click at [408, 551] on label "Leigh" at bounding box center [331, 571] width 153 height 41
click at [644, 551] on label "Orewa" at bounding box center [608, 571] width 72 height 41
click at [747, 605] on label "Clevedon" at bounding box center [701, 625] width 91 height 41
click at [850, 605] on label "Māngere" at bounding box center [893, 625] width 86 height 41
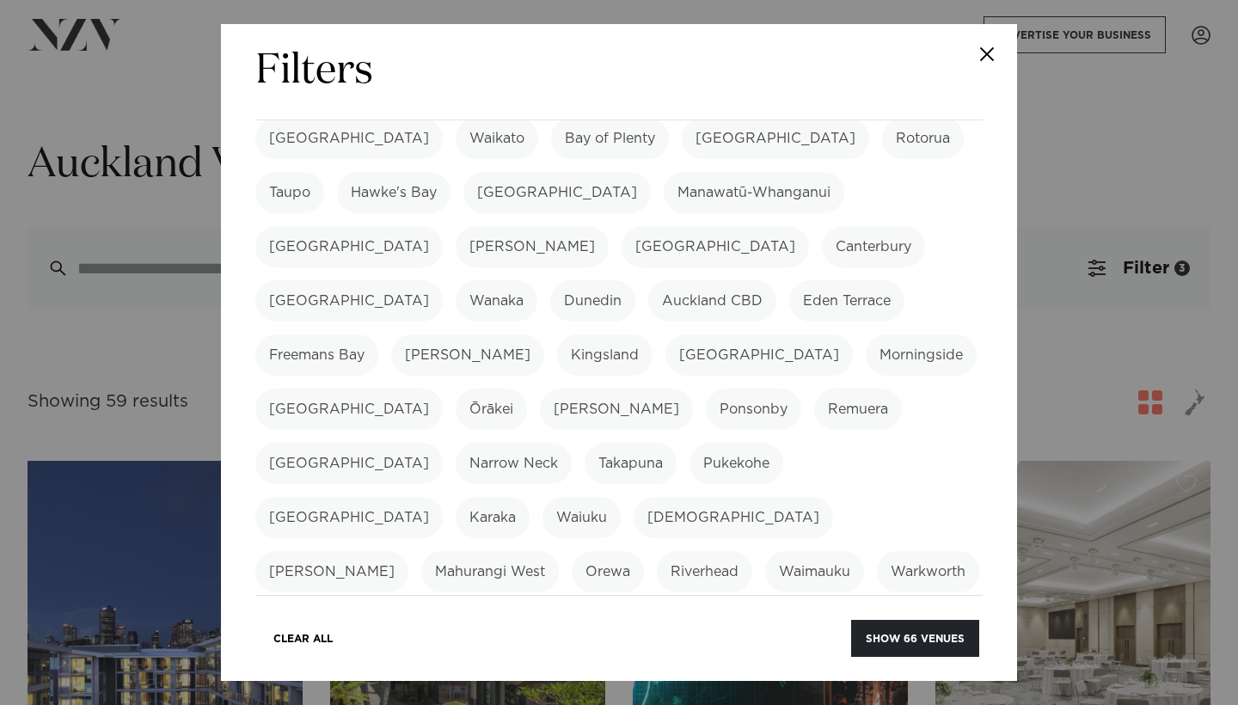
click at [832, 659] on label "Manukau" at bounding box center [848, 679] width 89 height 41
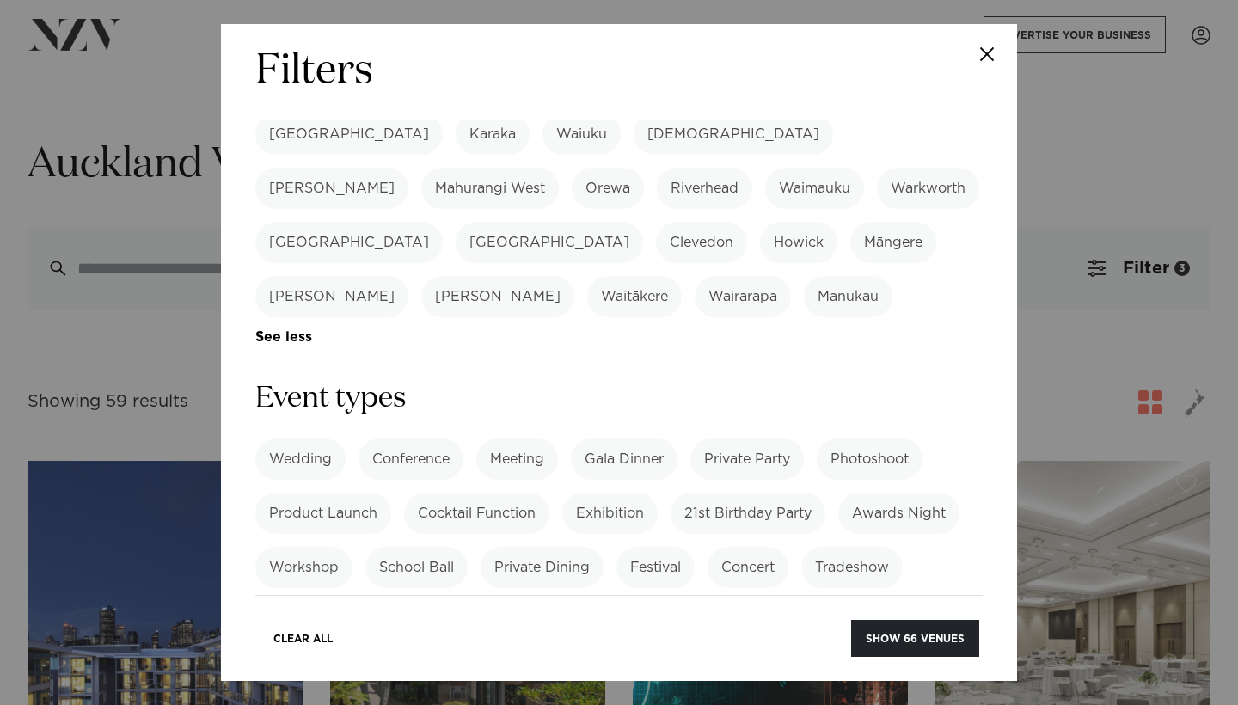
scroll to position [575, 0]
click at [892, 640] on button "Show 66 venues" at bounding box center [915, 638] width 128 height 37
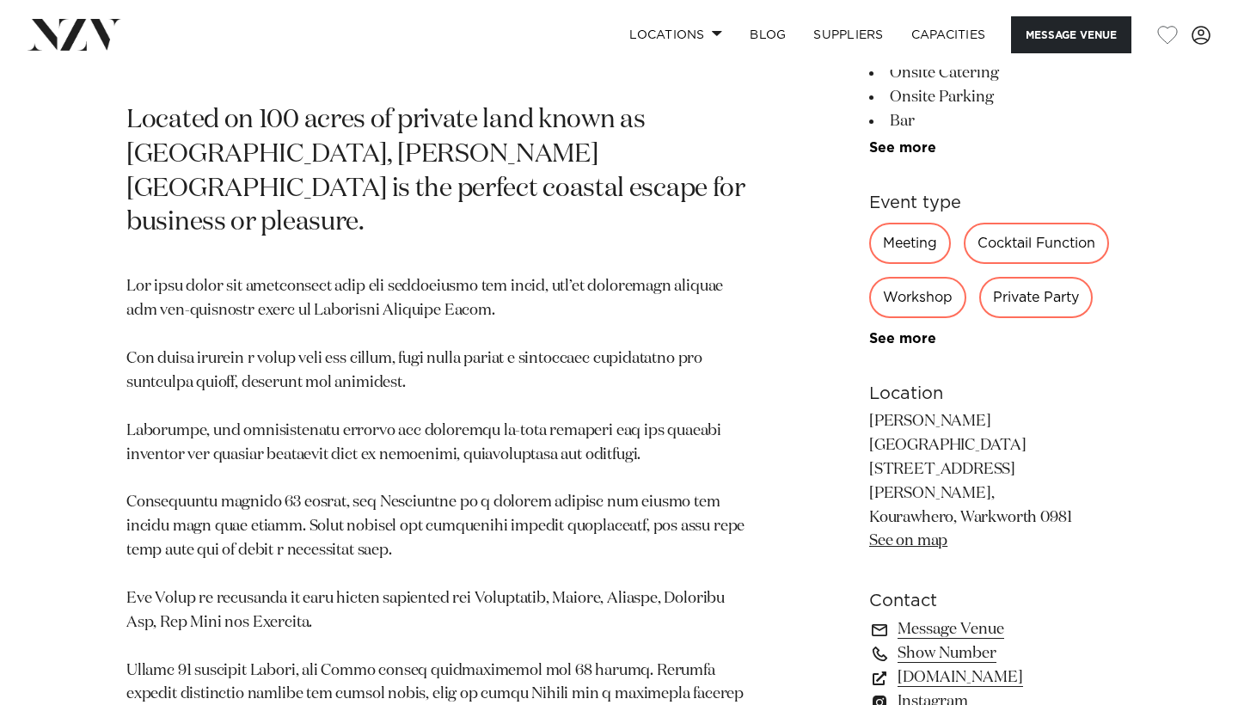
scroll to position [835, 0]
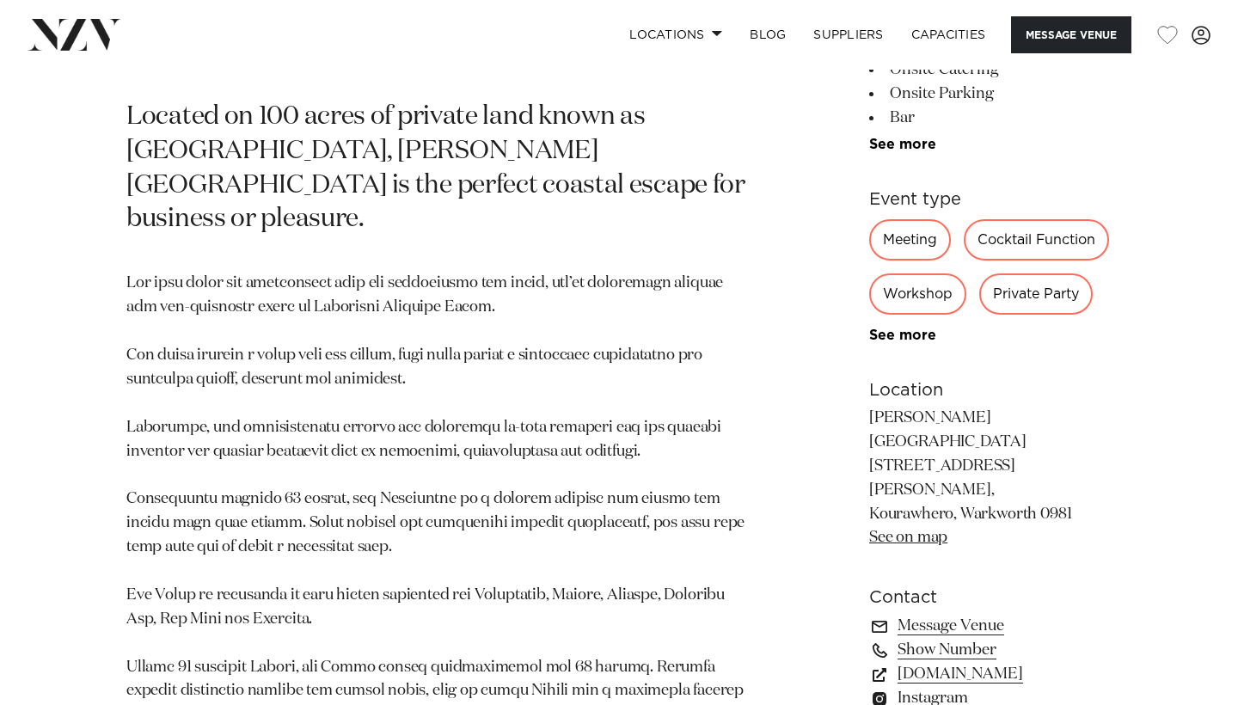
click at [872, 530] on link "See on map" at bounding box center [908, 537] width 78 height 15
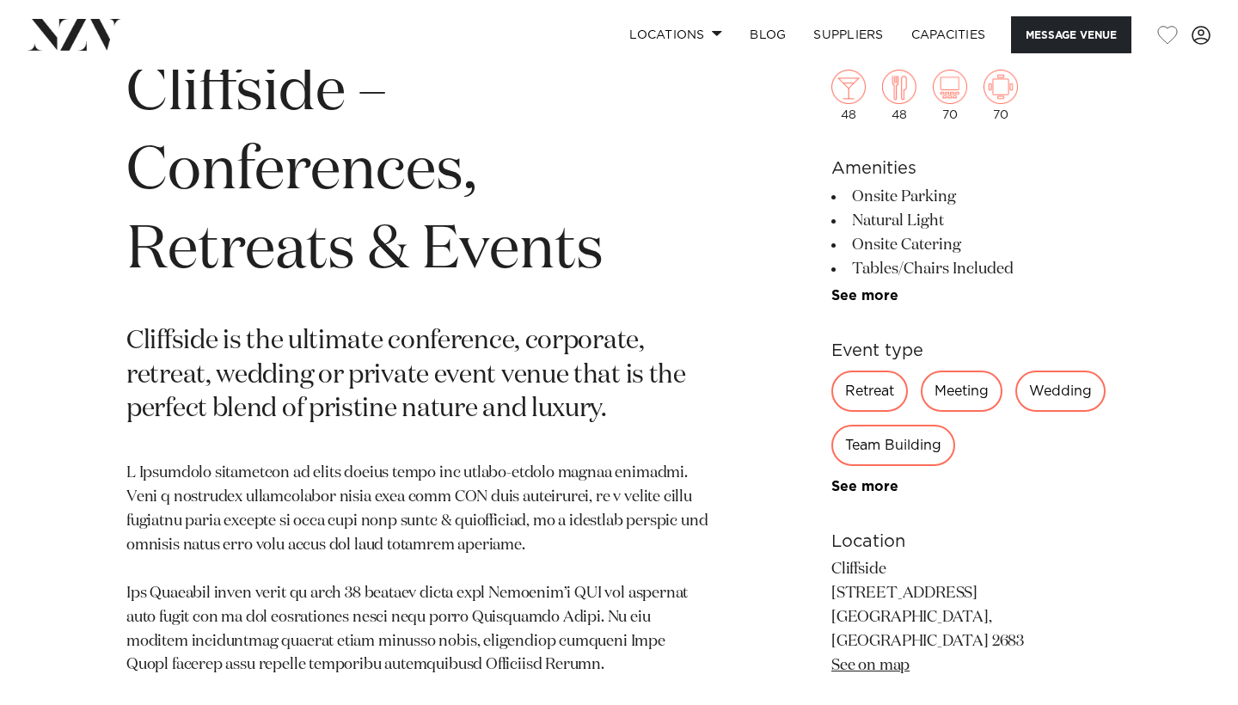
scroll to position [696, 0]
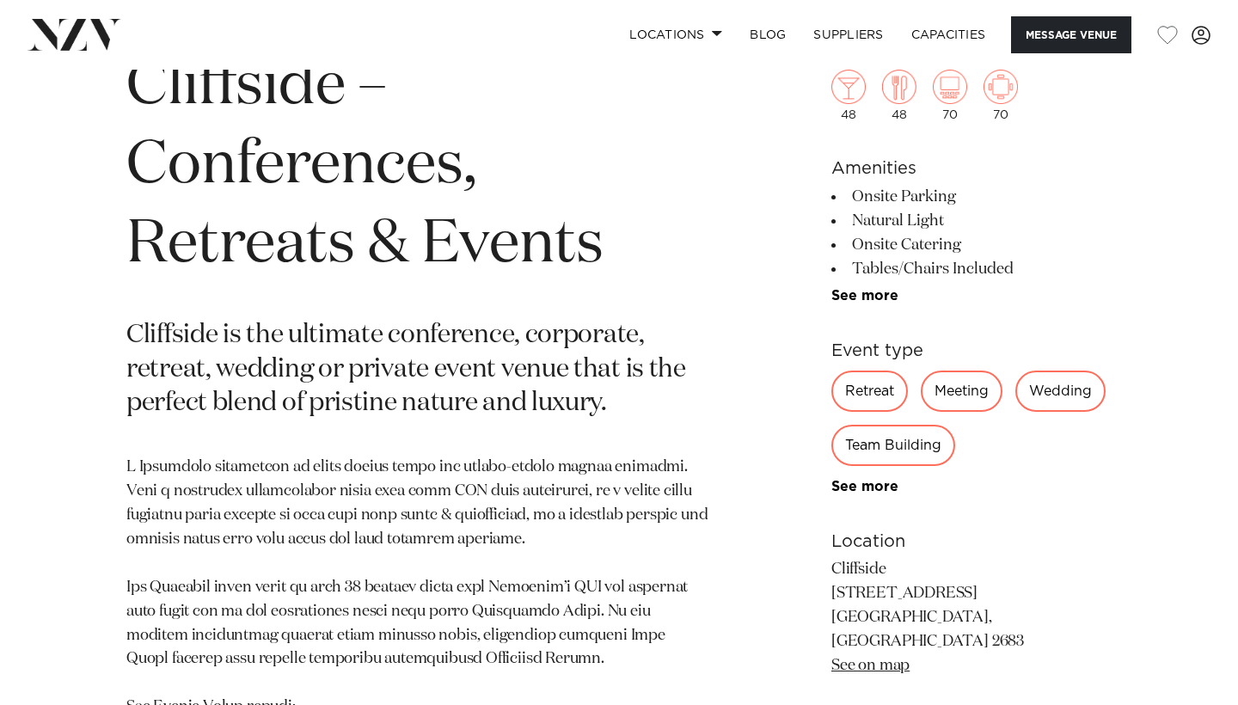
click at [874, 658] on link "See on map" at bounding box center [870, 665] width 78 height 15
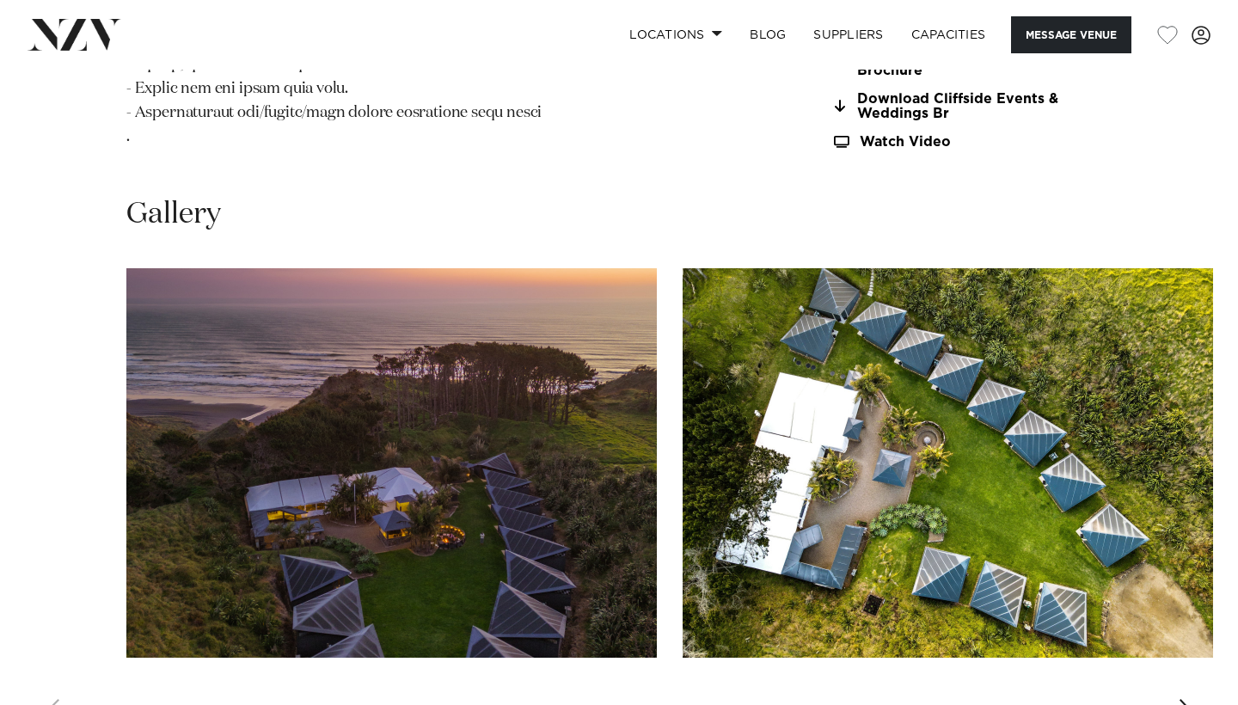
scroll to position [1705, 0]
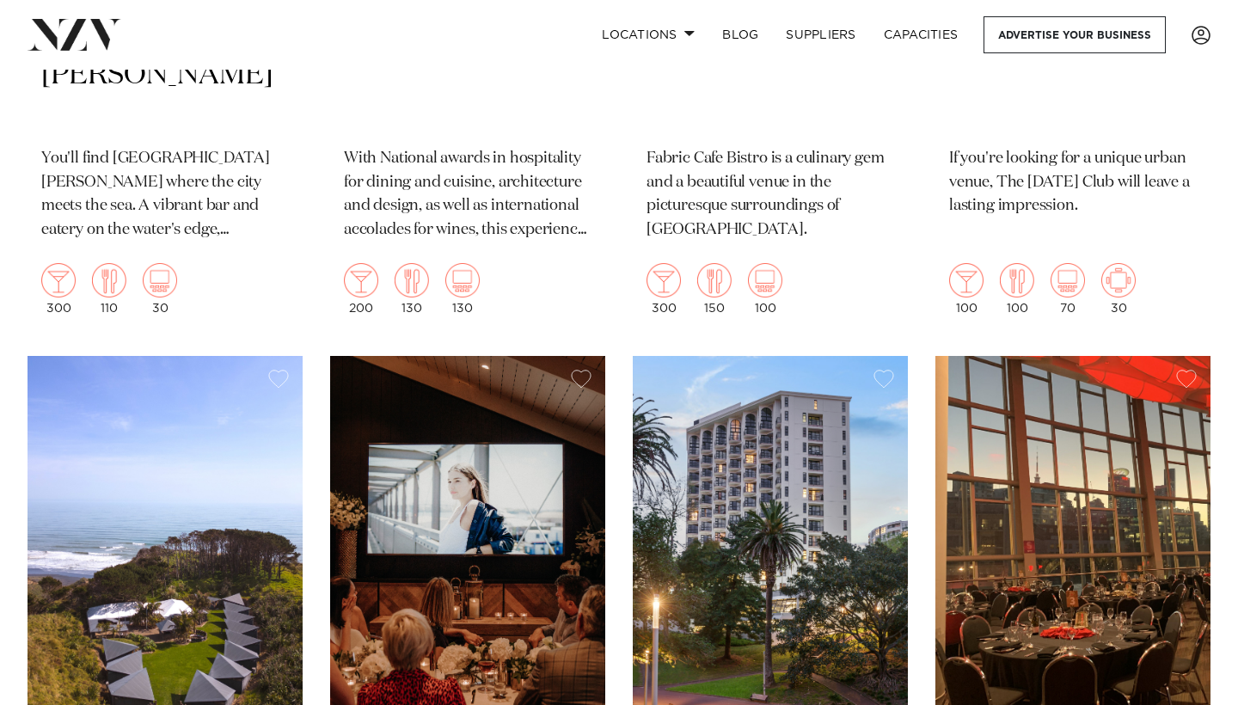
scroll to position [11072, 0]
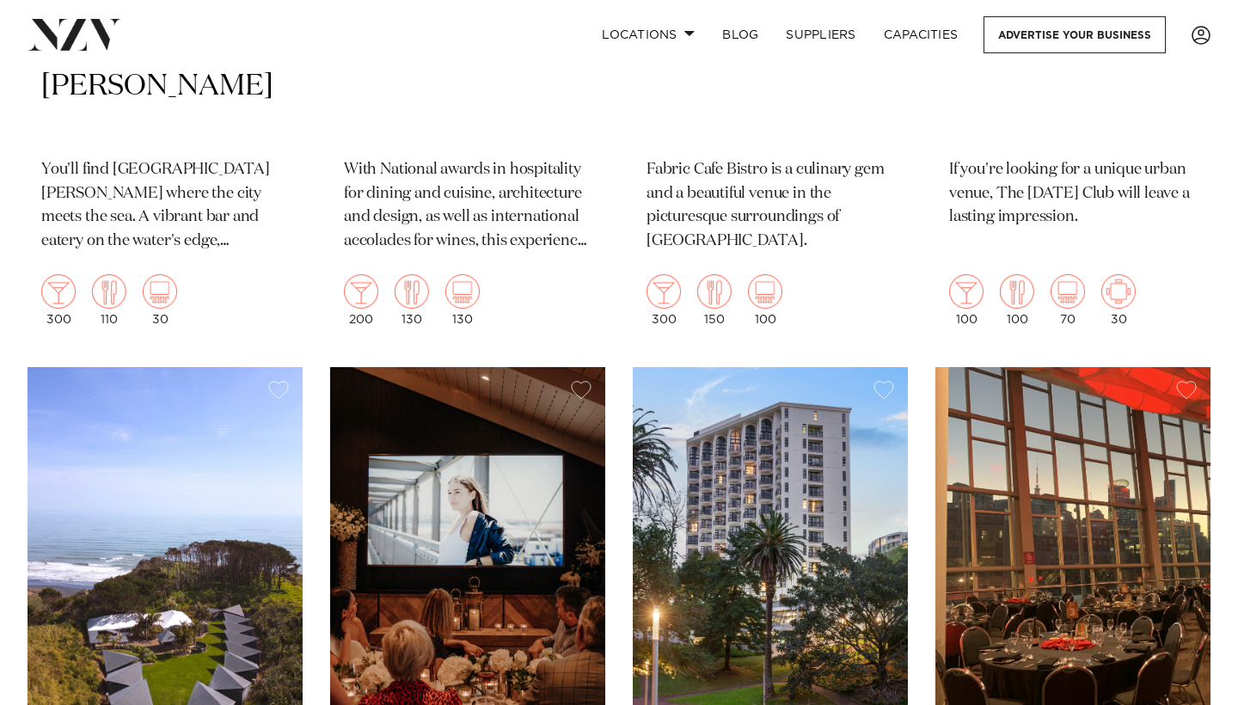
click at [195, 367] on img at bounding box center [165, 551] width 275 height 369
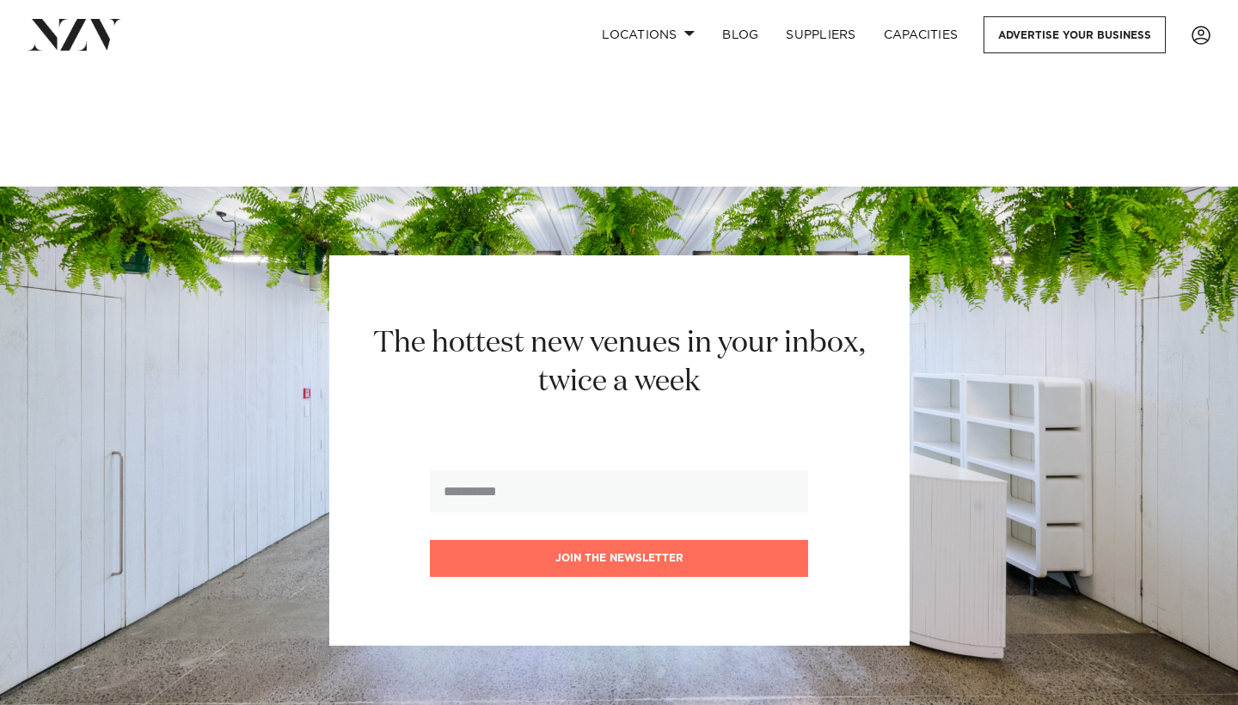
scroll to position [13595, 0]
